Goal: Task Accomplishment & Management: Manage account settings

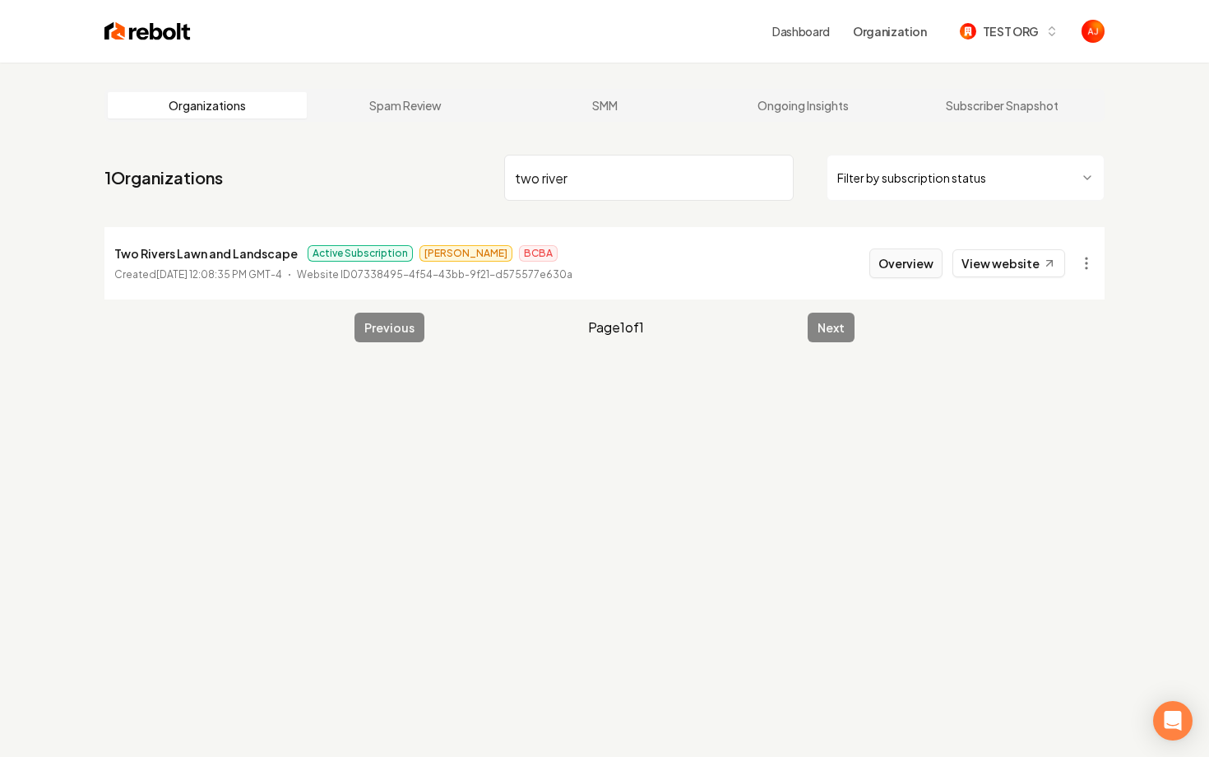
type input "two river"
click at [927, 272] on button "Overview" at bounding box center [906, 263] width 73 height 30
click at [913, 258] on button "Overview" at bounding box center [906, 263] width 73 height 30
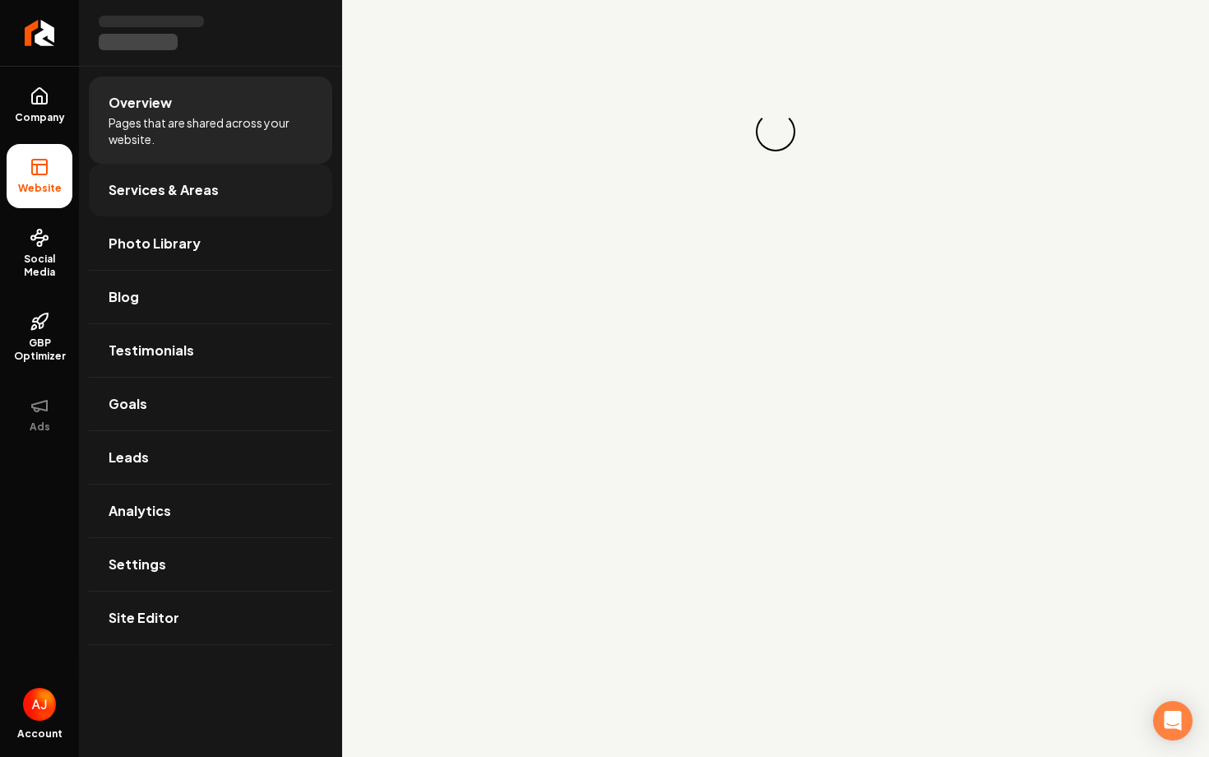
click at [163, 197] on span "Services & Areas" at bounding box center [164, 190] width 110 height 20
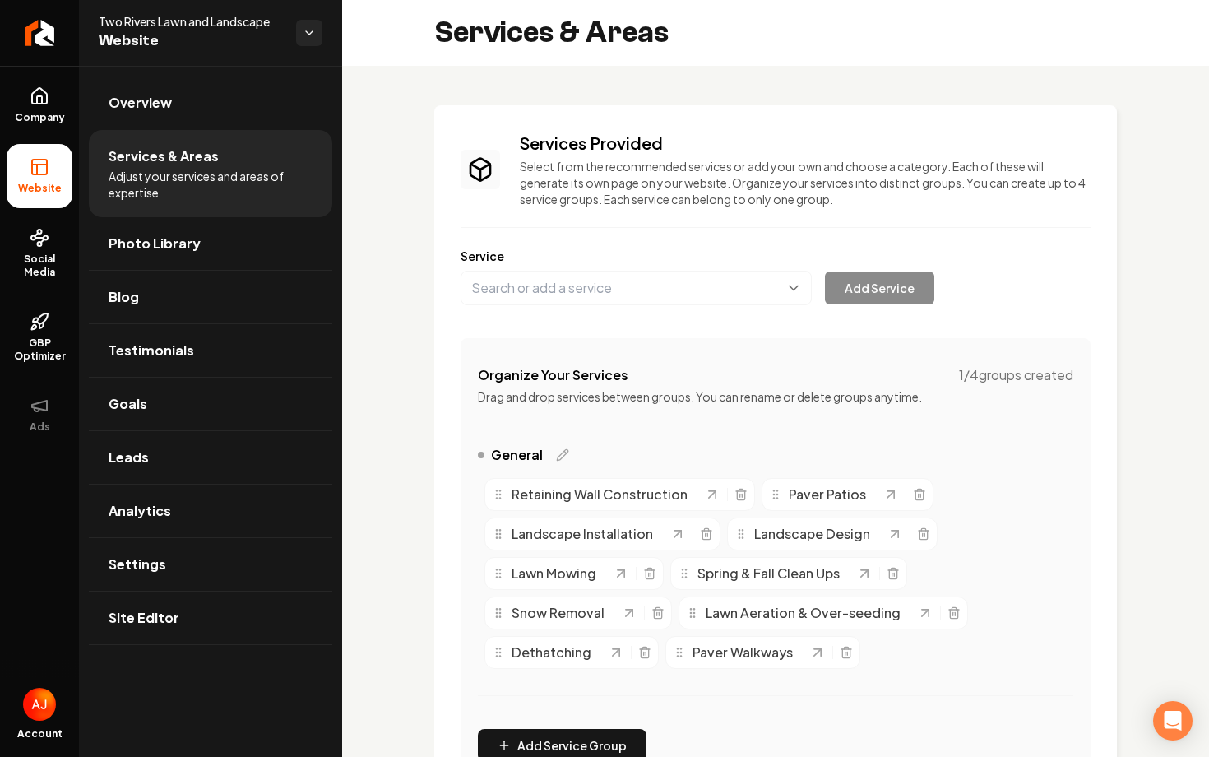
scroll to position [469, 0]
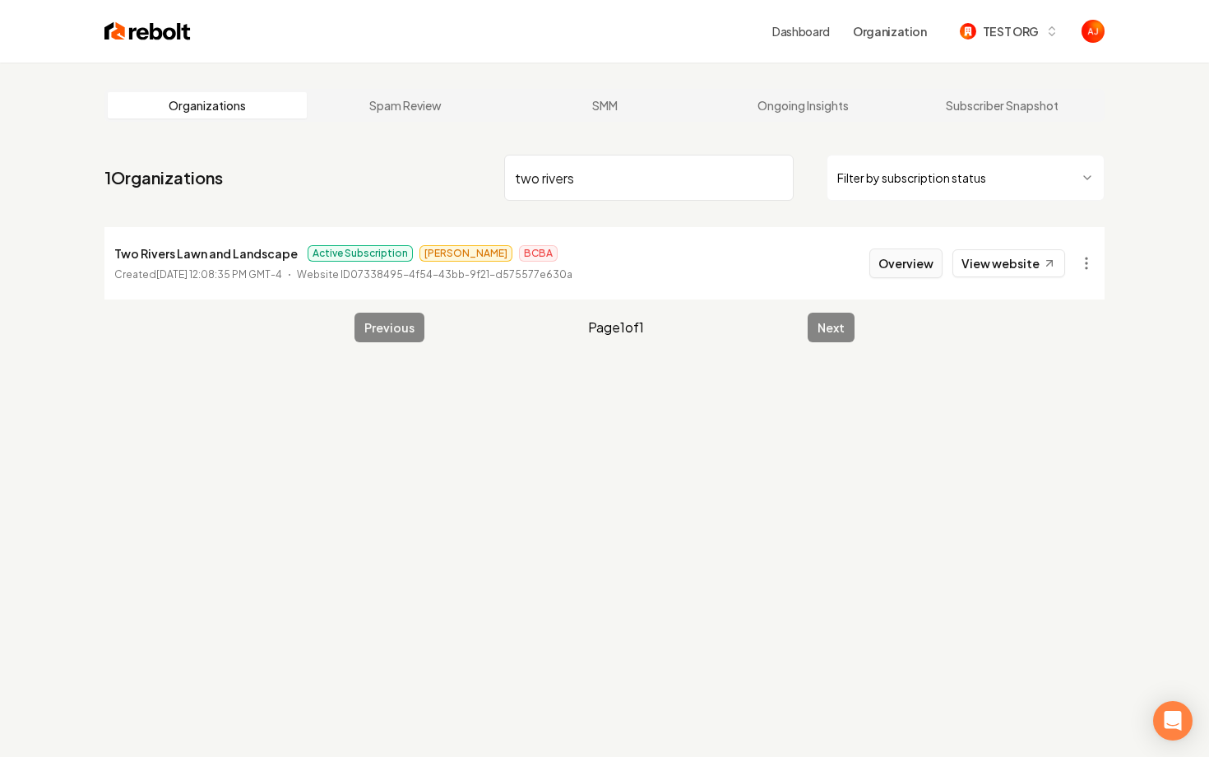
type input "two rivers"
click at [918, 264] on button "Overview" at bounding box center [906, 263] width 73 height 30
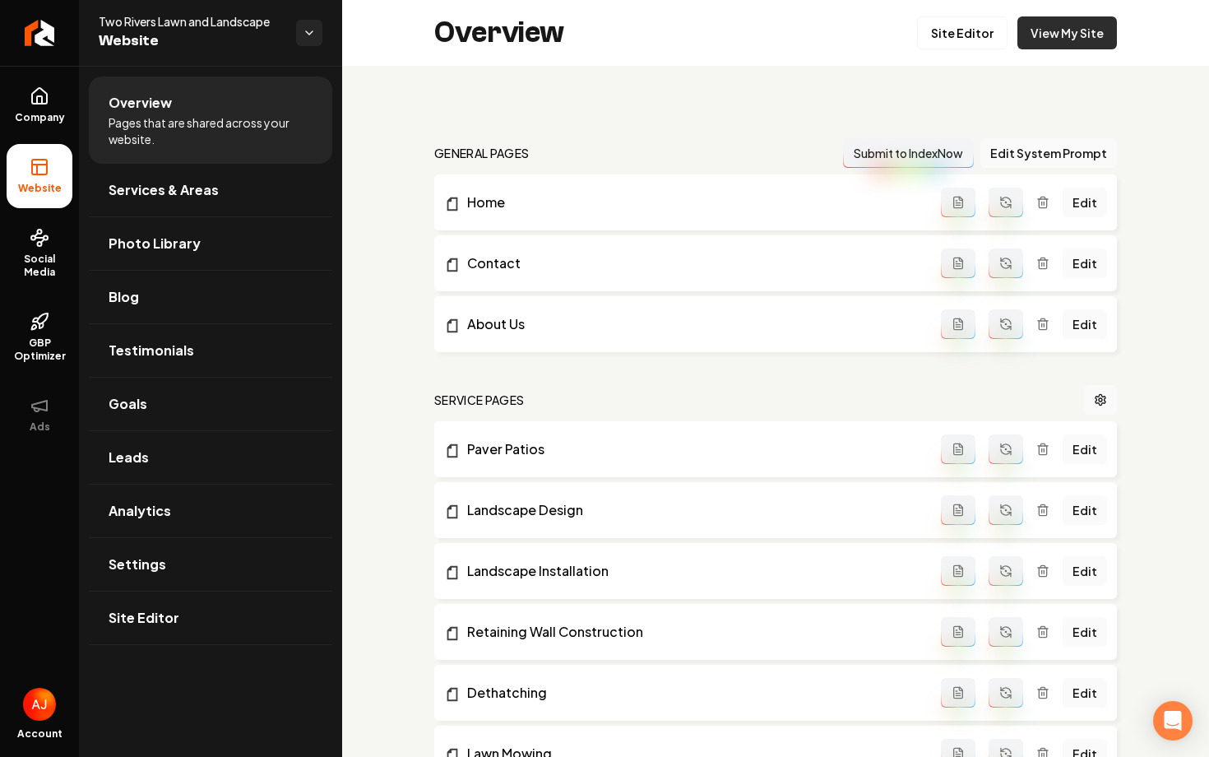
click at [1075, 30] on link "View My Site" at bounding box center [1068, 32] width 100 height 33
click at [1032, 41] on link "View My Site" at bounding box center [1068, 32] width 100 height 33
click at [957, 41] on link "Site Editor" at bounding box center [962, 32] width 91 height 33
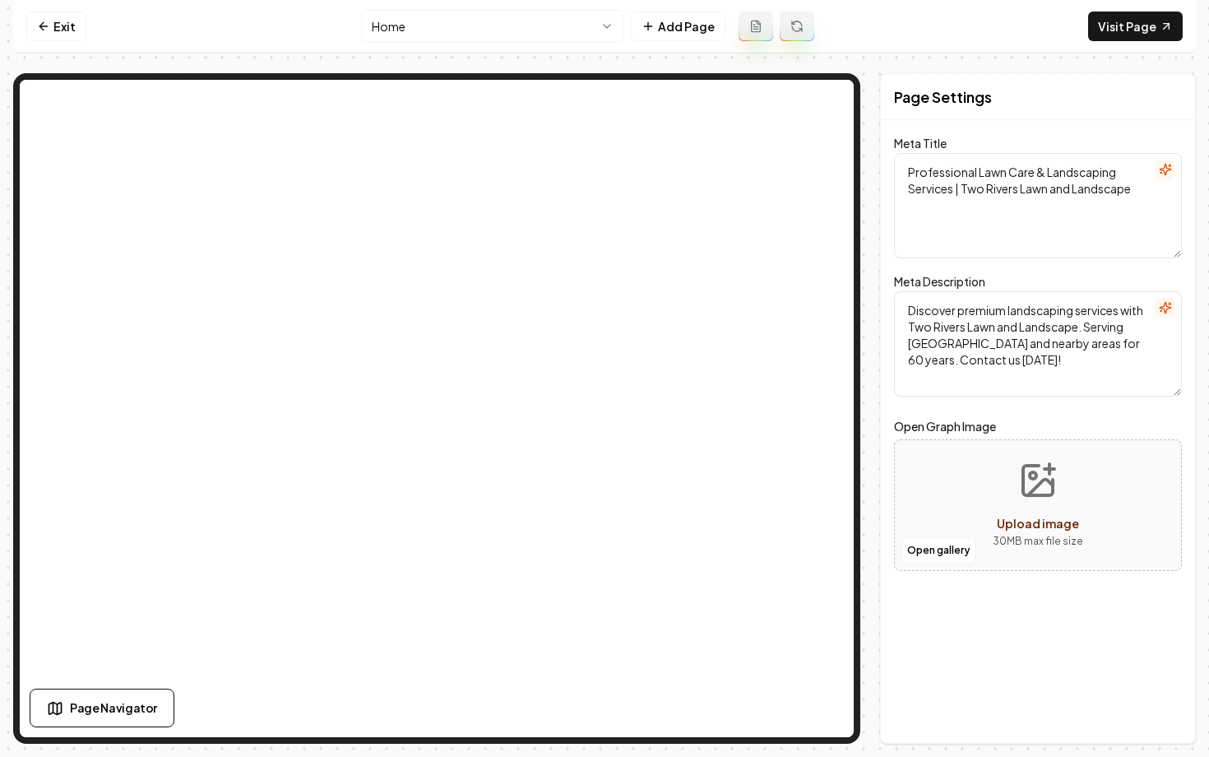
click at [468, 32] on html "Computer Required This feature is only available on a computer. Please switch t…" at bounding box center [604, 378] width 1209 height 757
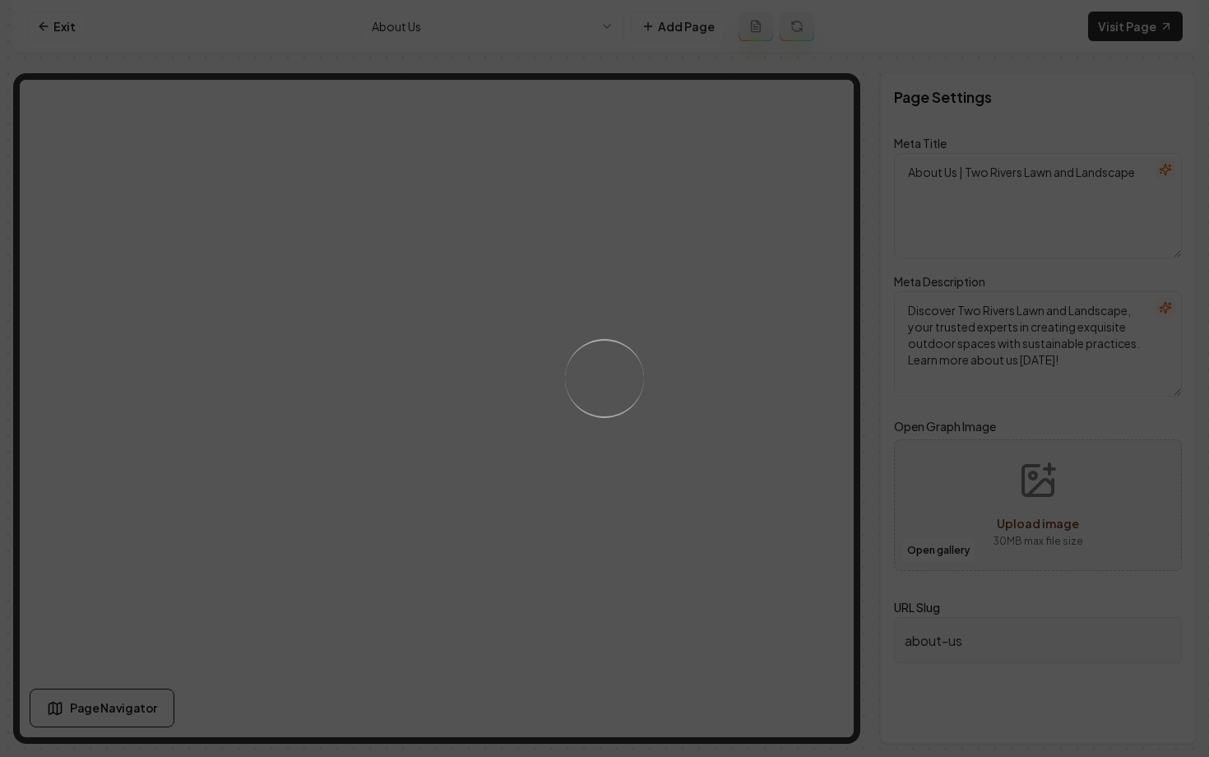
click at [415, 28] on div "Loading..." at bounding box center [604, 378] width 1209 height 757
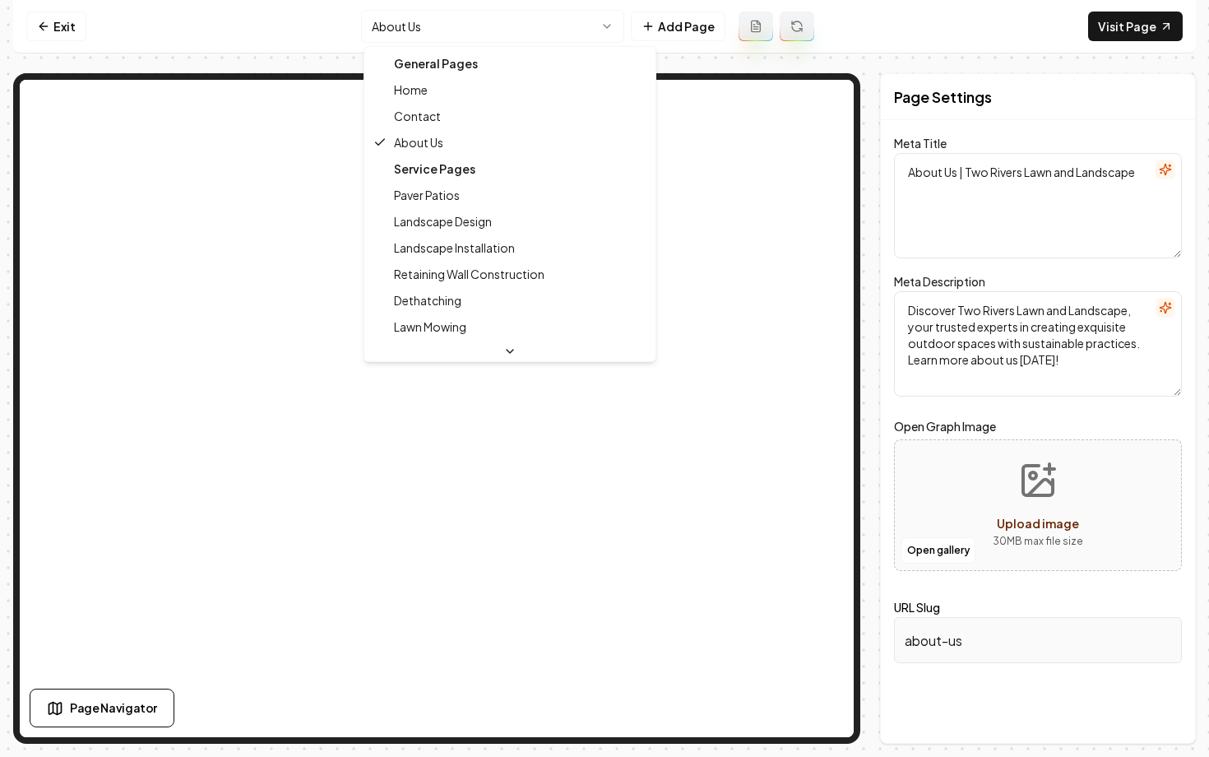
click at [419, 30] on html "Computer Required This feature is only available on a computer. Please switch t…" at bounding box center [604, 378] width 1209 height 757
type textarea "Professional Lawn Care & Landscaping Services | Two Rivers Lawn and Landscape"
type textarea "Discover premium landscaping services with Two Rivers Lawn and Landscape. Servi…"
click at [453, 12] on html "Computer Required This feature is only available on a computer. Please switch t…" at bounding box center [604, 378] width 1209 height 757
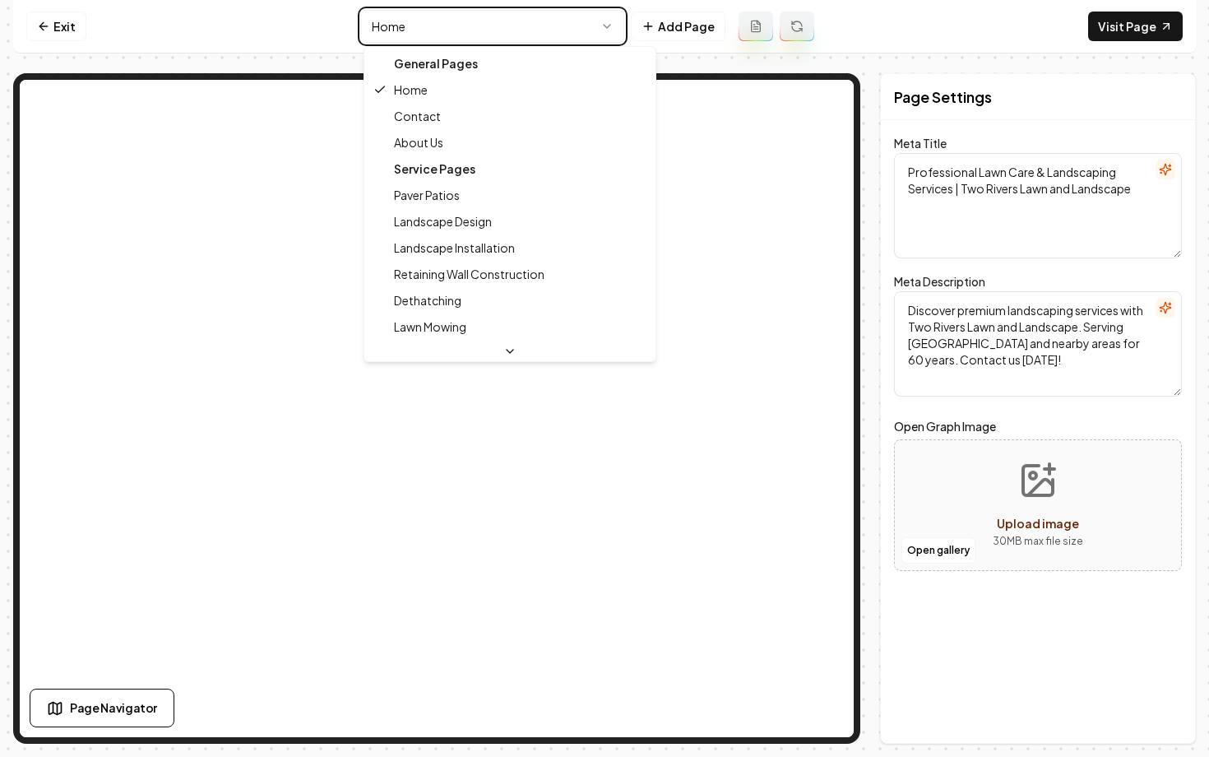
type textarea "About Us | Two Rivers Lawn and Landscape"
type textarea "Discover Two Rivers Lawn and Landscape, your trusted experts in creating exquis…"
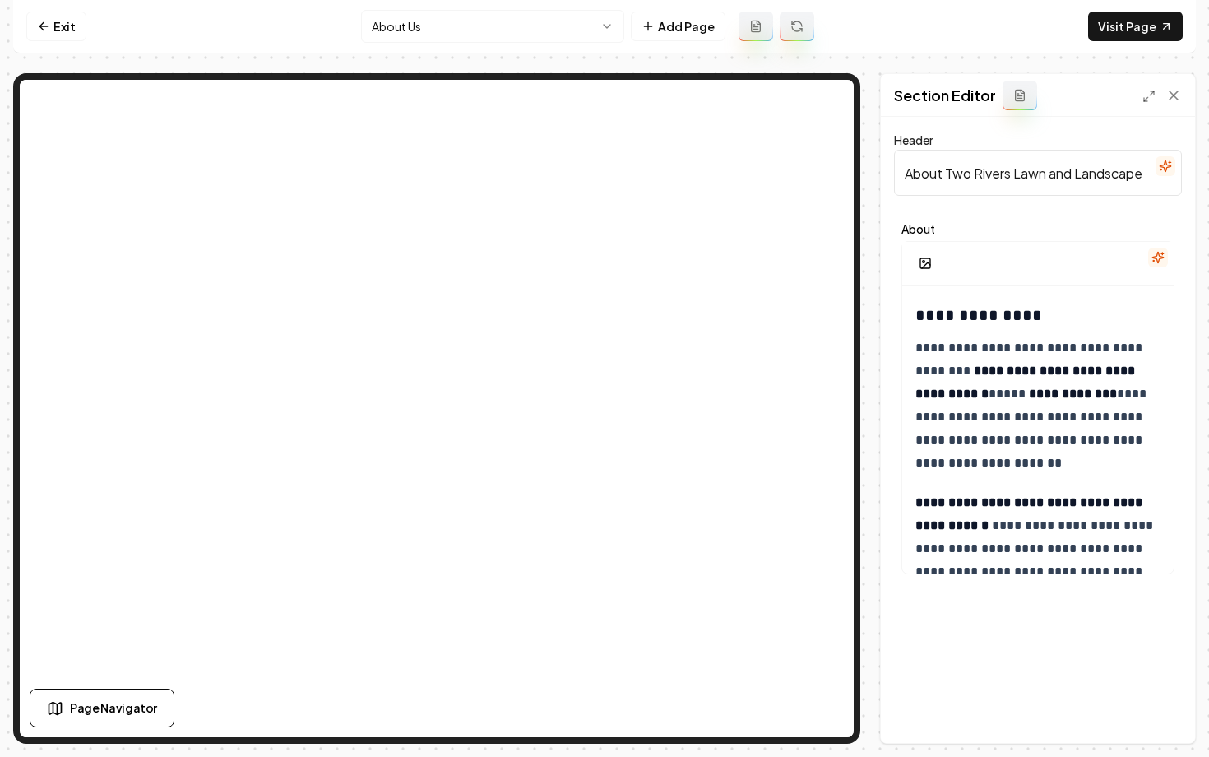
scroll to position [973, 0]
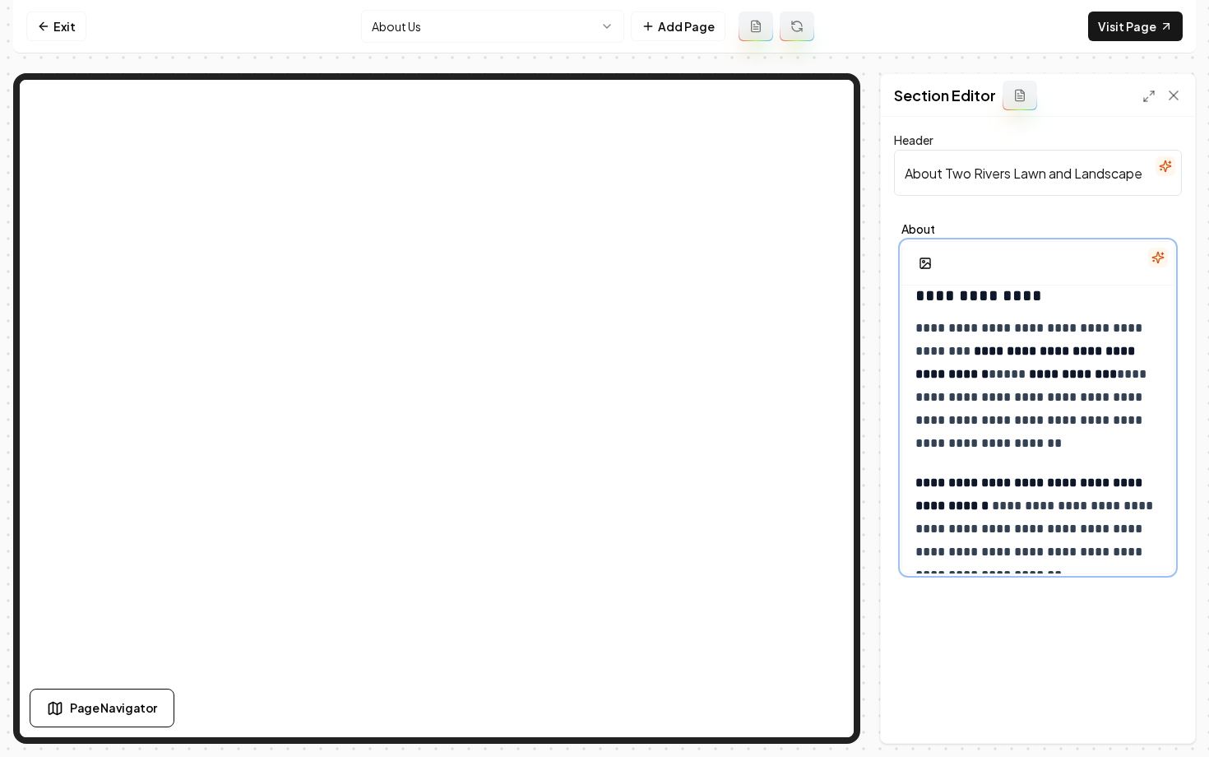
click at [1093, 375] on strong "**********" at bounding box center [1073, 374] width 88 height 12
drag, startPoint x: 1150, startPoint y: 375, endPoint x: 1033, endPoint y: 378, distance: 116.9
click at [1033, 378] on p "**********" at bounding box center [1038, 386] width 245 height 138
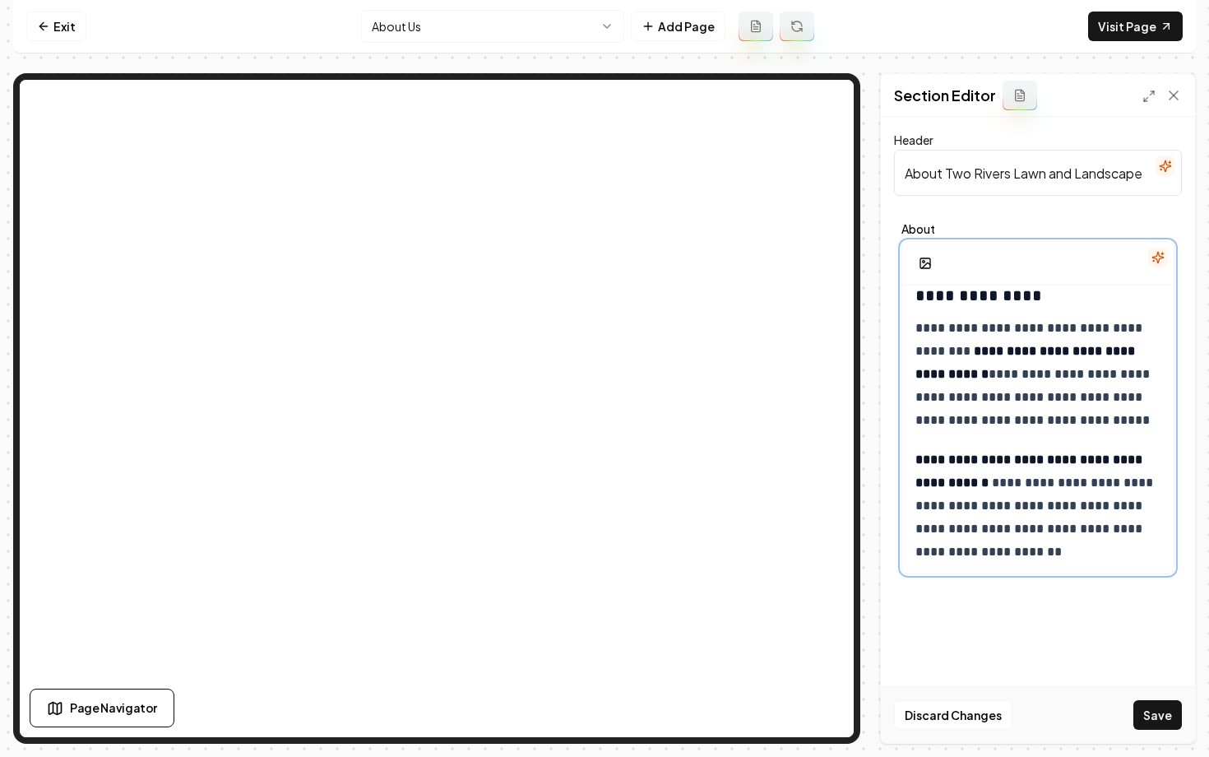
click at [982, 378] on strong "**********" at bounding box center [1027, 362] width 223 height 35
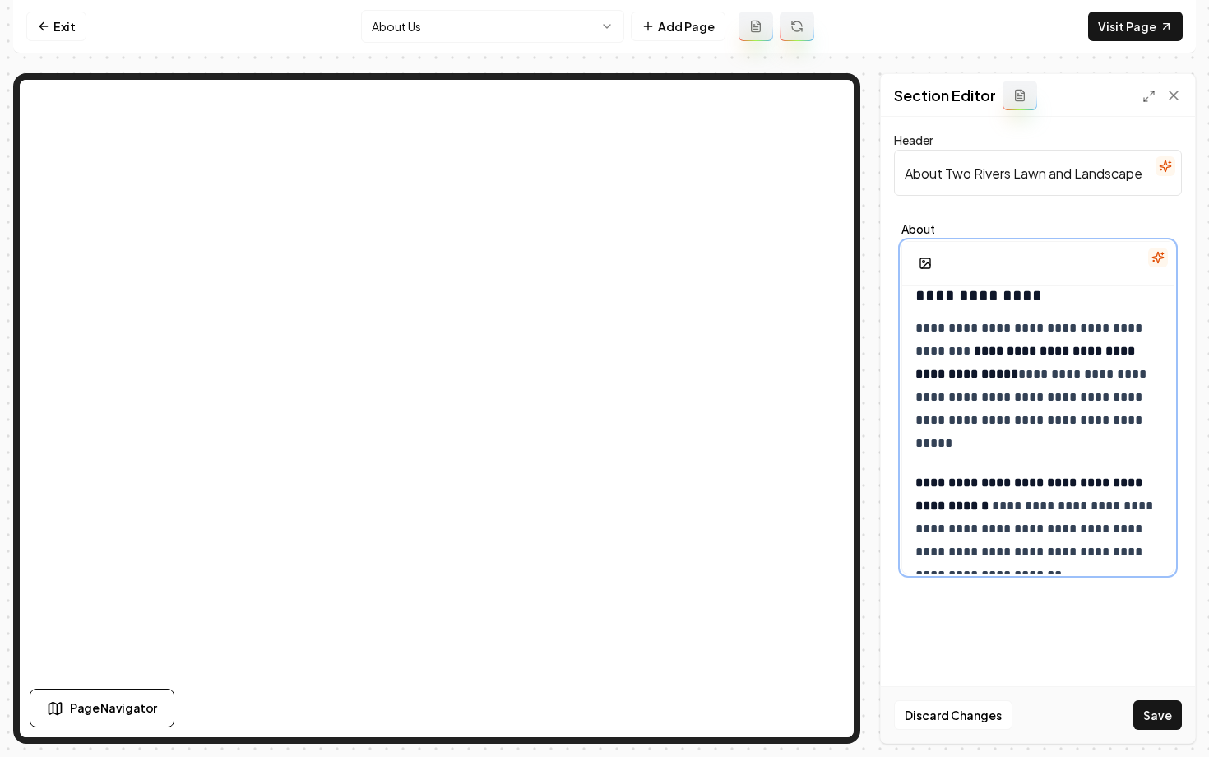
click at [1051, 374] on p "**********" at bounding box center [1038, 386] width 245 height 138
click at [1149, 713] on button "Save" at bounding box center [1158, 715] width 49 height 30
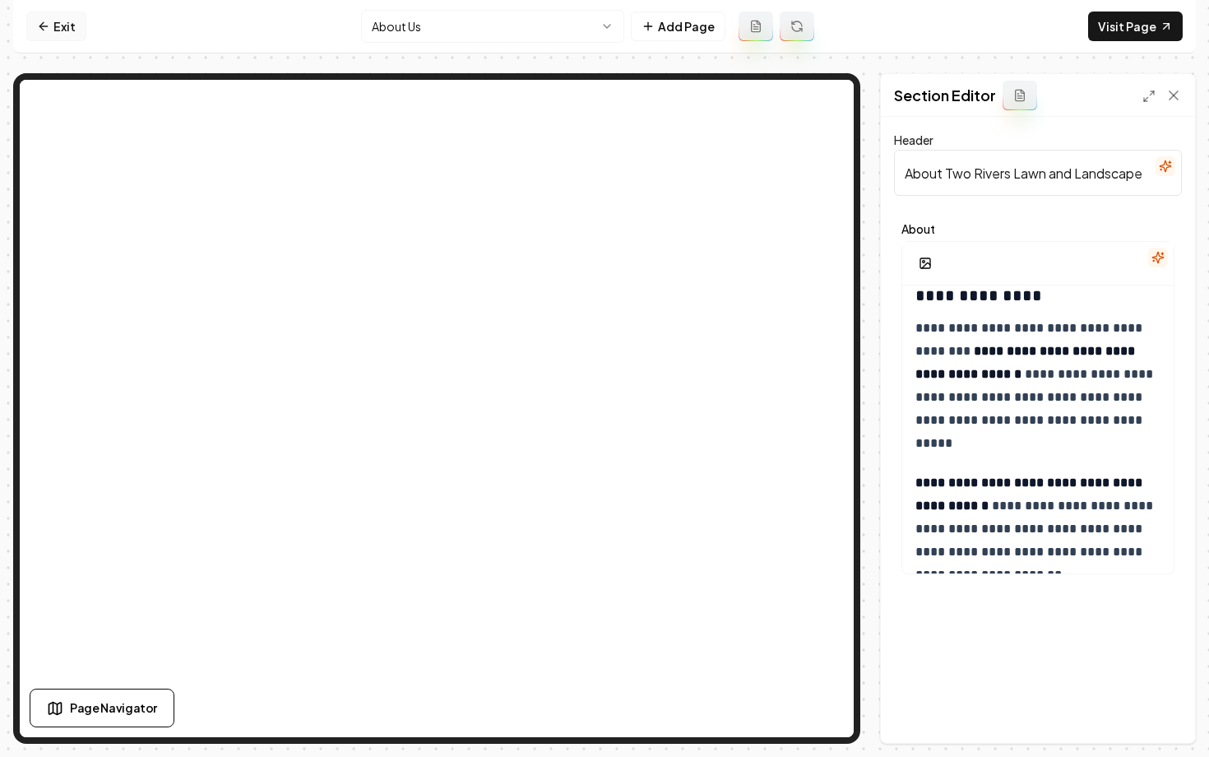
click at [43, 24] on icon at bounding box center [43, 26] width 13 height 13
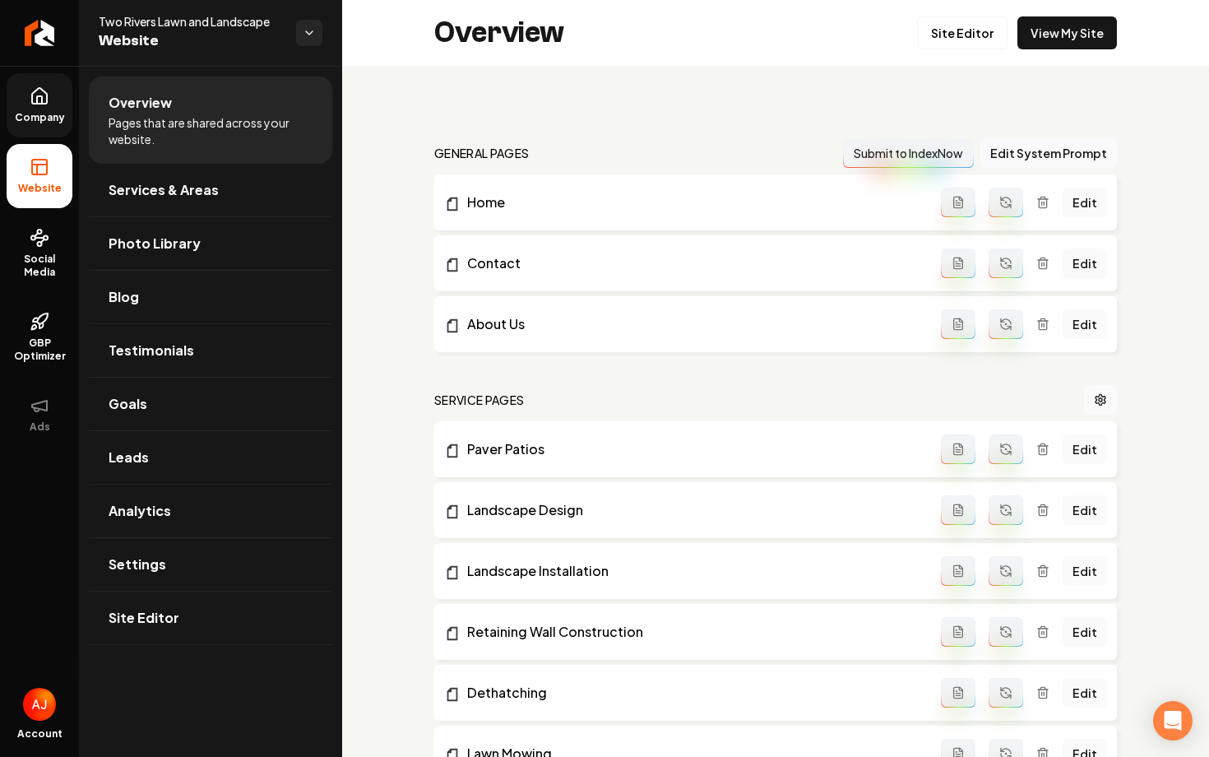
click at [48, 125] on link "Company" at bounding box center [40, 105] width 66 height 64
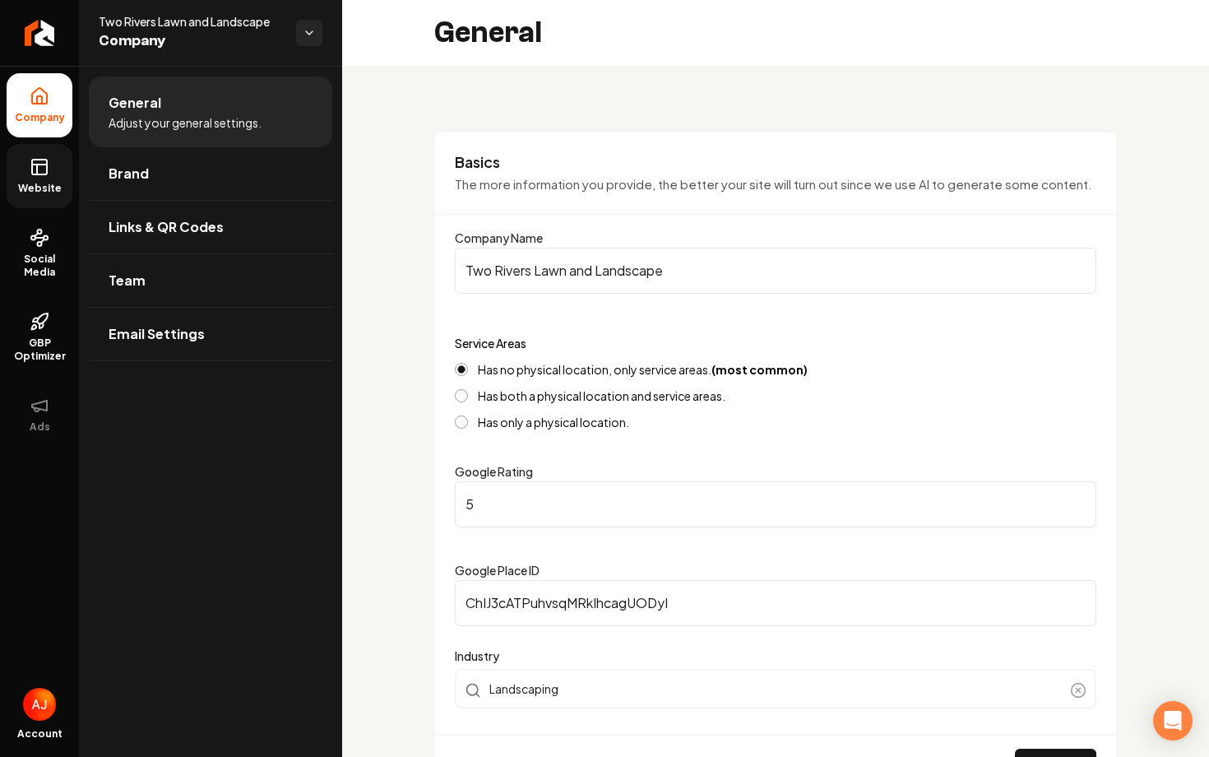
click at [30, 172] on icon at bounding box center [40, 167] width 20 height 20
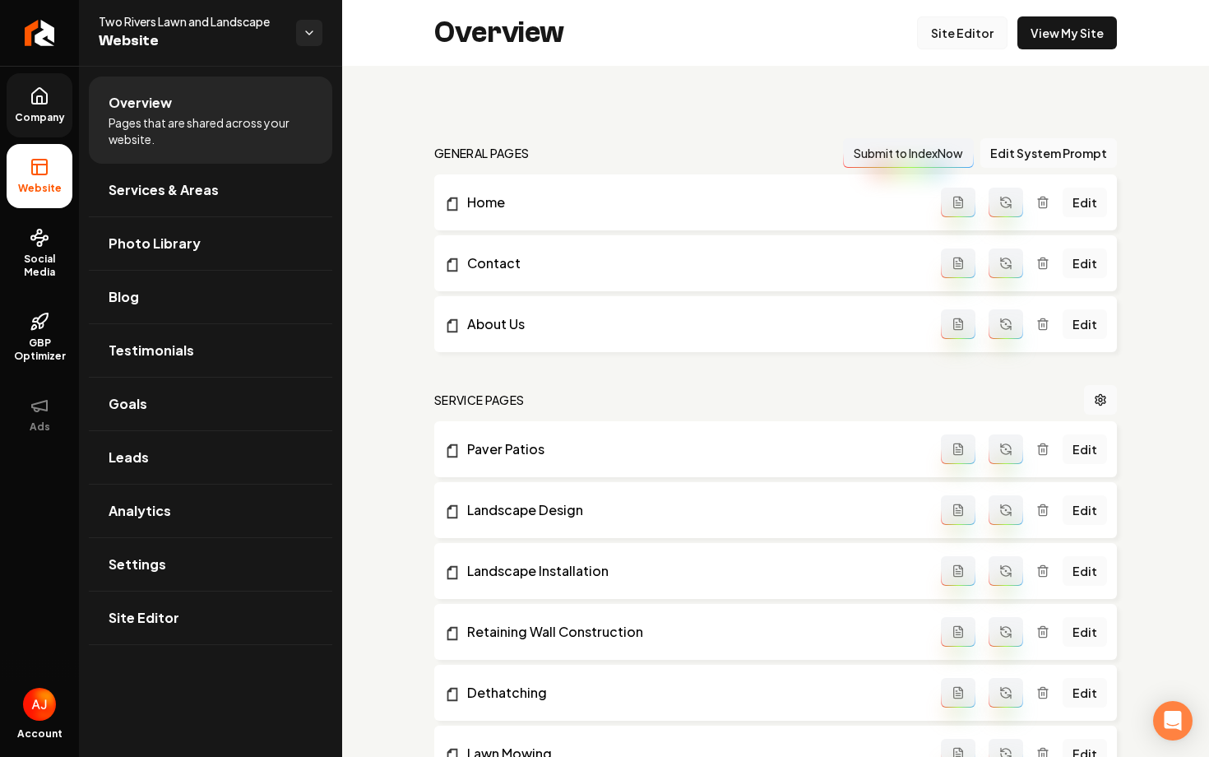
click at [948, 39] on link "Site Editor" at bounding box center [962, 32] width 91 height 33
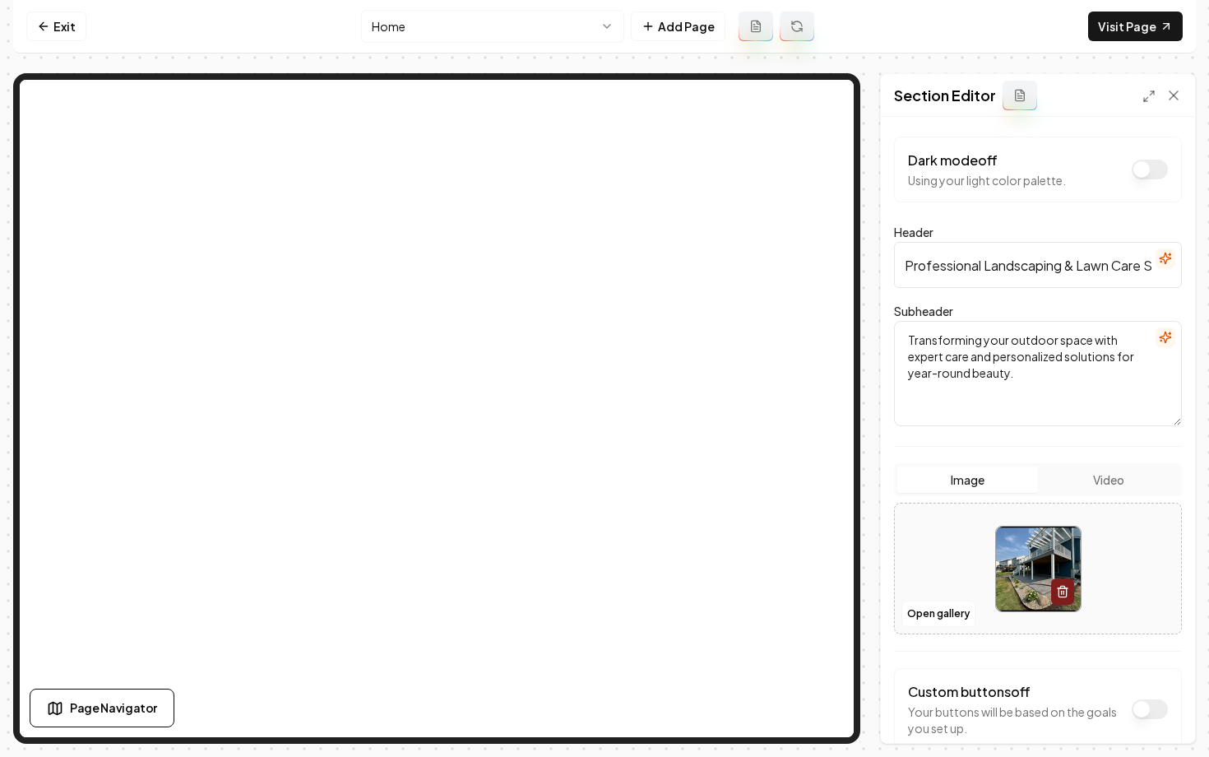
click at [399, 35] on html "Computer Required This feature is only available on a computer. Please switch t…" at bounding box center [604, 378] width 1209 height 757
click at [432, 30] on html "Computer Required This feature is only available on a computer. Please switch t…" at bounding box center [604, 378] width 1209 height 757
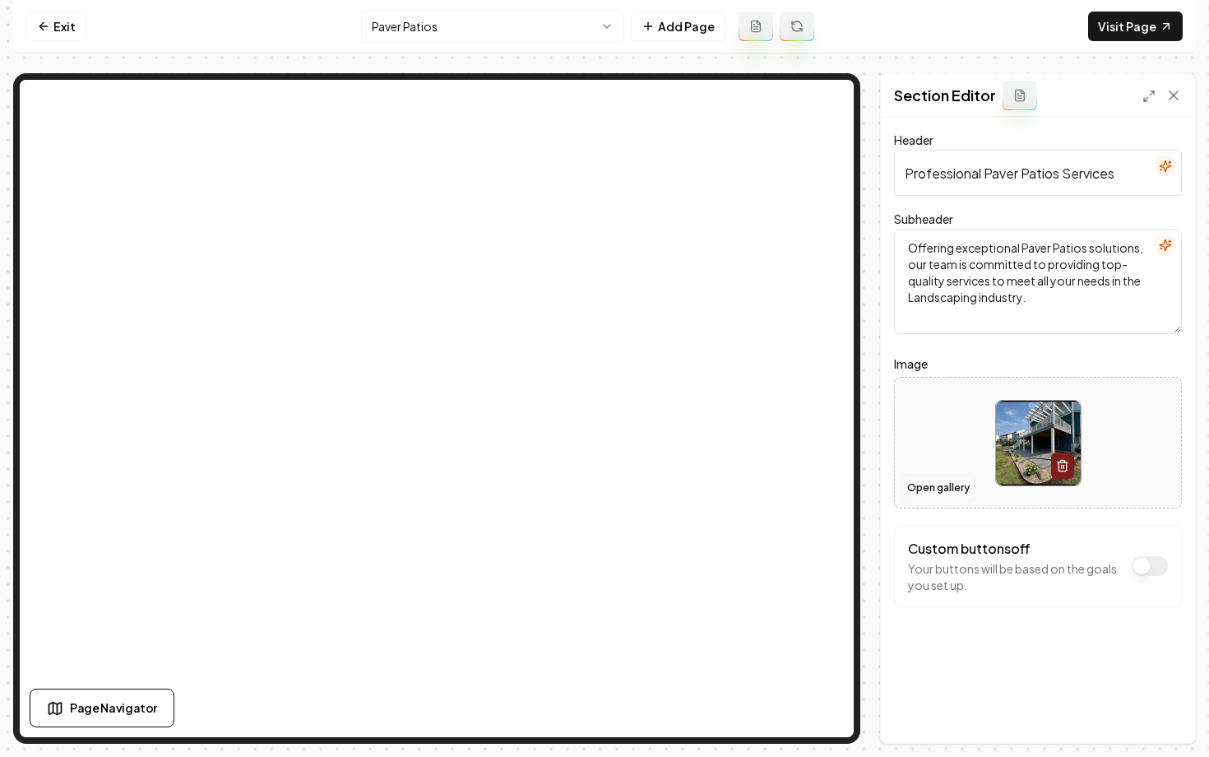
click at [940, 482] on button "Open gallery" at bounding box center [939, 488] width 74 height 26
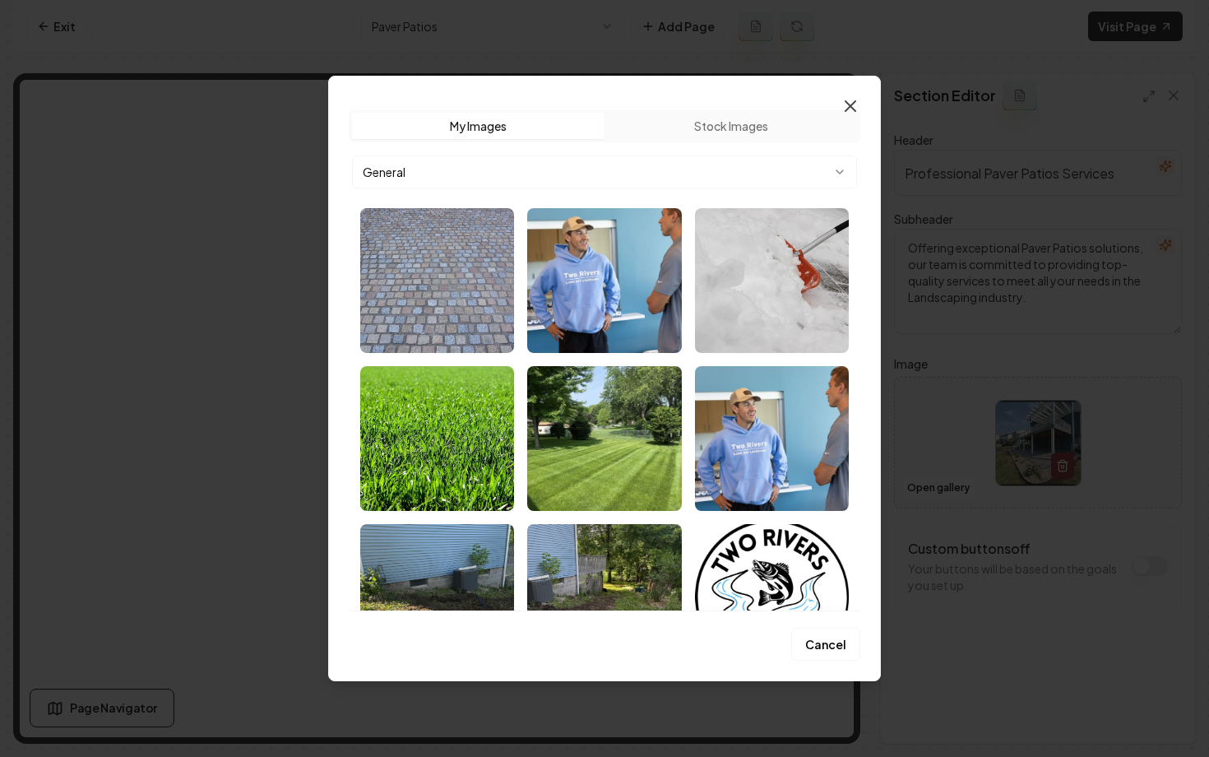
click at [850, 105] on icon "button" at bounding box center [851, 106] width 10 height 10
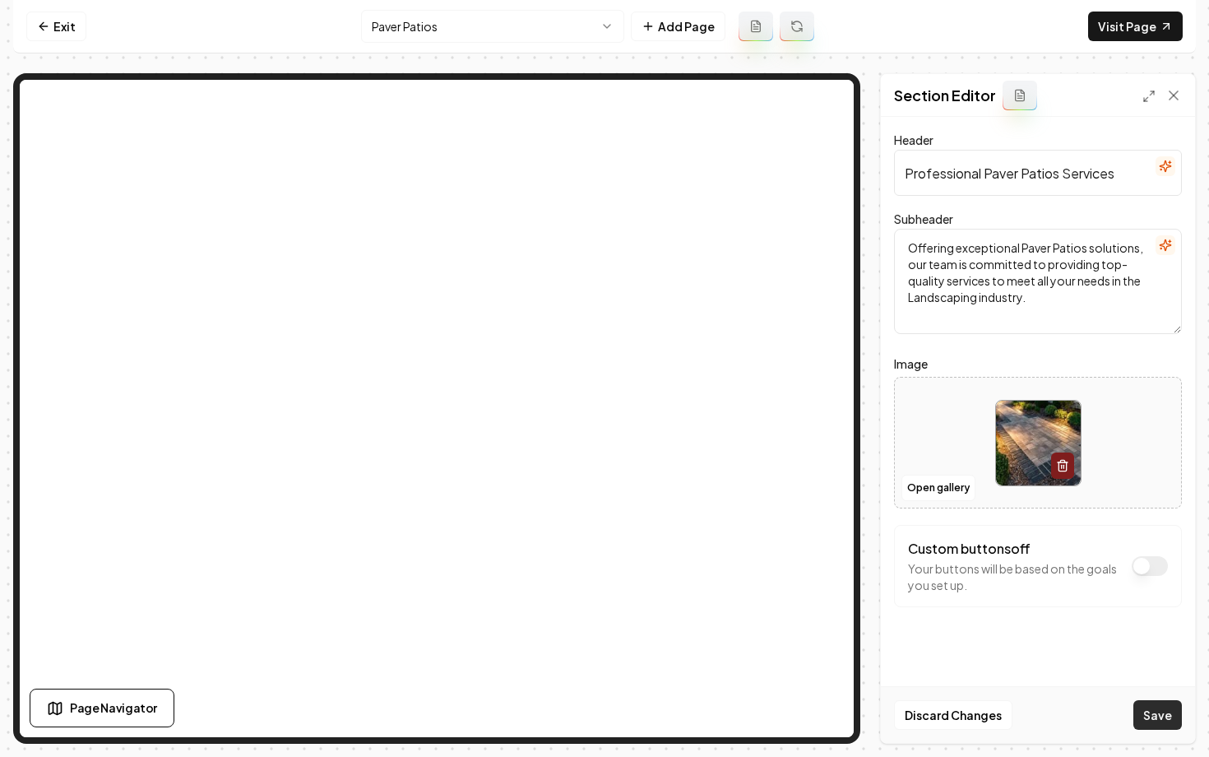
click at [1156, 722] on button "Save" at bounding box center [1158, 715] width 49 height 30
click at [415, 25] on html "Computer Required This feature is only available on a computer. Please switch t…" at bounding box center [604, 378] width 1209 height 757
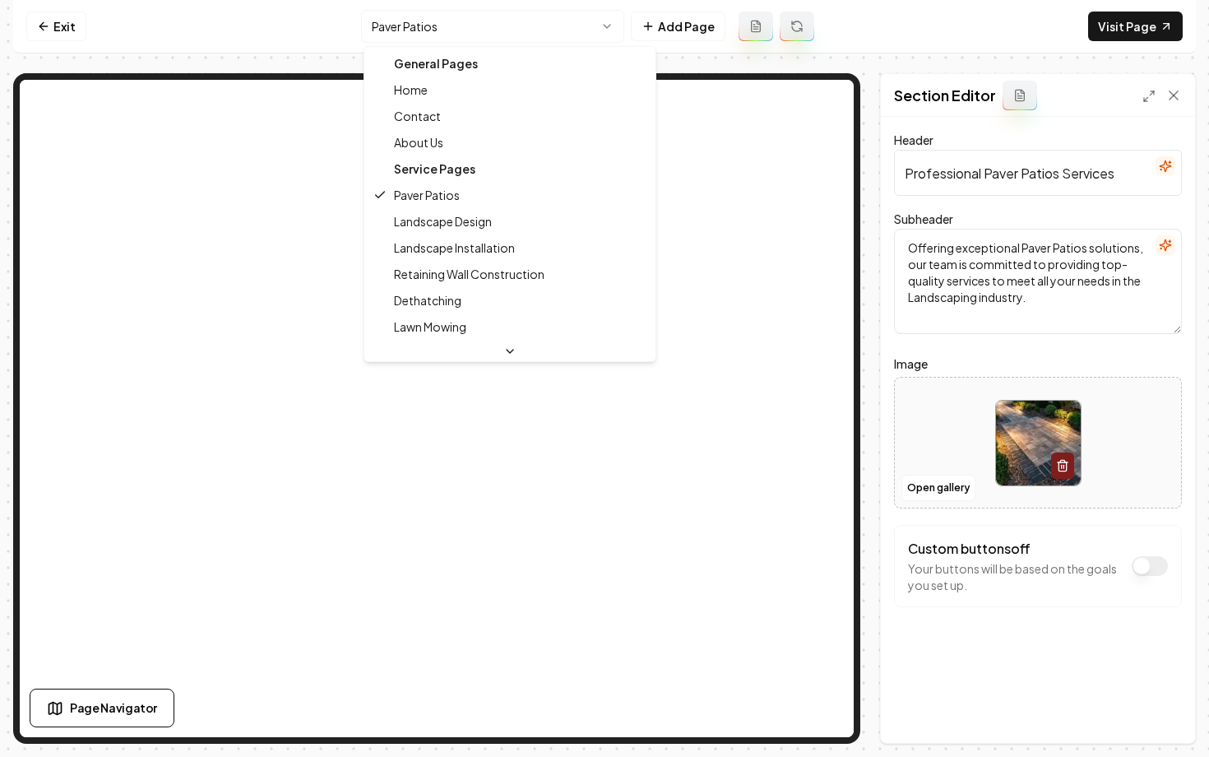
click at [421, 72] on div "General Pages" at bounding box center [510, 63] width 285 height 26
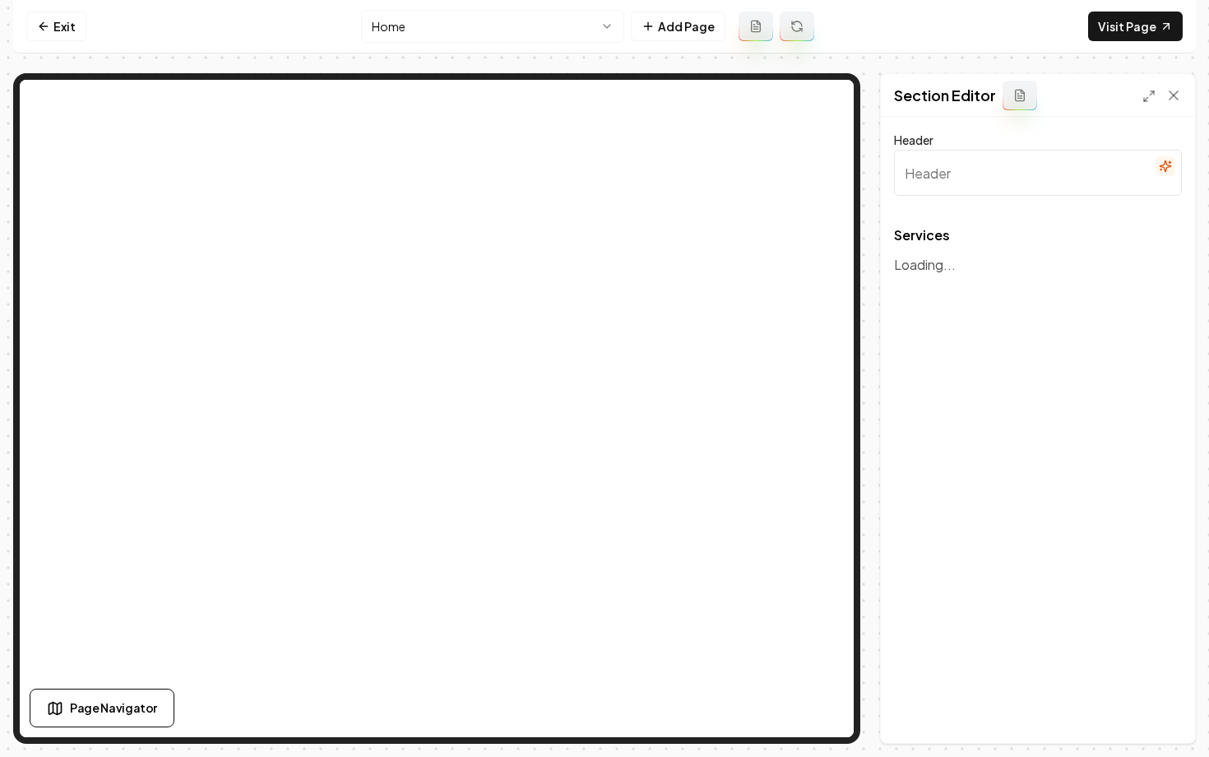
type input "Our Expert Landscaping Services"
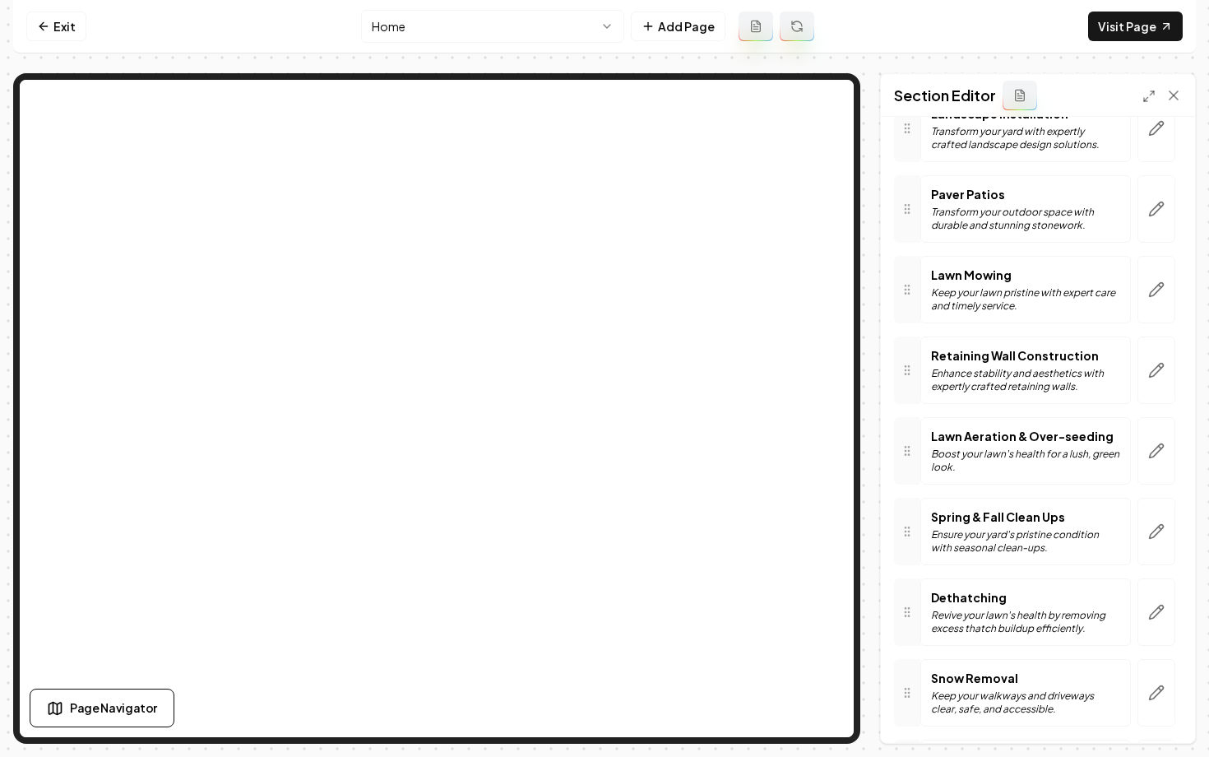
scroll to position [381, 0]
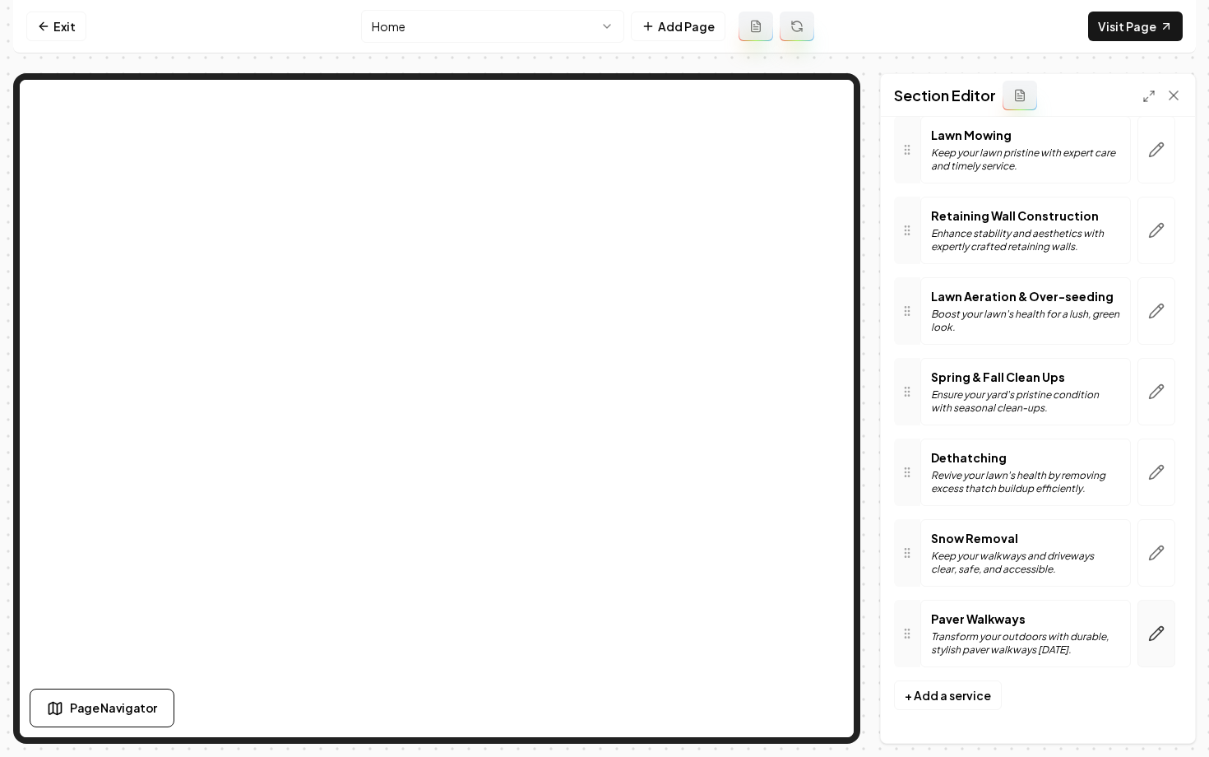
click at [1158, 626] on icon "button" at bounding box center [1157, 633] width 16 height 16
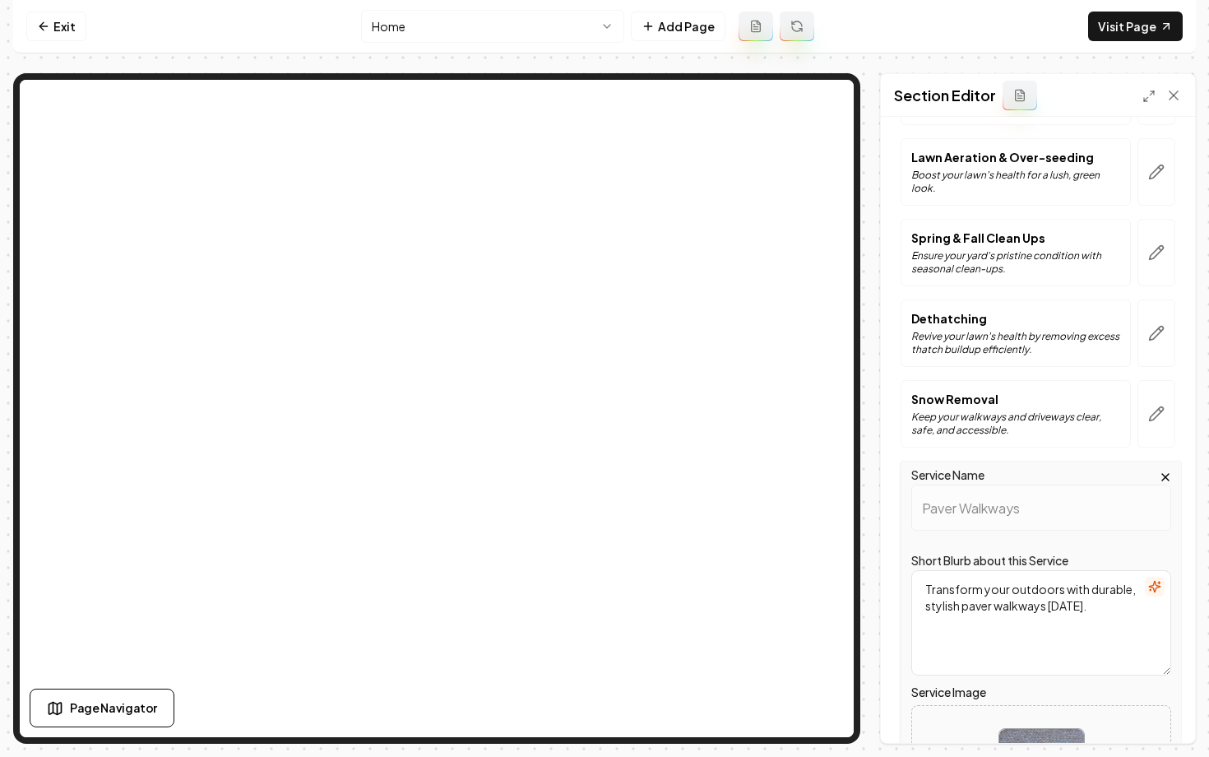
scroll to position [746, 0]
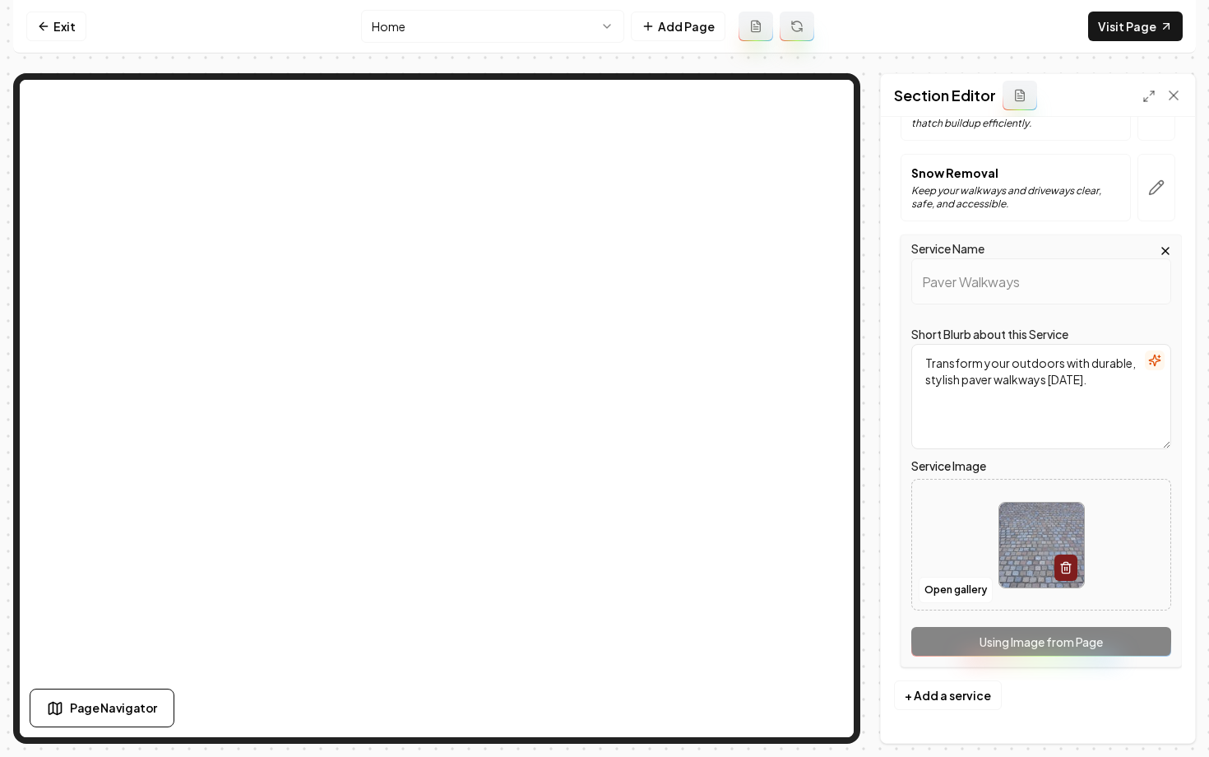
click at [524, 28] on html "Computer Required This feature is only available on a computer. Please switch t…" at bounding box center [604, 378] width 1209 height 757
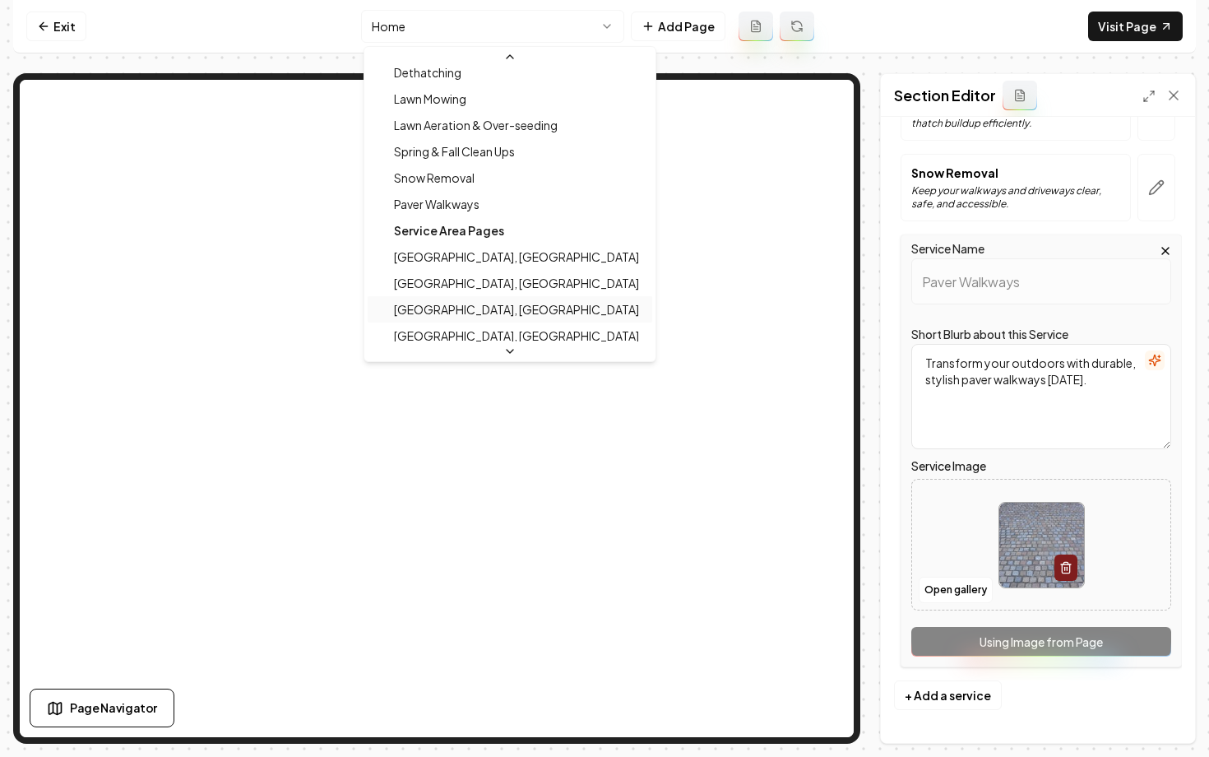
scroll to position [244, 0]
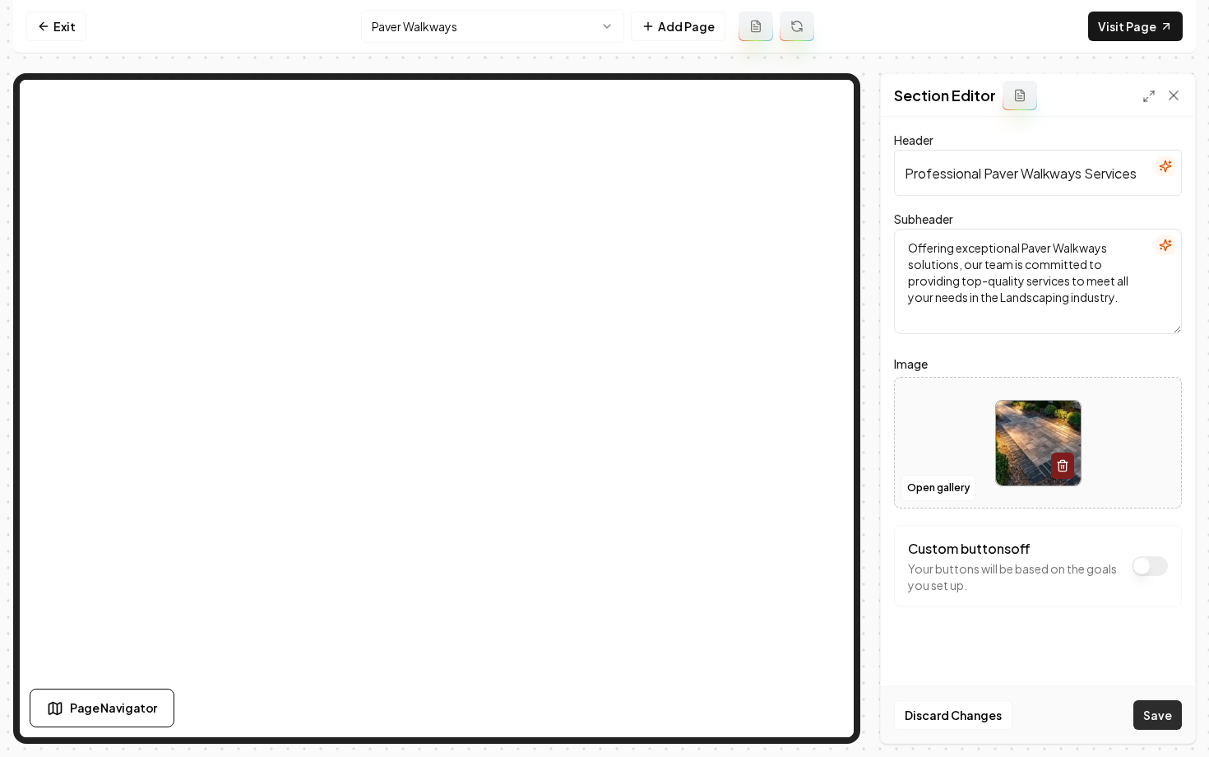
click at [1160, 721] on button "Save" at bounding box center [1158, 715] width 49 height 30
click at [444, 26] on html "Computer Required This feature is only available on a computer. Please switch t…" at bounding box center [604, 378] width 1209 height 757
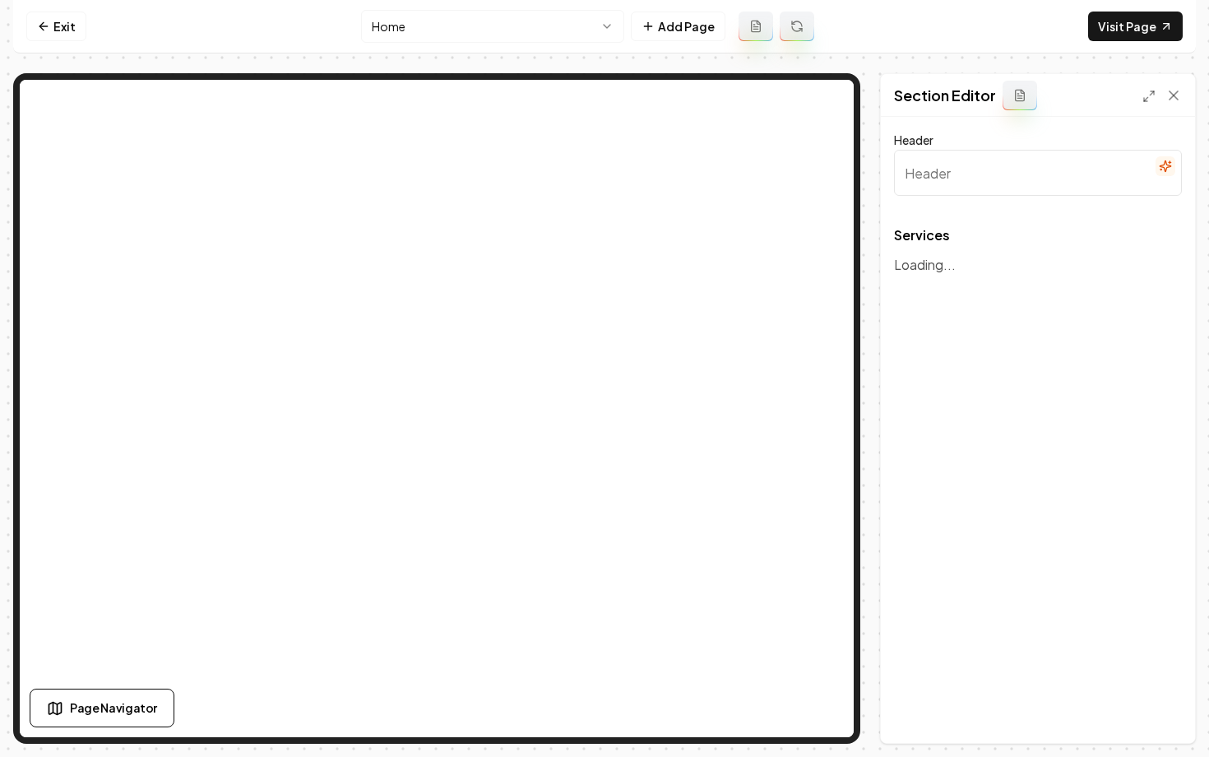
type input "Our Expert Landscaping Services"
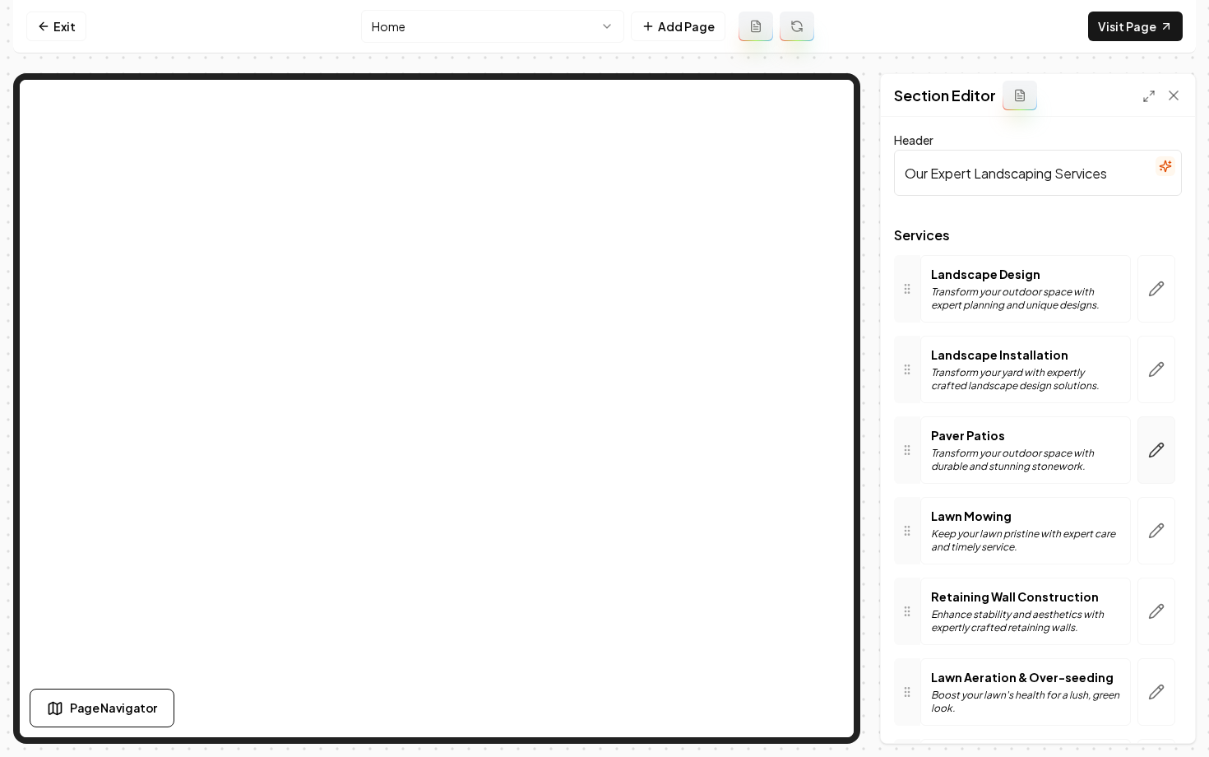
click at [1158, 462] on button "button" at bounding box center [1157, 449] width 38 height 67
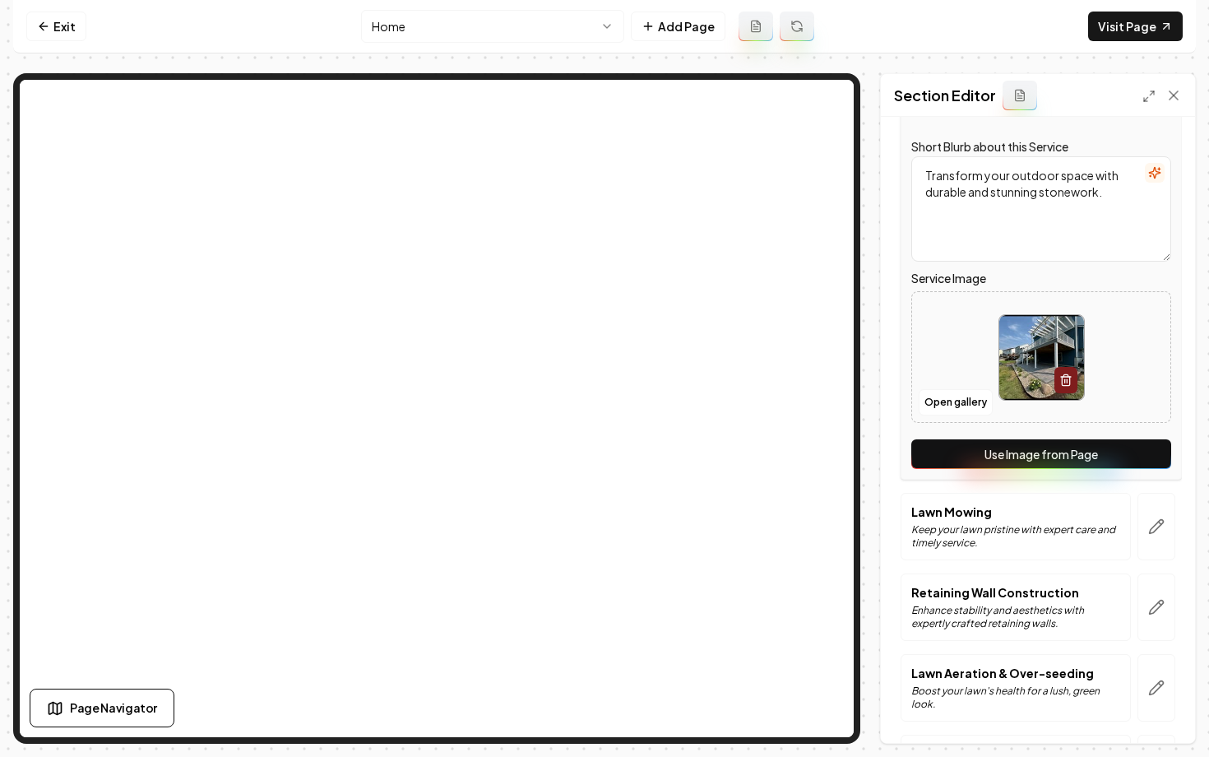
scroll to position [452, 0]
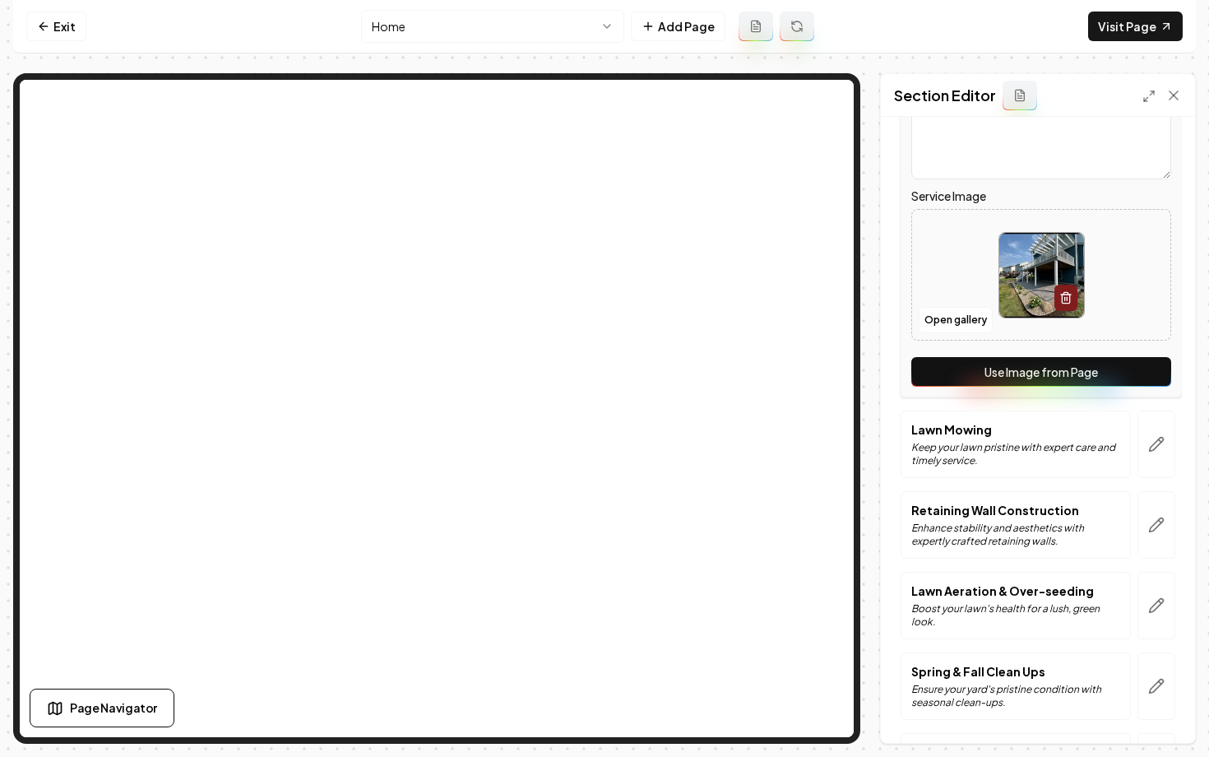
click at [991, 376] on button "Use Image from Page" at bounding box center [1042, 372] width 260 height 30
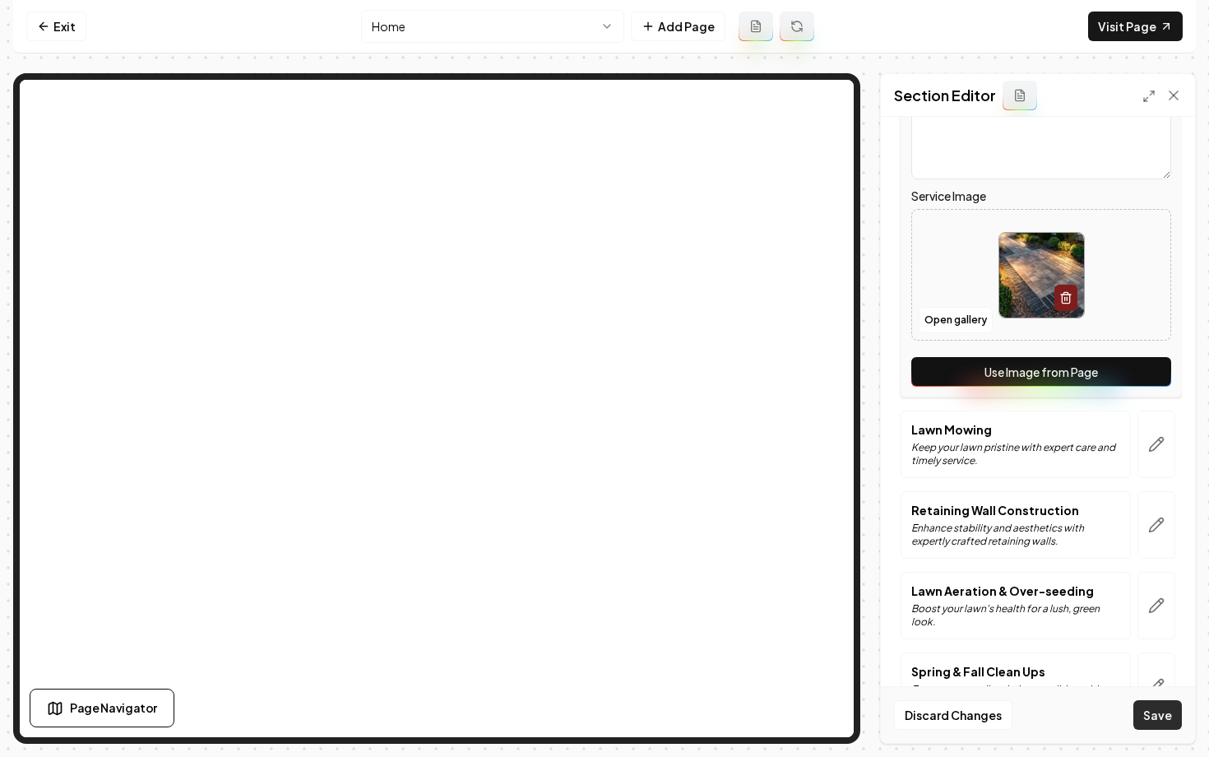
click at [1163, 715] on button "Save" at bounding box center [1158, 715] width 49 height 30
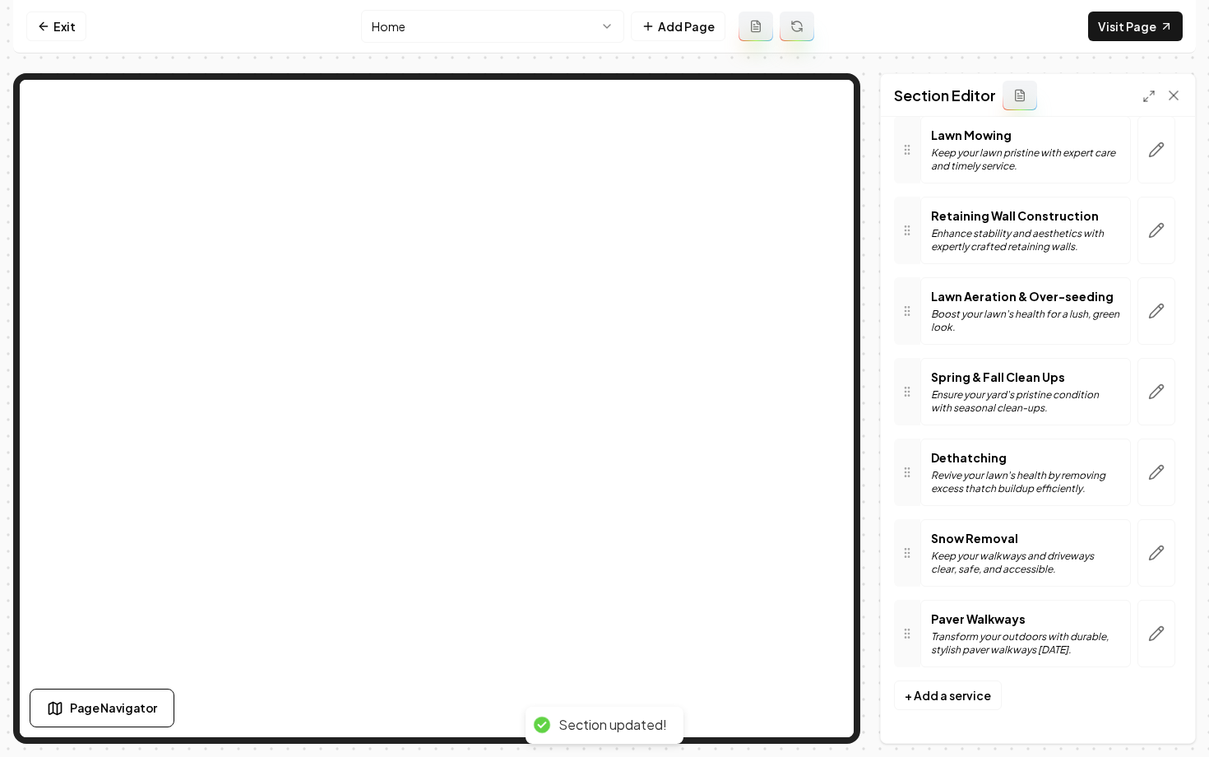
scroll to position [381, 0]
click at [1046, 634] on p "Transform your outdoors with durable, stylish paver walkways [DATE]." at bounding box center [1025, 643] width 189 height 26
click at [1157, 629] on icon "button" at bounding box center [1157, 633] width 16 height 16
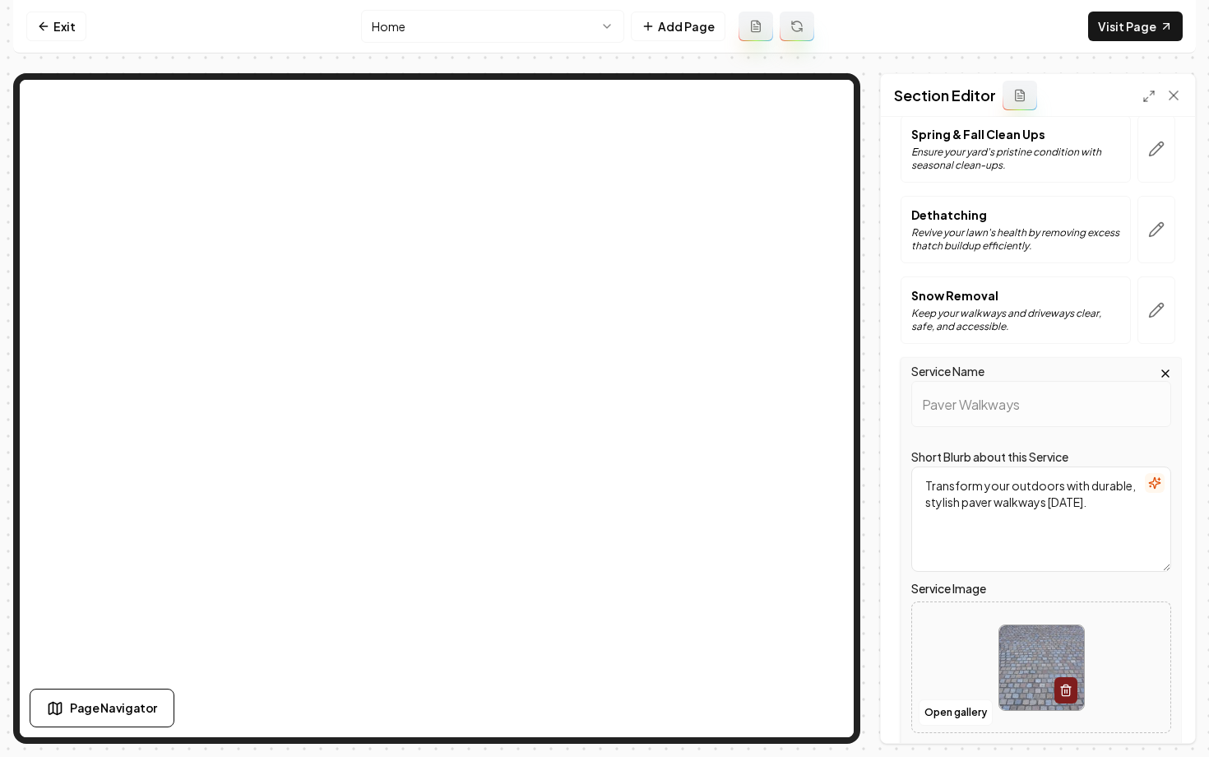
scroll to position [746, 0]
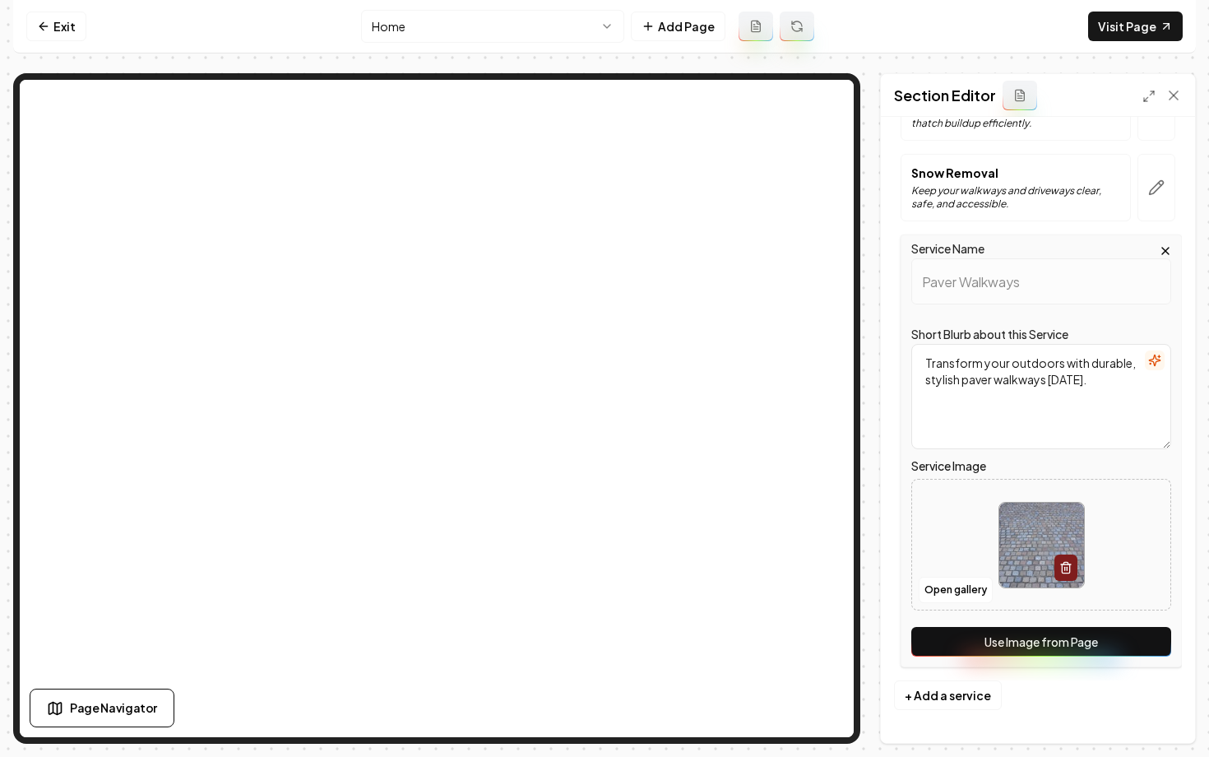
click at [1027, 641] on button "Use Image from Page" at bounding box center [1042, 642] width 260 height 30
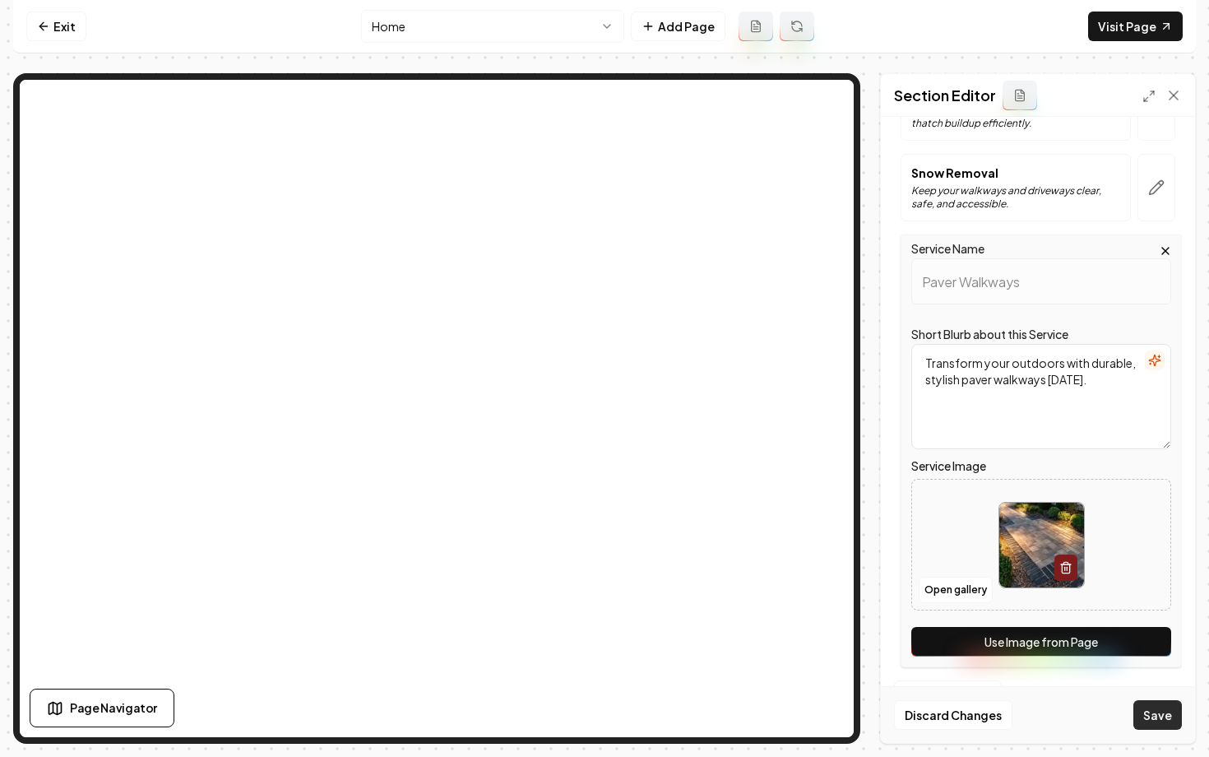
click at [1165, 709] on button "Save" at bounding box center [1158, 715] width 49 height 30
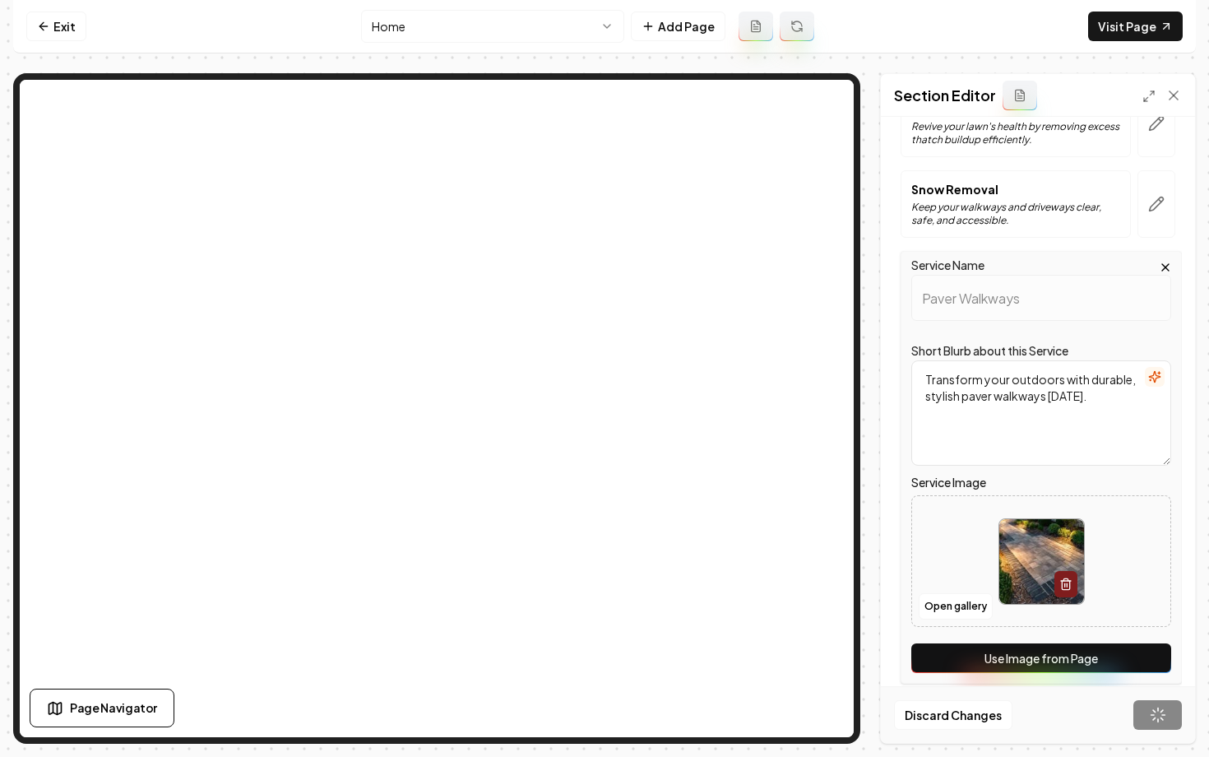
scroll to position [381, 0]
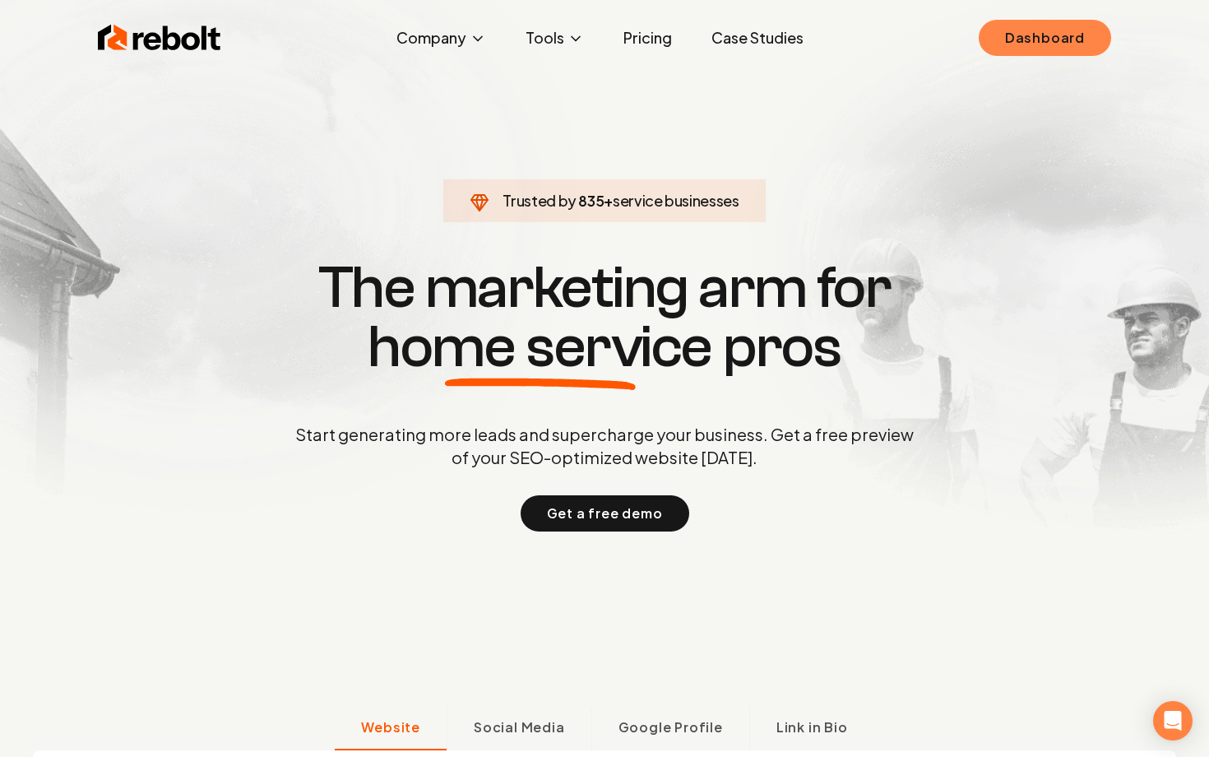
click at [1004, 40] on link "Dashboard" at bounding box center [1045, 38] width 132 height 36
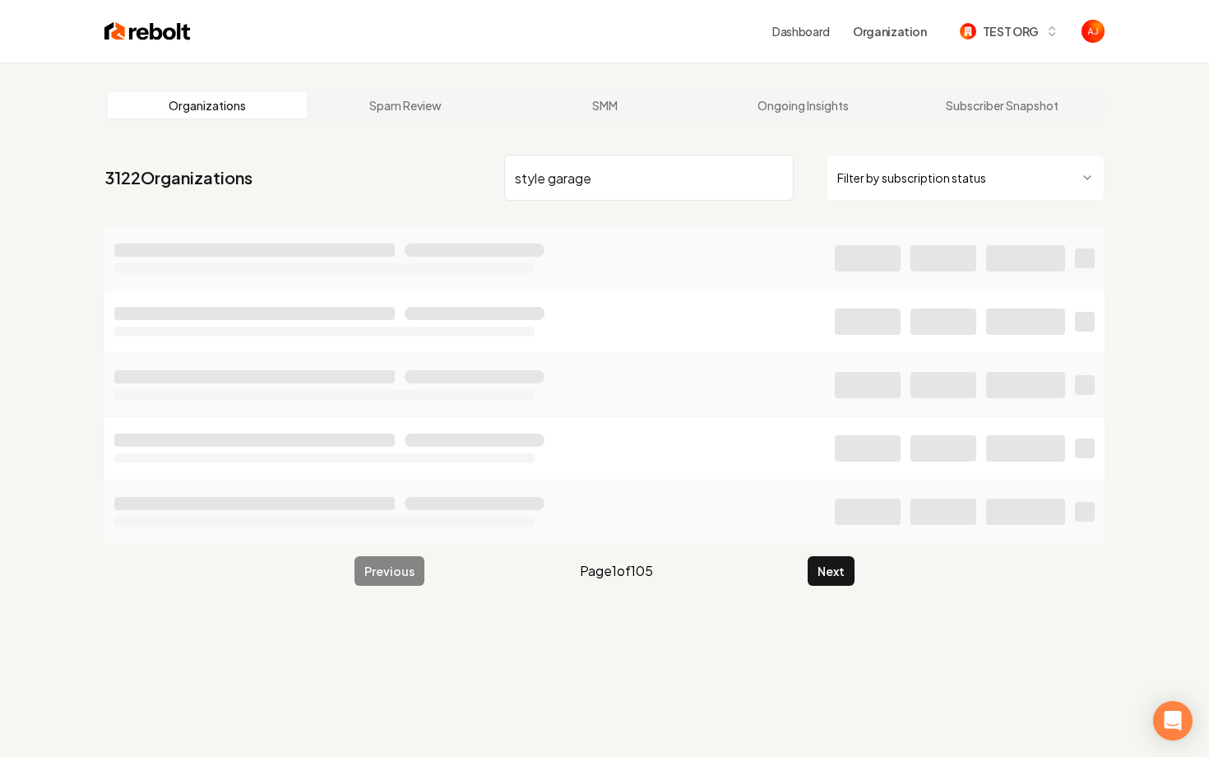
type input "style garage"
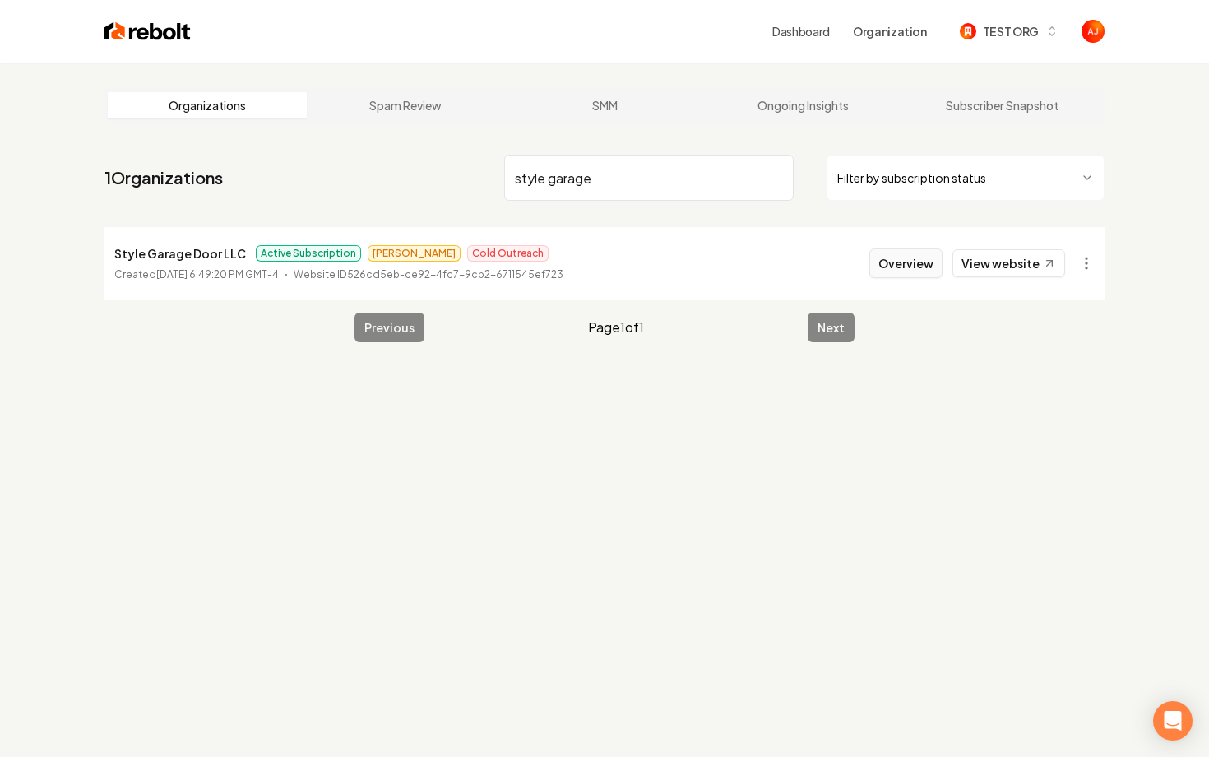
click at [921, 260] on button "Overview" at bounding box center [906, 263] width 73 height 30
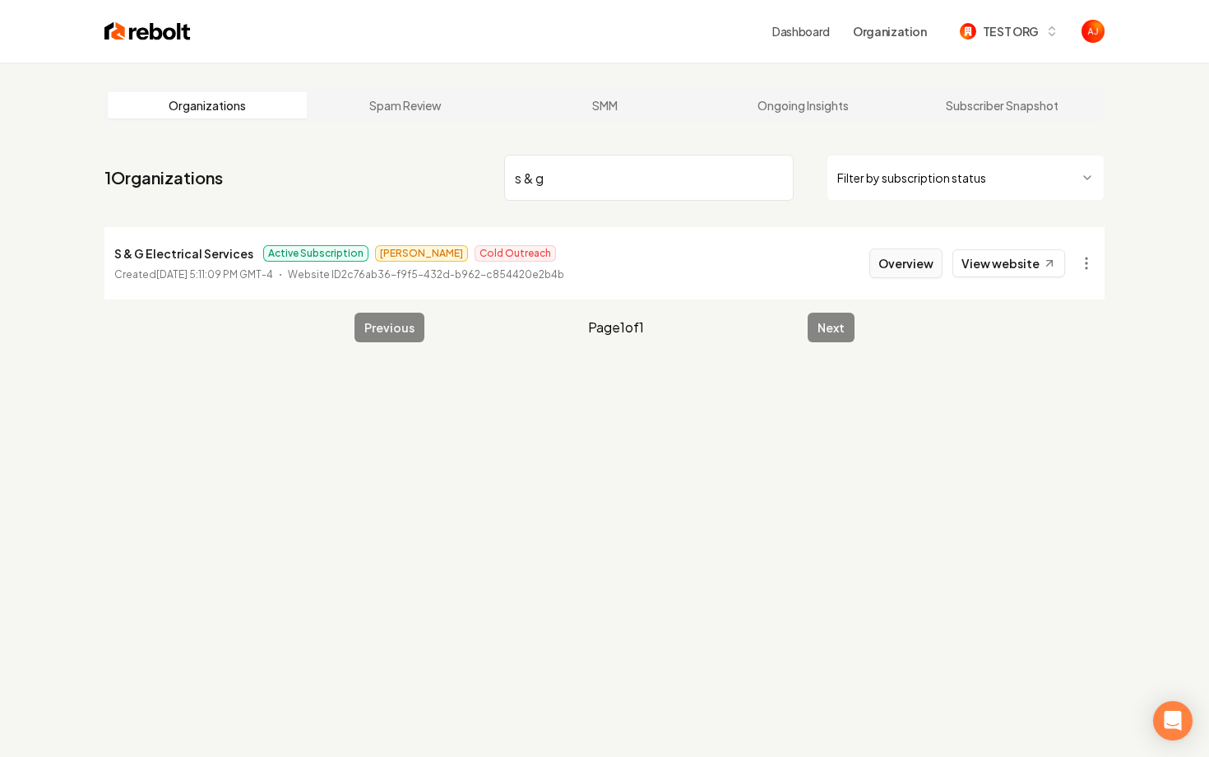
type input "s & g"
click at [931, 267] on button "Overview" at bounding box center [906, 263] width 73 height 30
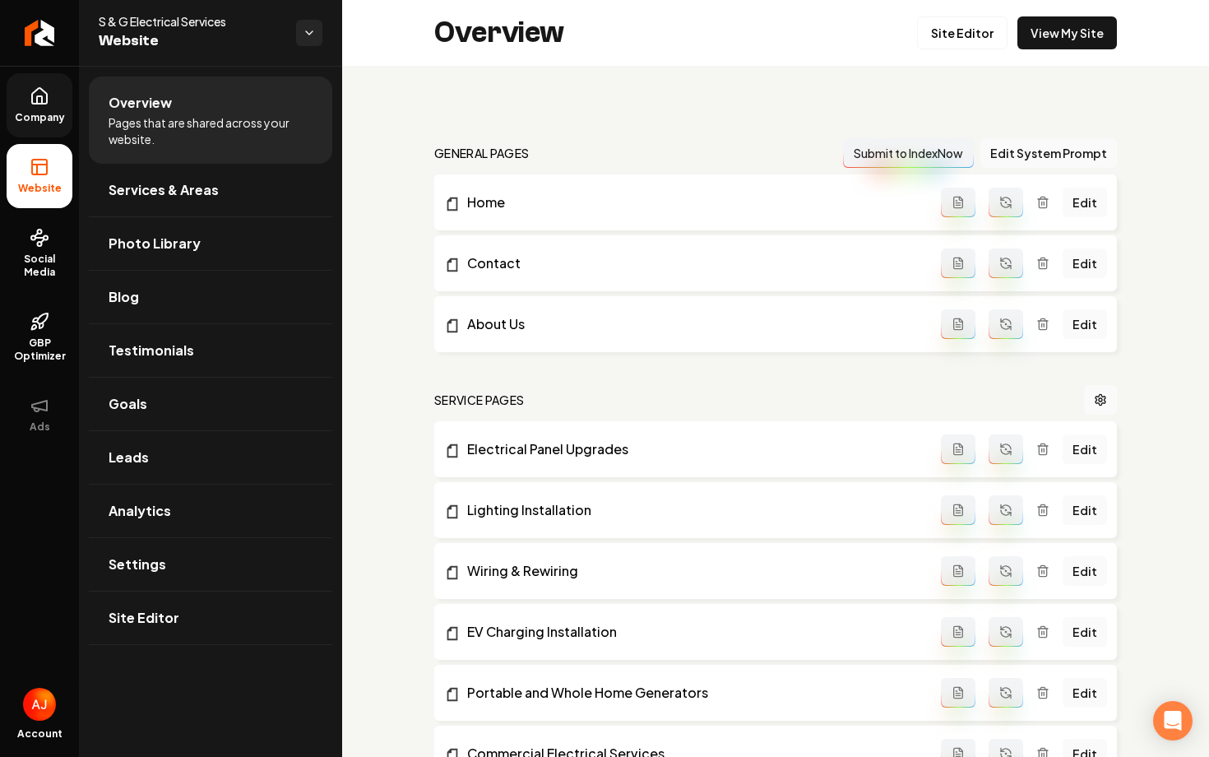
click at [35, 109] on link "Company" at bounding box center [40, 105] width 66 height 64
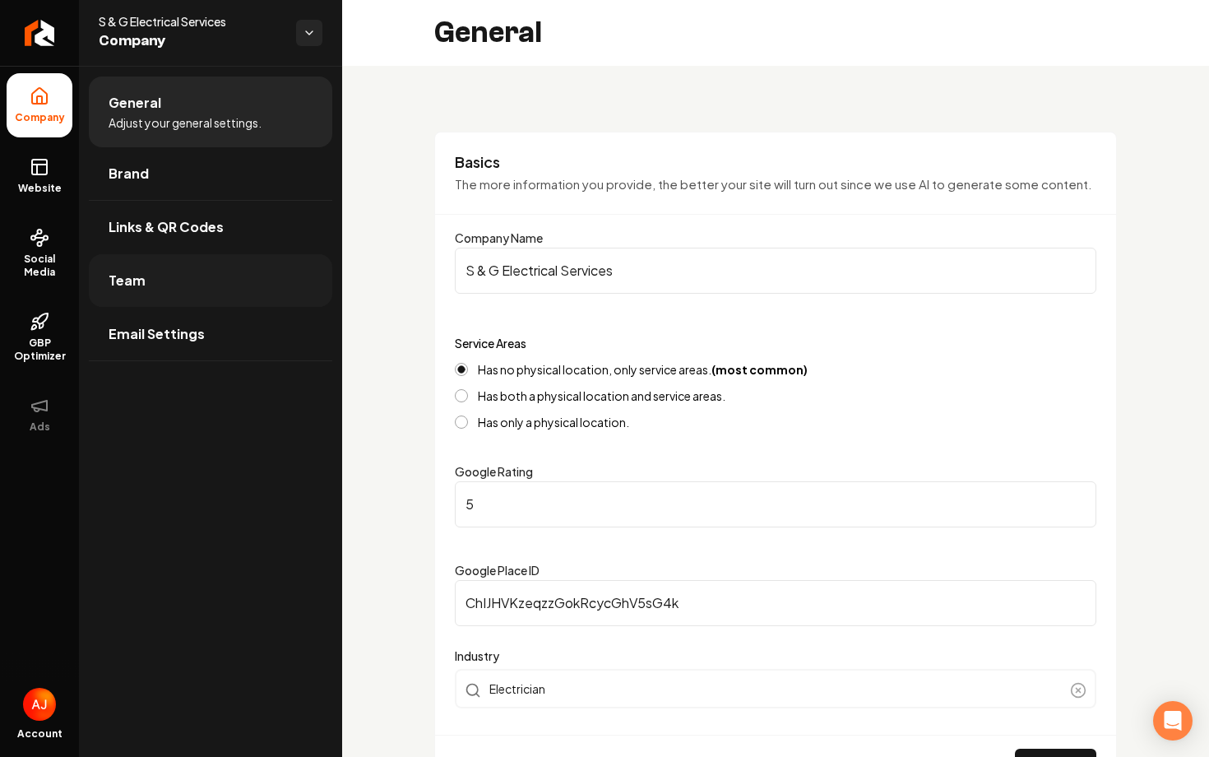
click at [220, 293] on link "Team" at bounding box center [211, 280] width 244 height 53
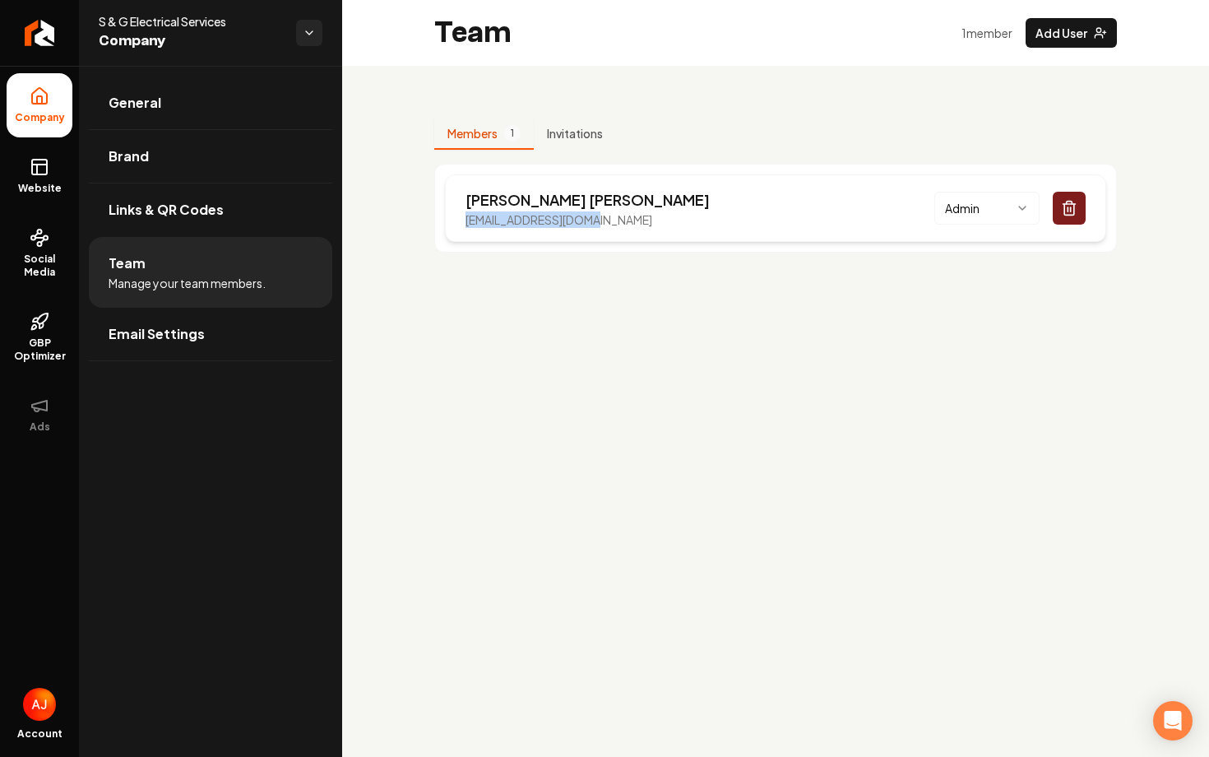
drag, startPoint x: 634, startPoint y: 230, endPoint x: 464, endPoint y: 221, distance: 170.5
click at [464, 221] on div "Casey Gann callsng123@gmail.com Admin" at bounding box center [775, 207] width 661 height 67
copy p "callsng123@gmail.com"
click at [46, 250] on link "Social Media" at bounding box center [40, 253] width 66 height 77
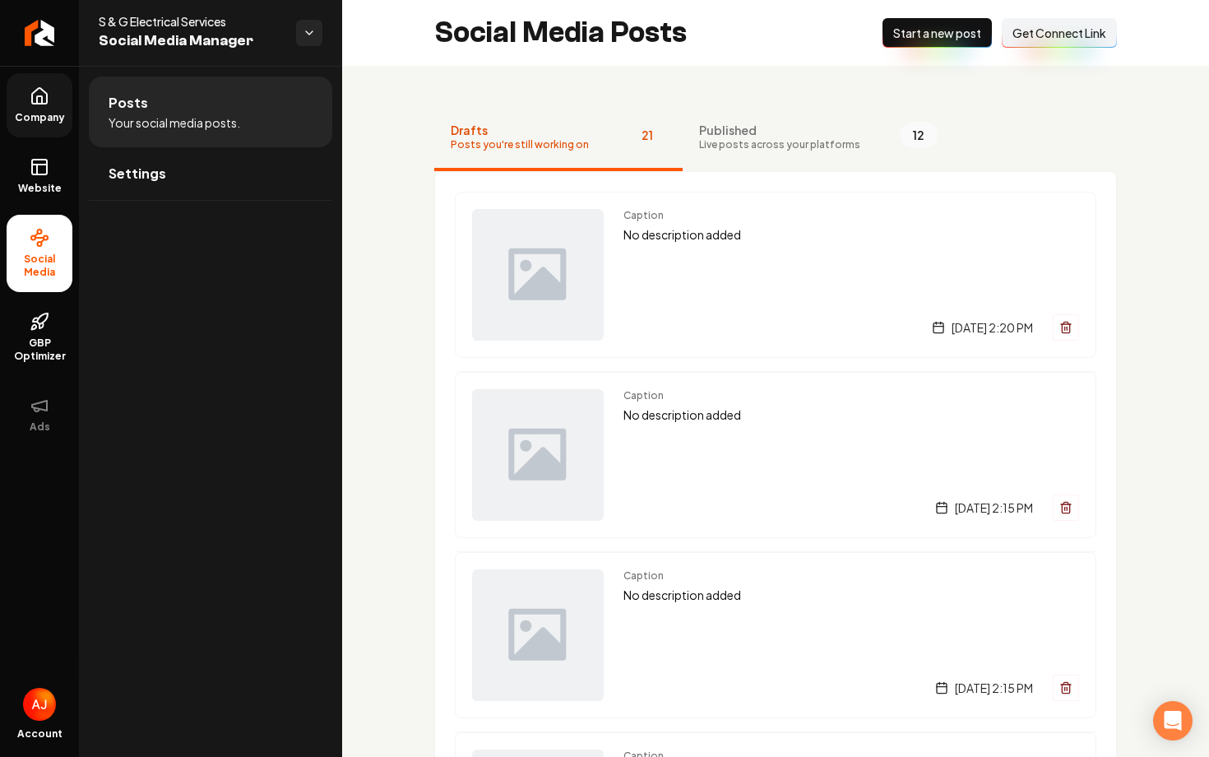
click at [1016, 50] on div "Social Media Posts New Post Start a new post Connect Link Get Connect Link" at bounding box center [775, 33] width 867 height 66
click at [1019, 48] on div "Social Media Posts New Post Start a new post Connect Link Get Connect Link" at bounding box center [775, 33] width 867 height 66
click at [1019, 39] on span "Get Connect Link" at bounding box center [1060, 33] width 94 height 16
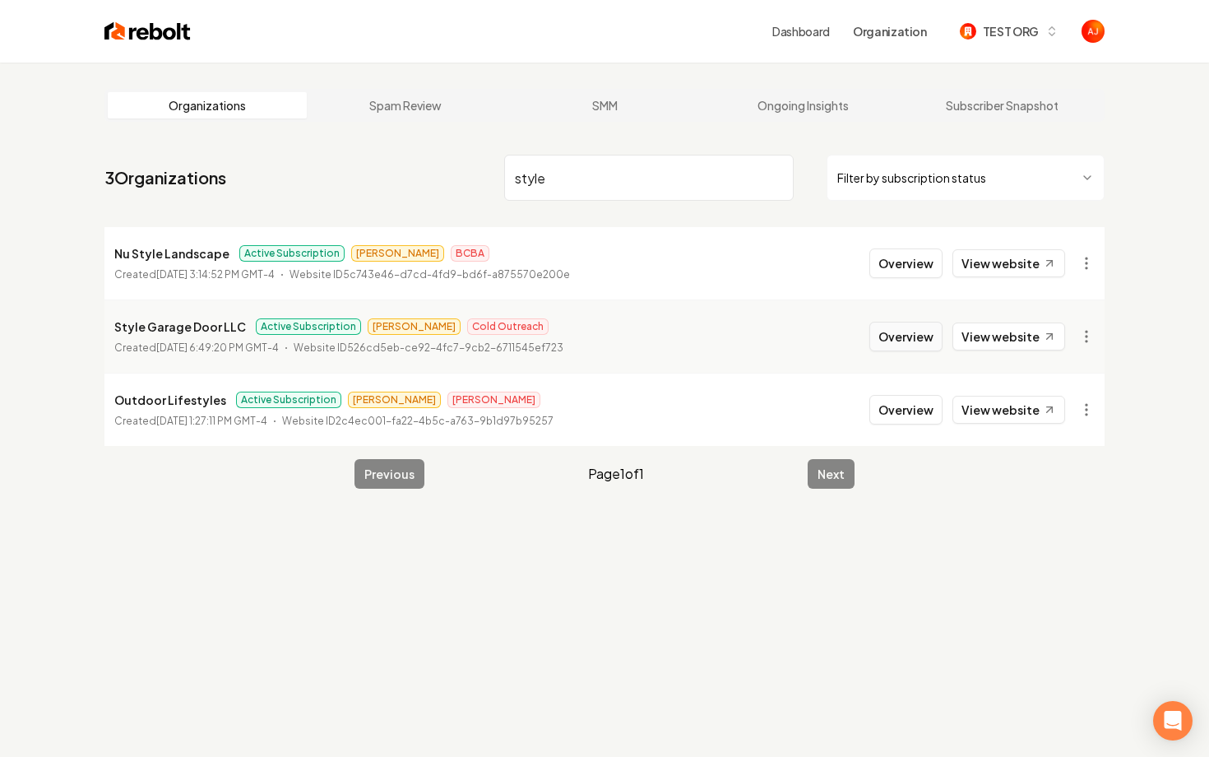
type input "style"
click at [920, 326] on button "Overview" at bounding box center [906, 337] width 73 height 30
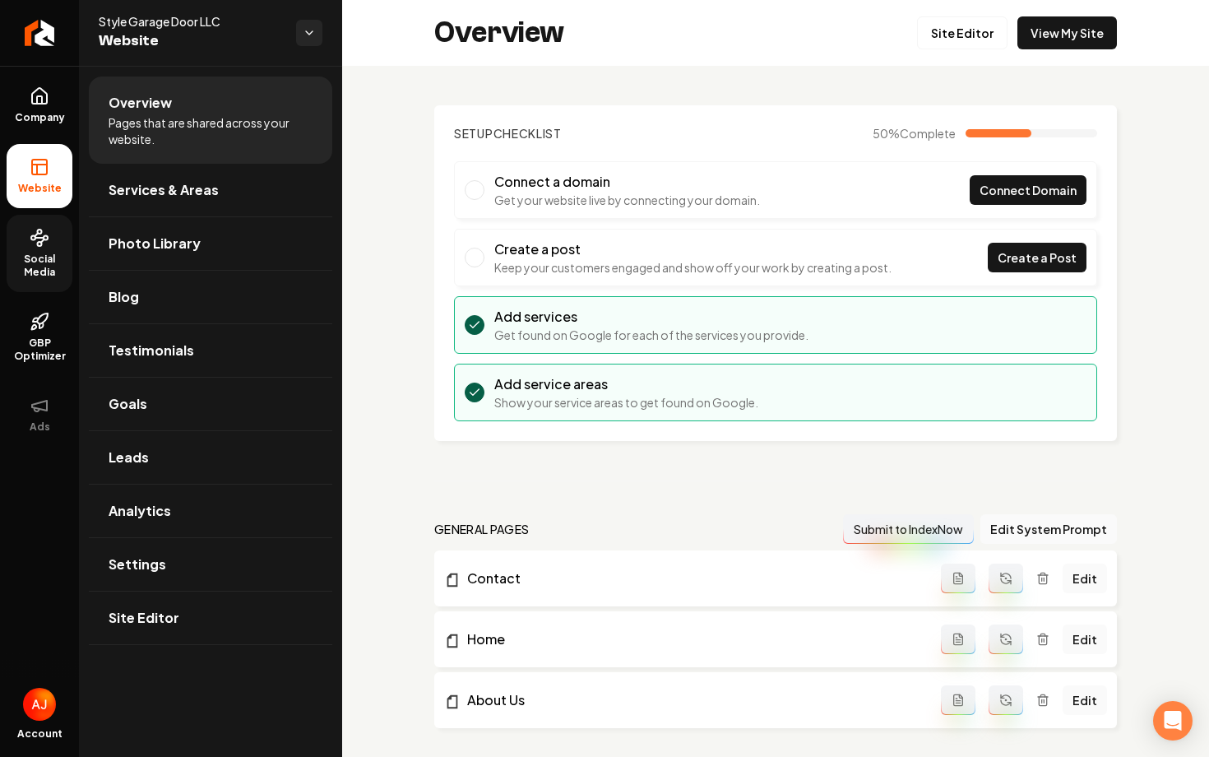
click at [45, 263] on span "Social Media" at bounding box center [40, 266] width 66 height 26
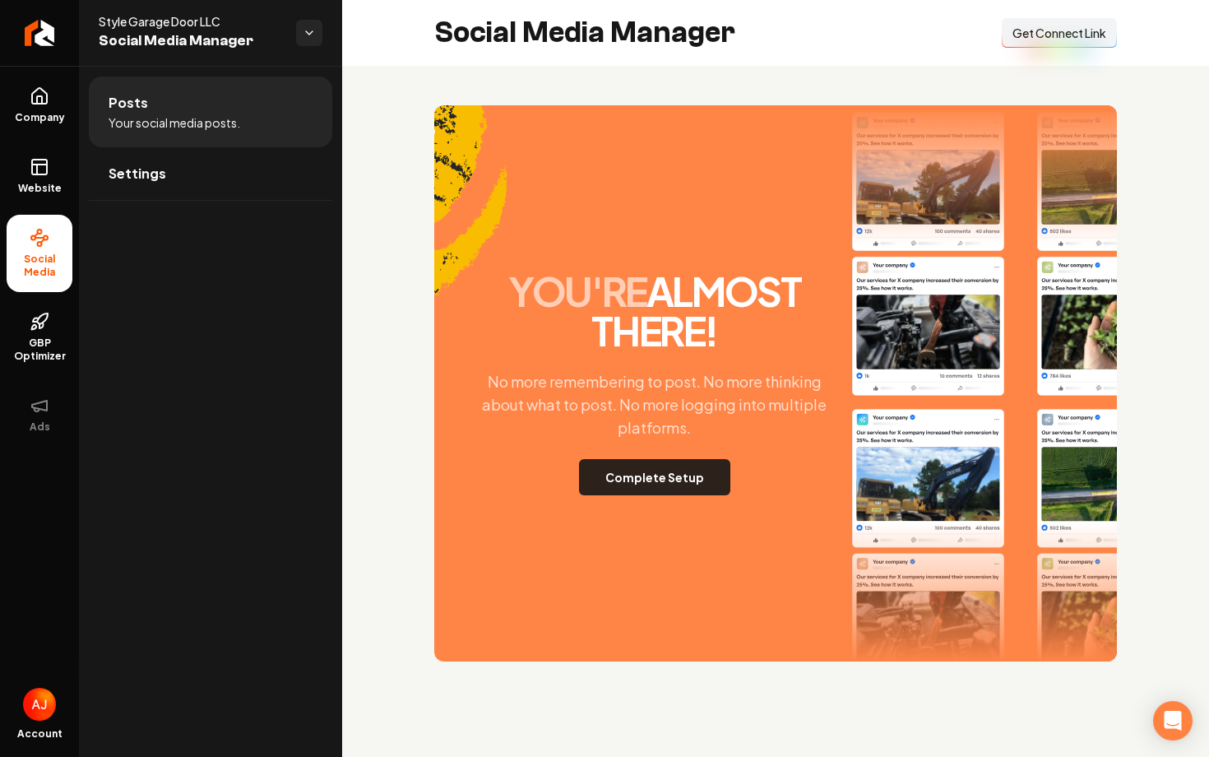
click at [661, 494] on button "Complete Setup" at bounding box center [654, 477] width 151 height 36
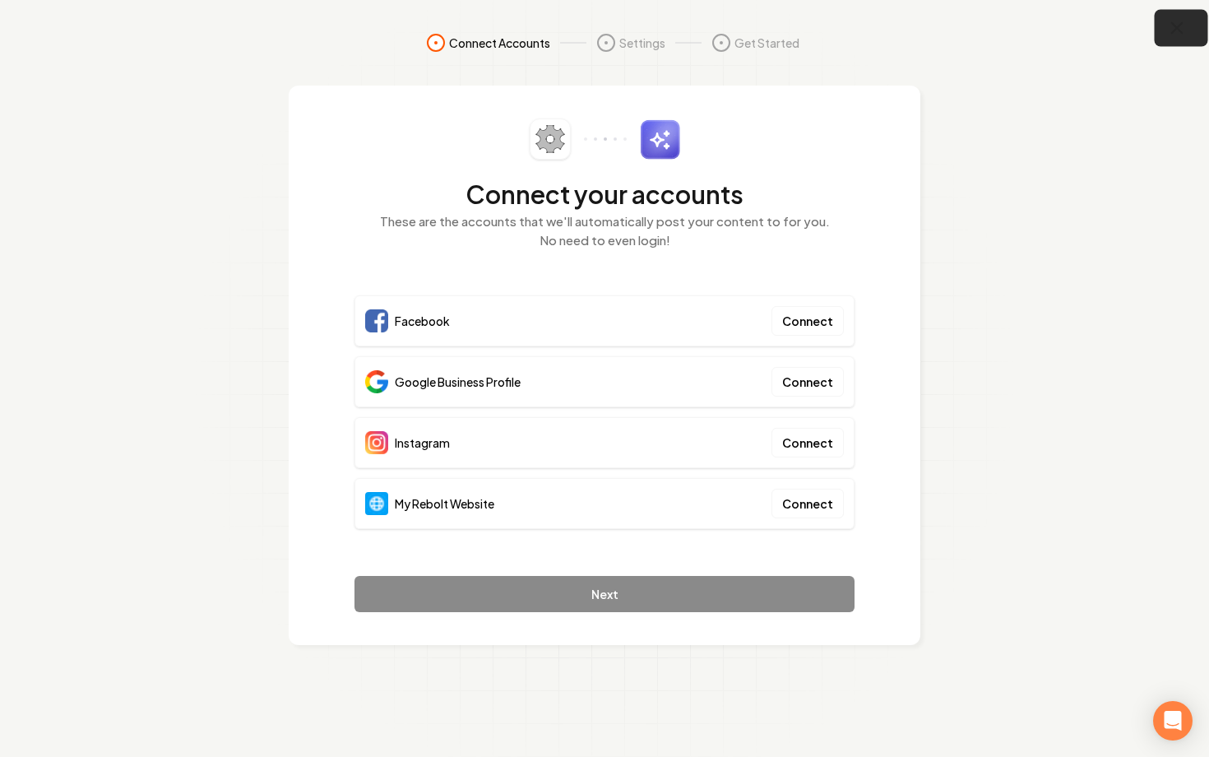
click at [1186, 21] on icon "button" at bounding box center [1177, 28] width 21 height 21
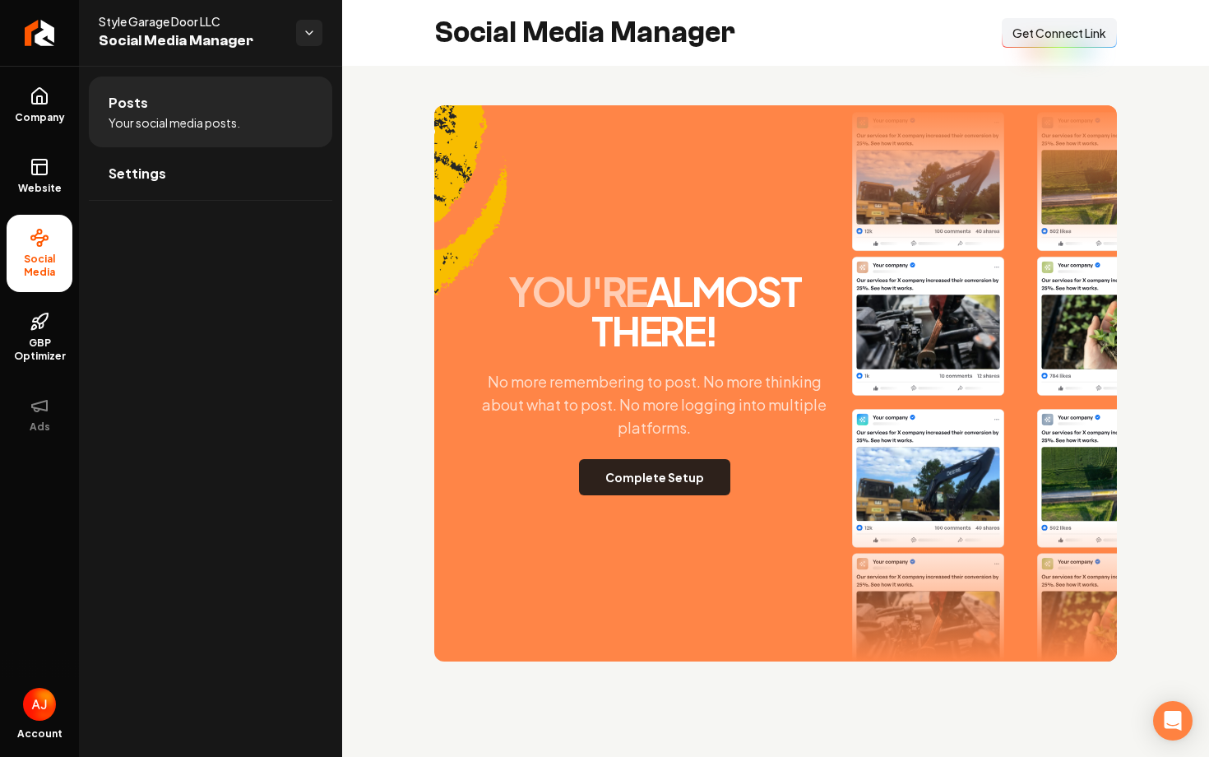
click at [642, 482] on button "Complete Setup" at bounding box center [654, 477] width 151 height 36
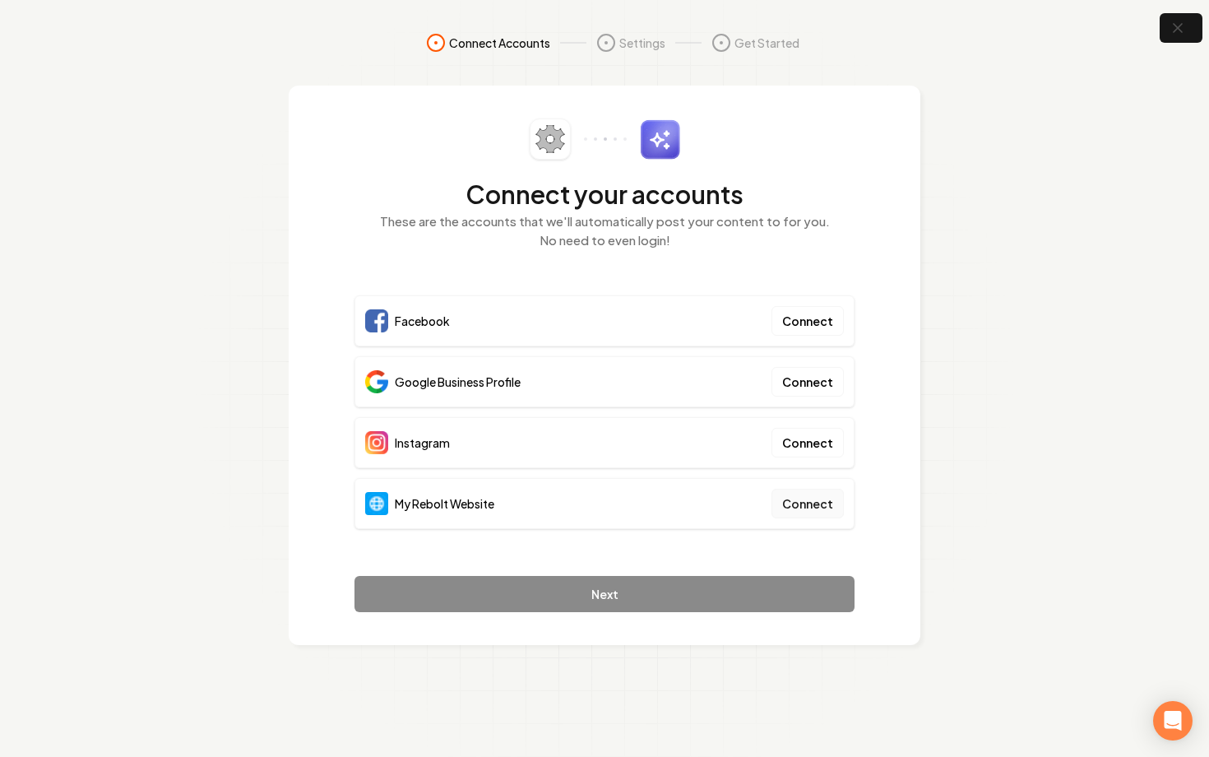
click at [810, 509] on button "Connect" at bounding box center [808, 504] width 72 height 30
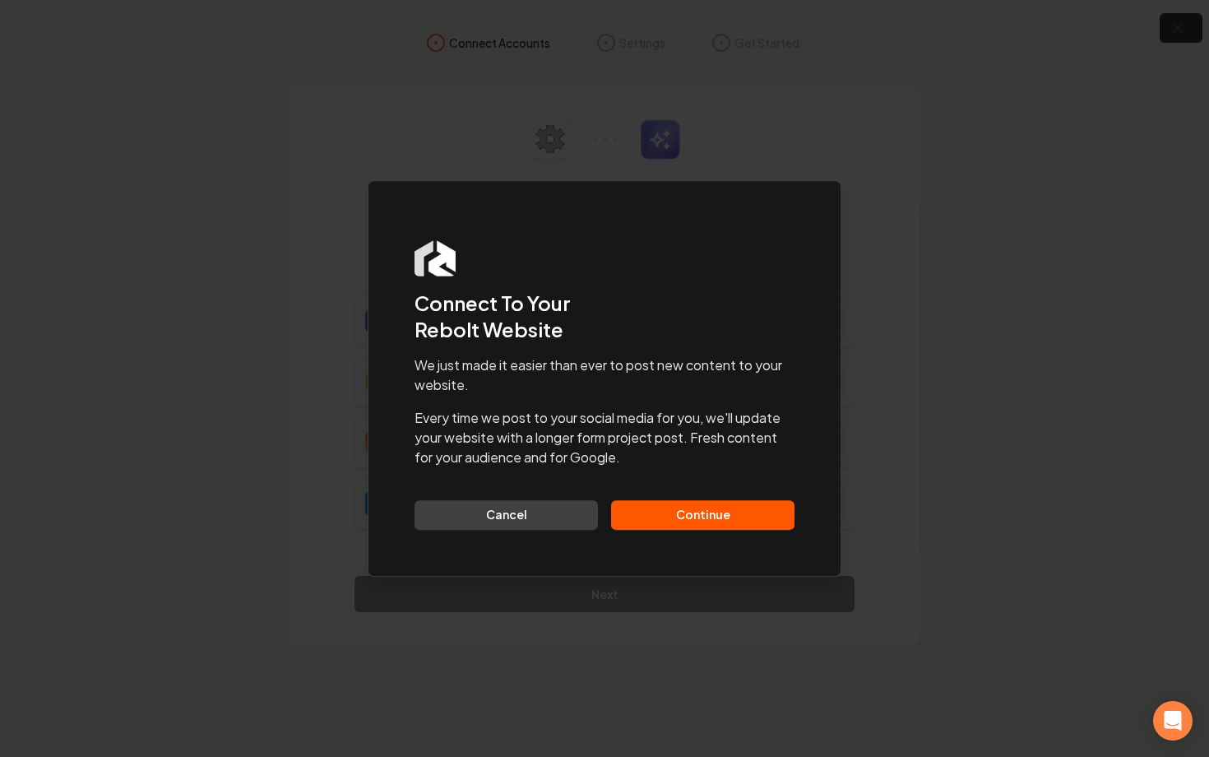
click at [695, 522] on button "Continue" at bounding box center [702, 515] width 183 height 30
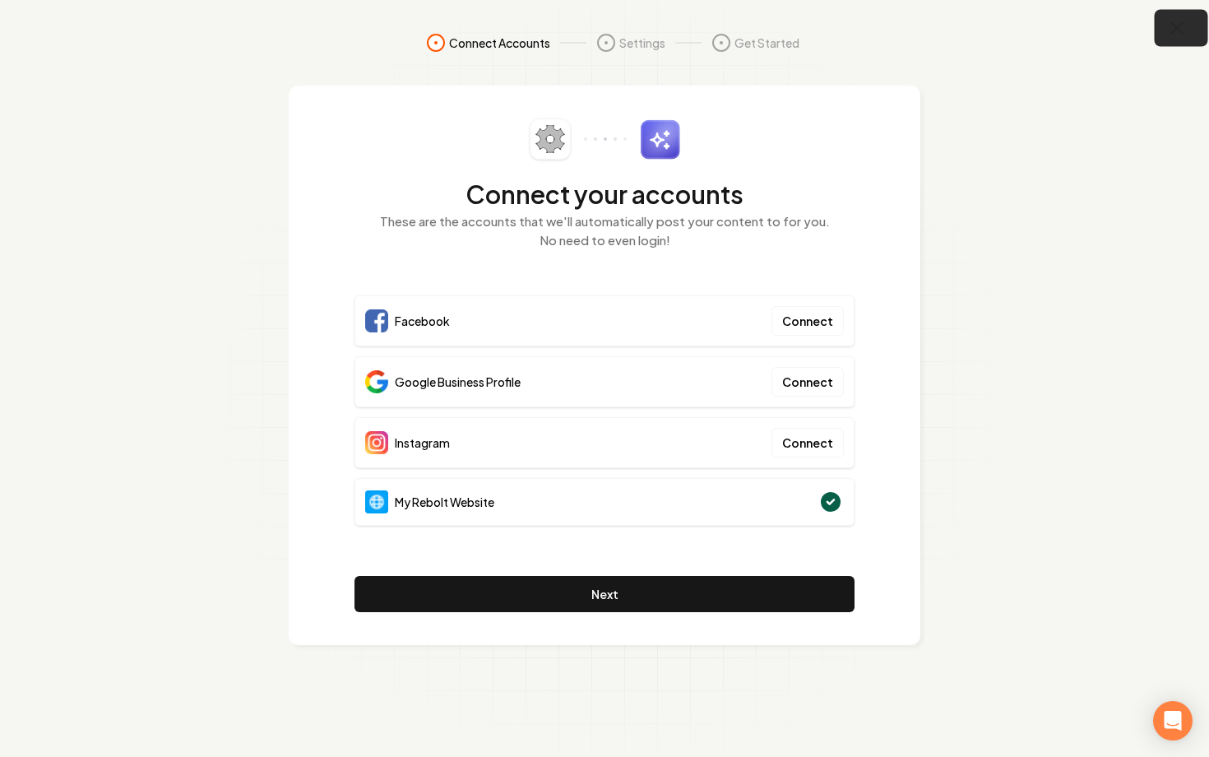
click at [1175, 30] on icon "button" at bounding box center [1177, 28] width 11 height 11
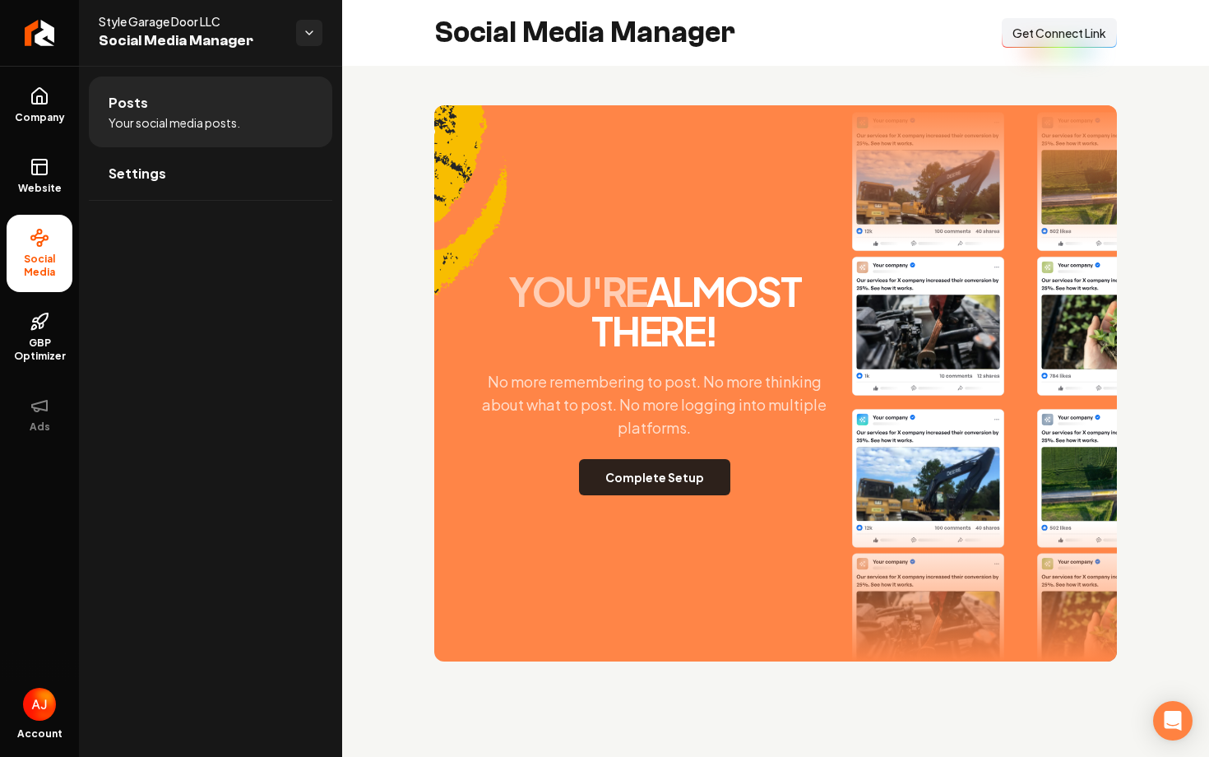
click at [638, 483] on button "Complete Setup" at bounding box center [654, 477] width 151 height 36
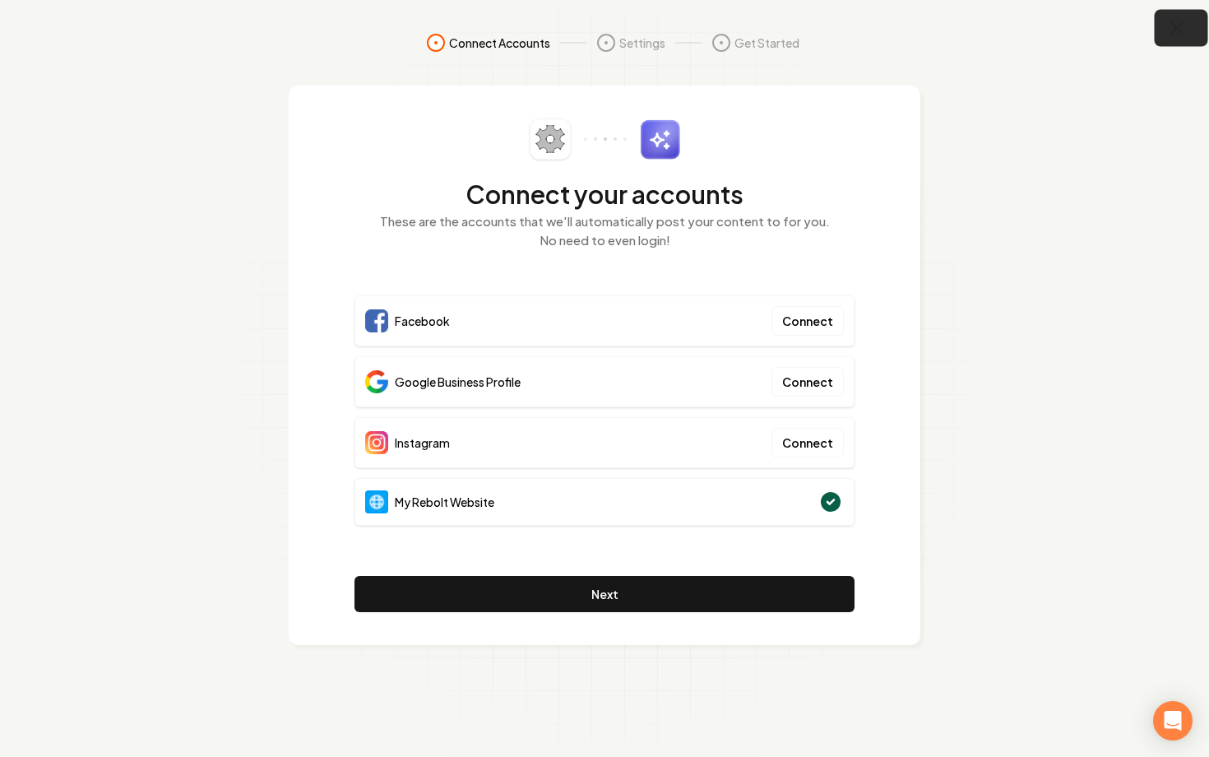
click at [1174, 31] on icon "button" at bounding box center [1177, 28] width 11 height 11
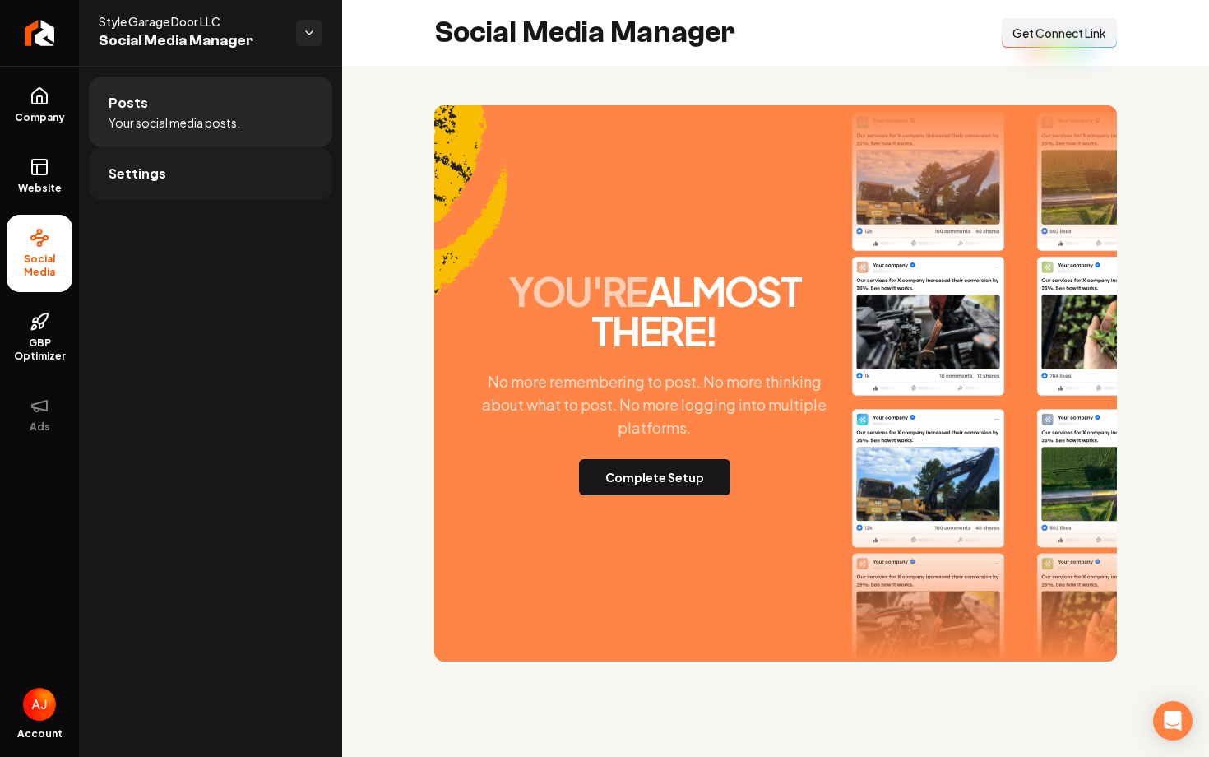
click at [128, 188] on link "Settings" at bounding box center [211, 173] width 244 height 53
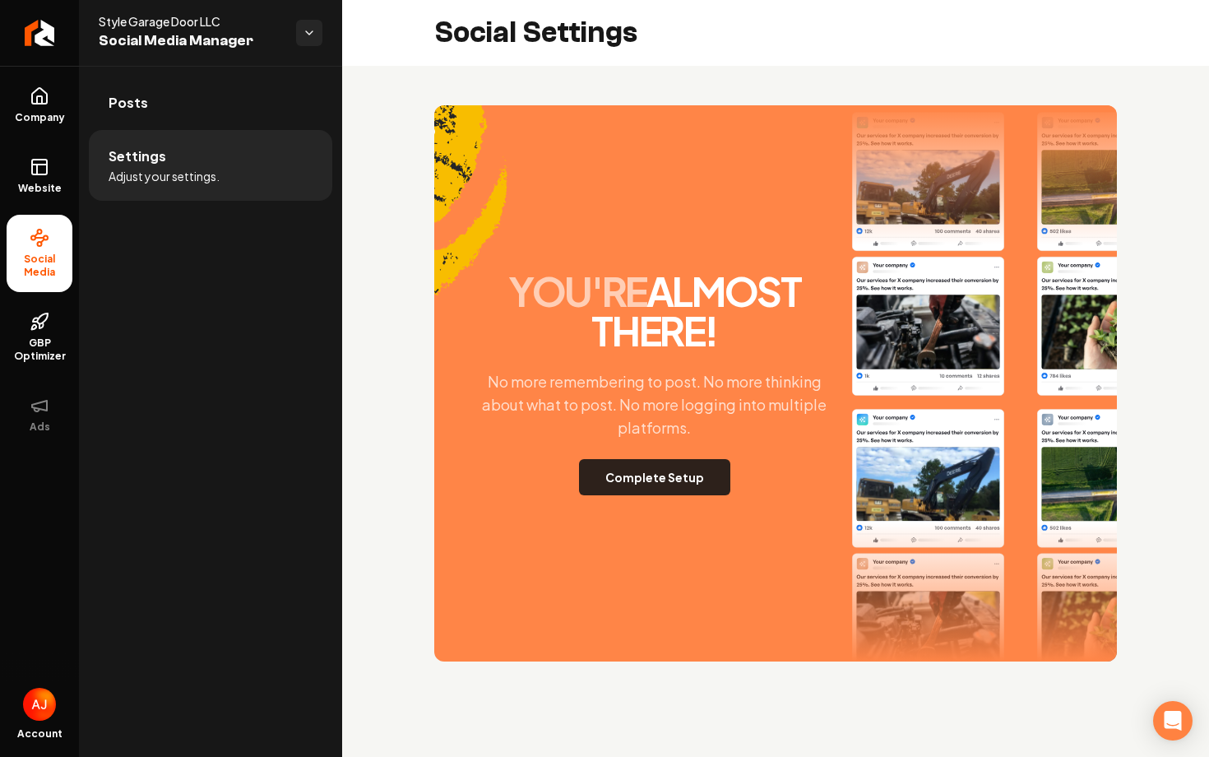
click at [678, 468] on button "Complete Setup" at bounding box center [654, 477] width 151 height 36
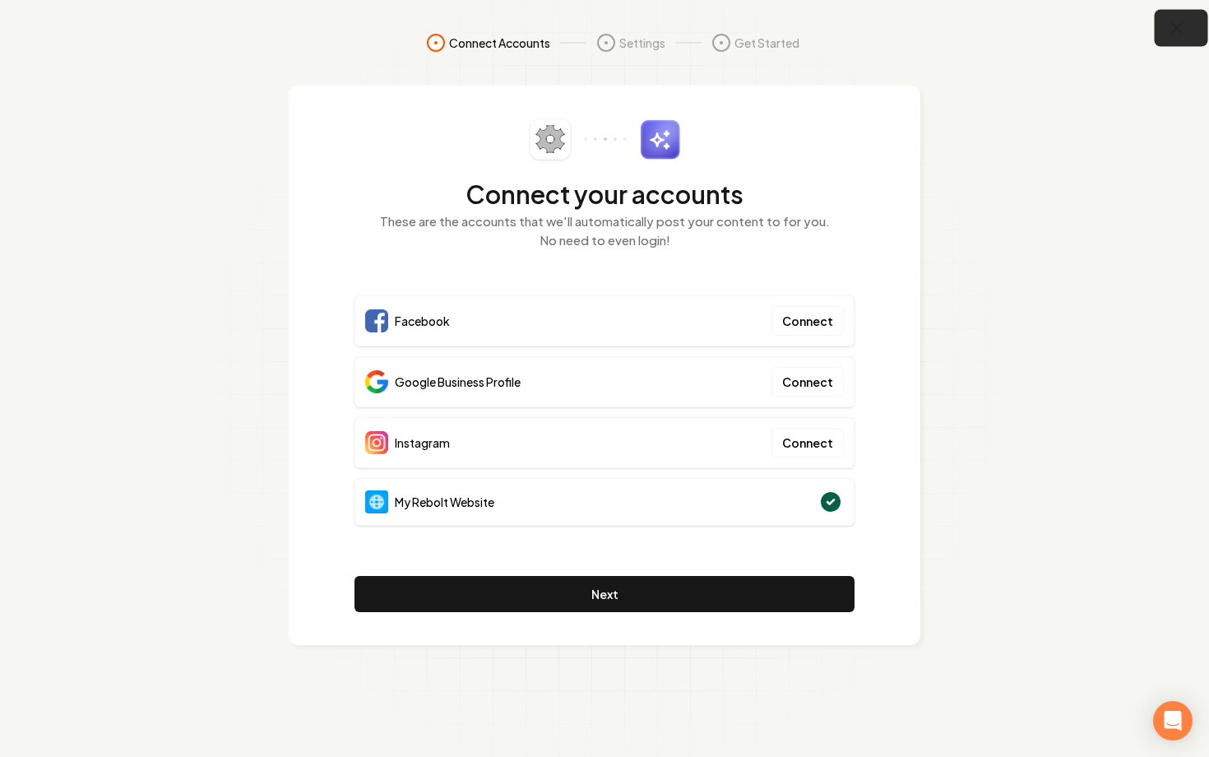
click at [1166, 35] on button "button" at bounding box center [1181, 28] width 53 height 37
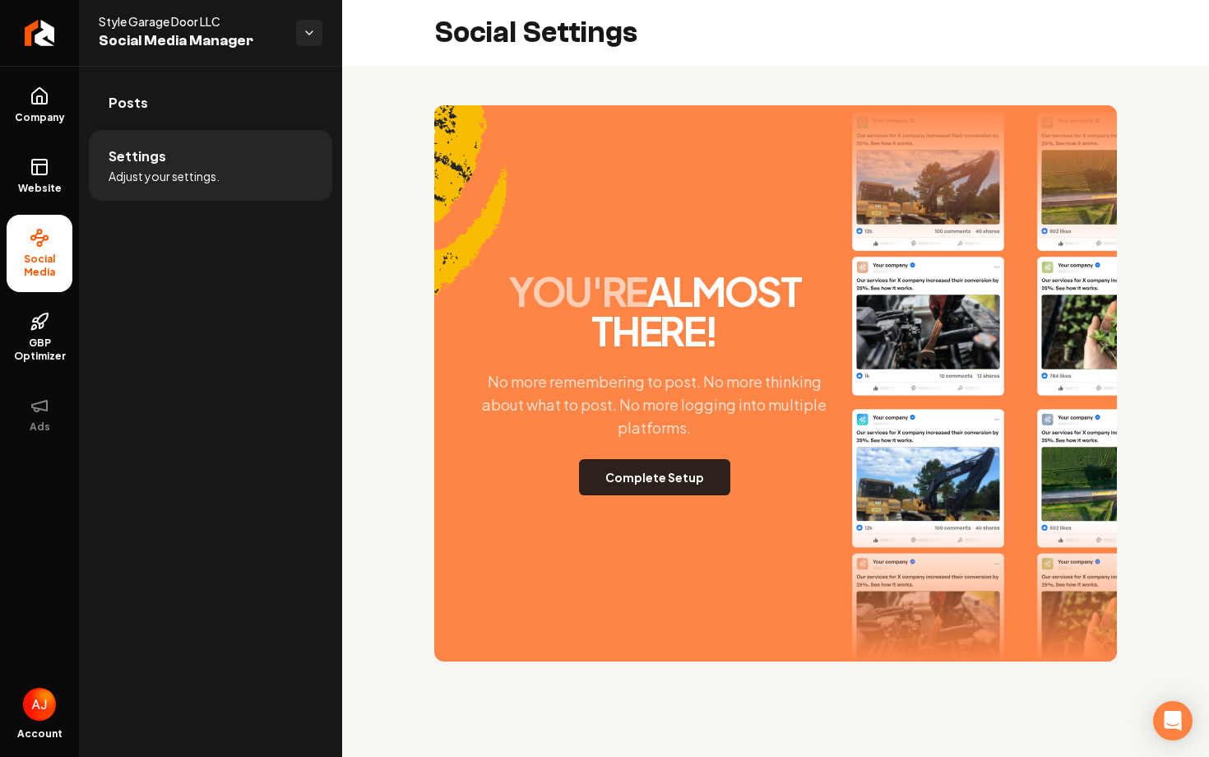
click at [653, 482] on button "Complete Setup" at bounding box center [654, 477] width 151 height 36
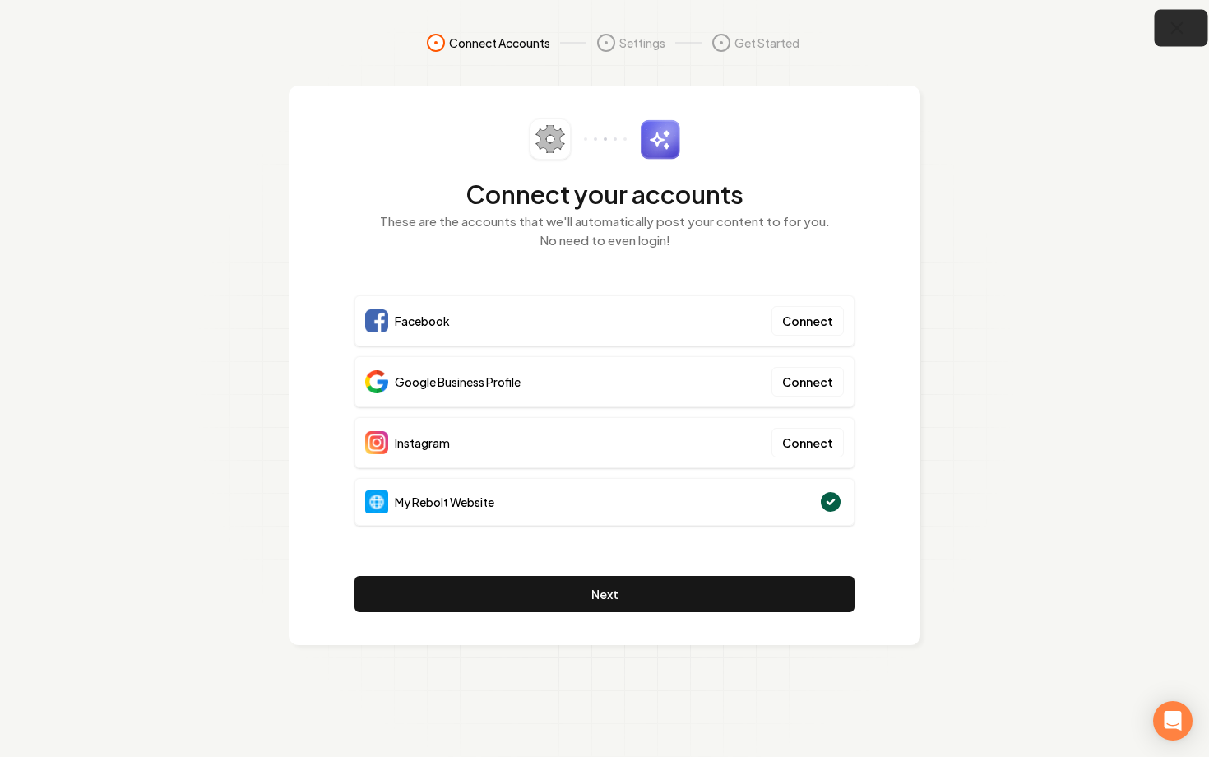
click at [1184, 22] on icon "button" at bounding box center [1177, 28] width 21 height 21
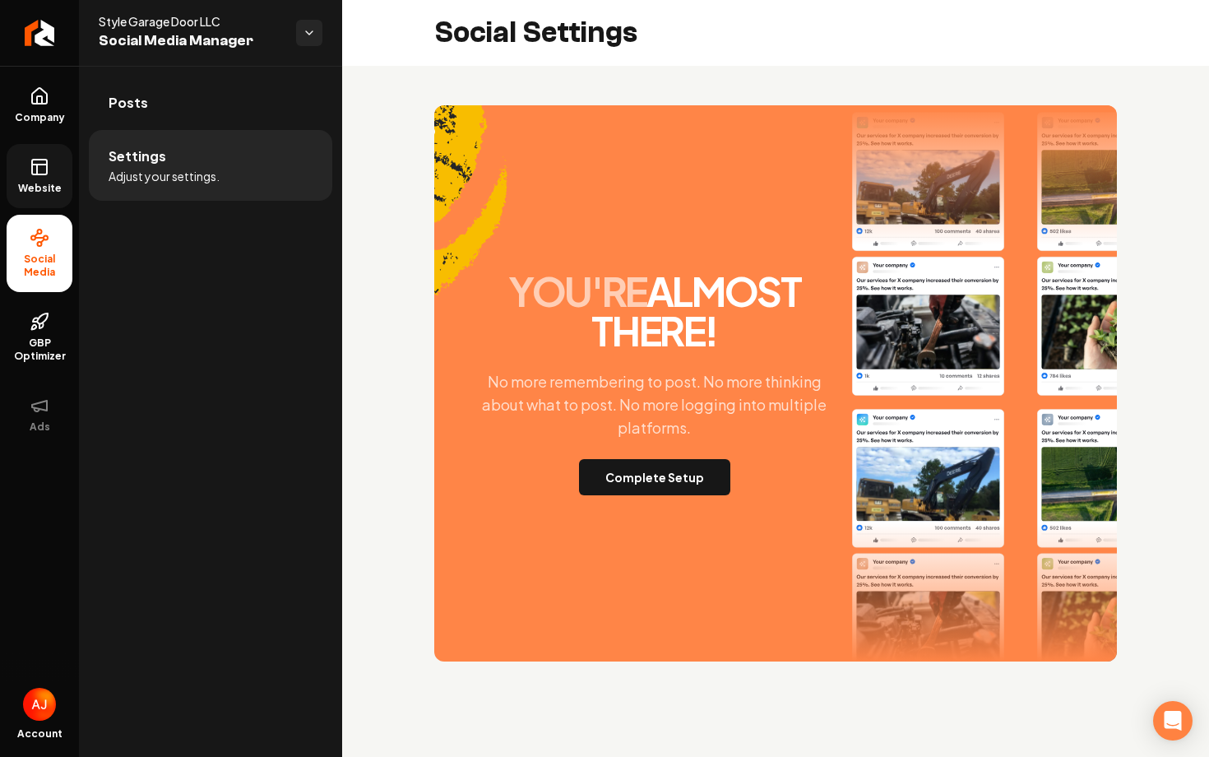
click at [29, 184] on span "Website" at bounding box center [40, 188] width 57 height 13
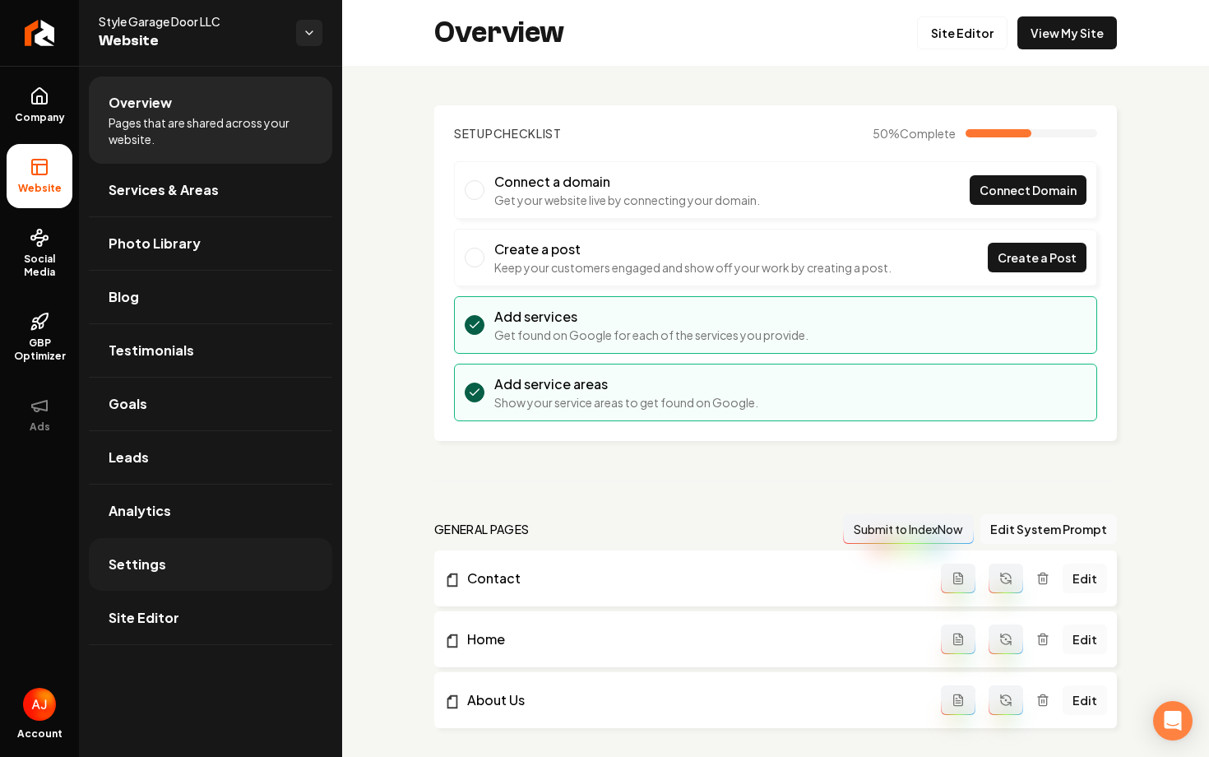
click at [190, 569] on link "Settings" at bounding box center [211, 564] width 244 height 53
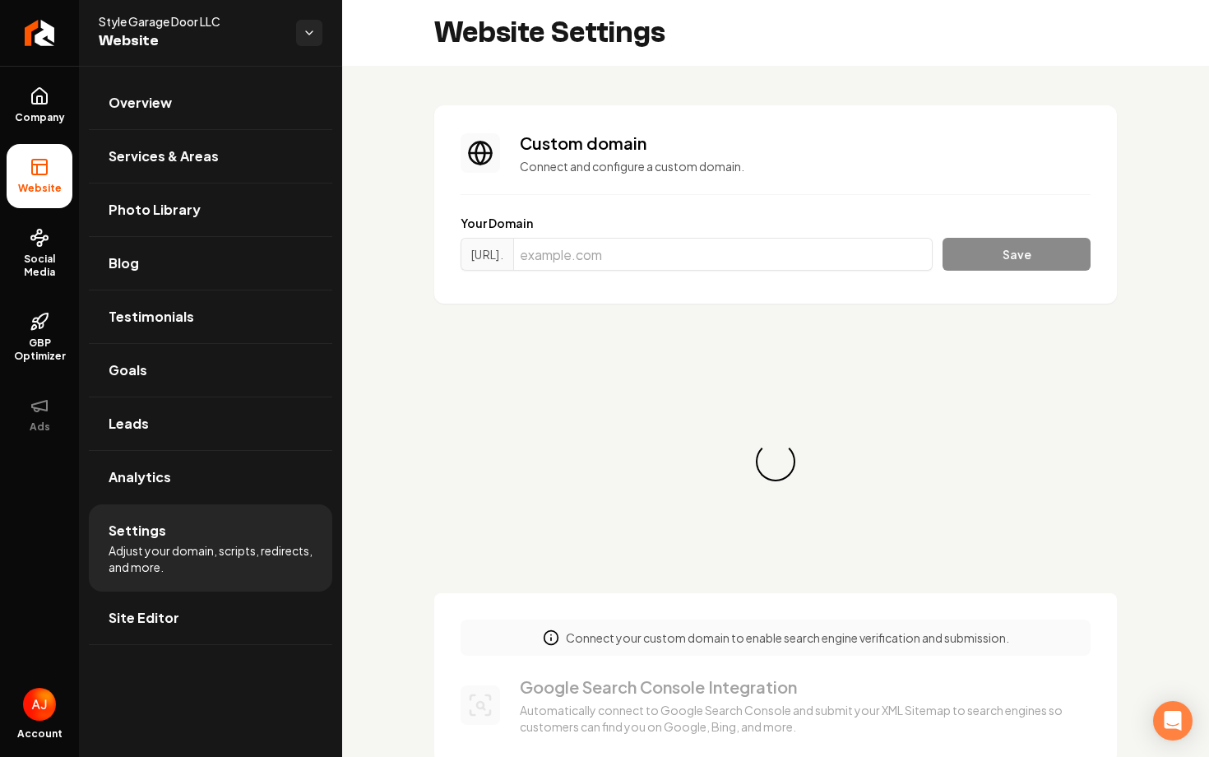
scroll to position [30, 0]
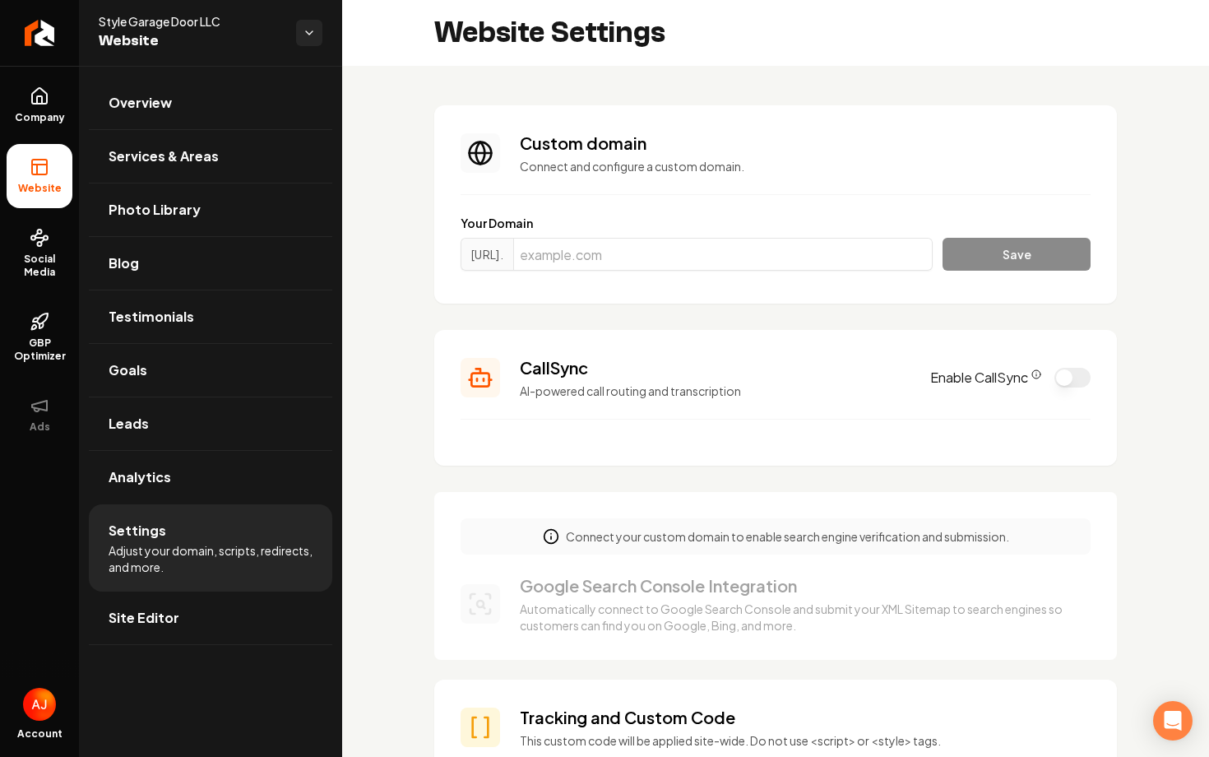
click at [1071, 383] on button "Enable CallSync" at bounding box center [1073, 378] width 36 height 20
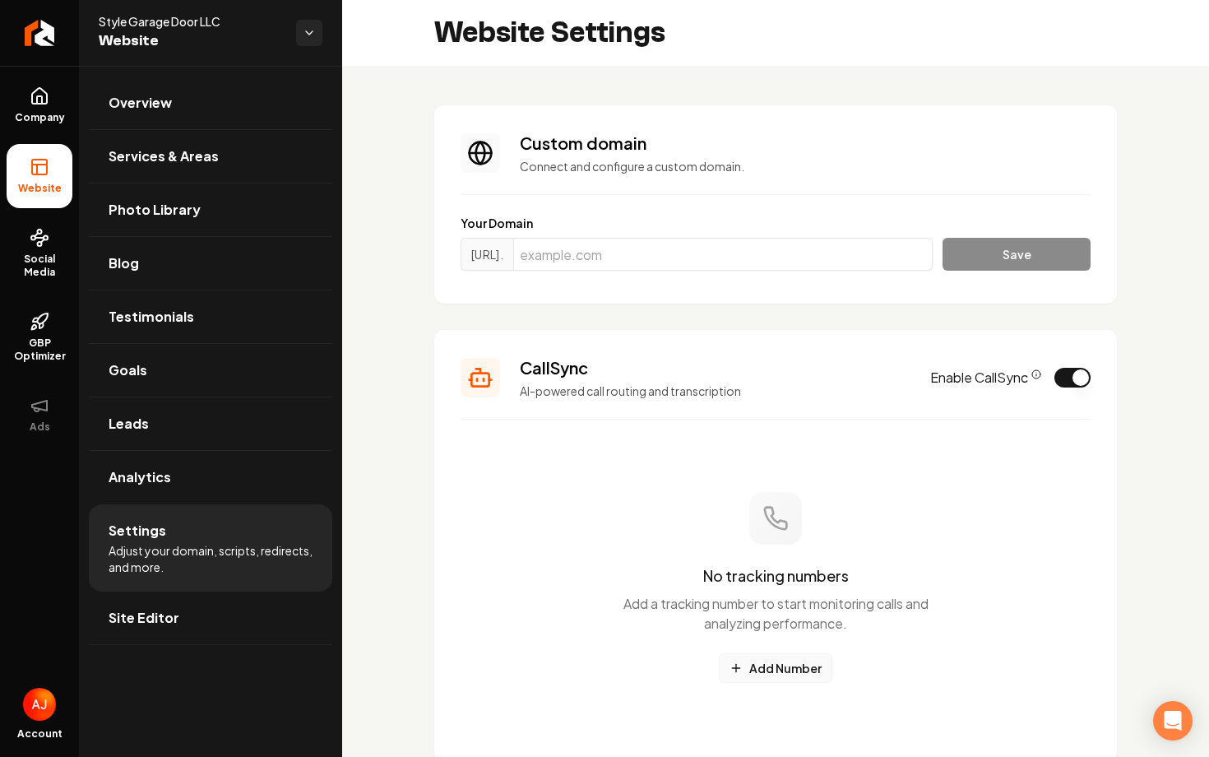
click at [785, 671] on button "Add Number" at bounding box center [776, 668] width 114 height 30
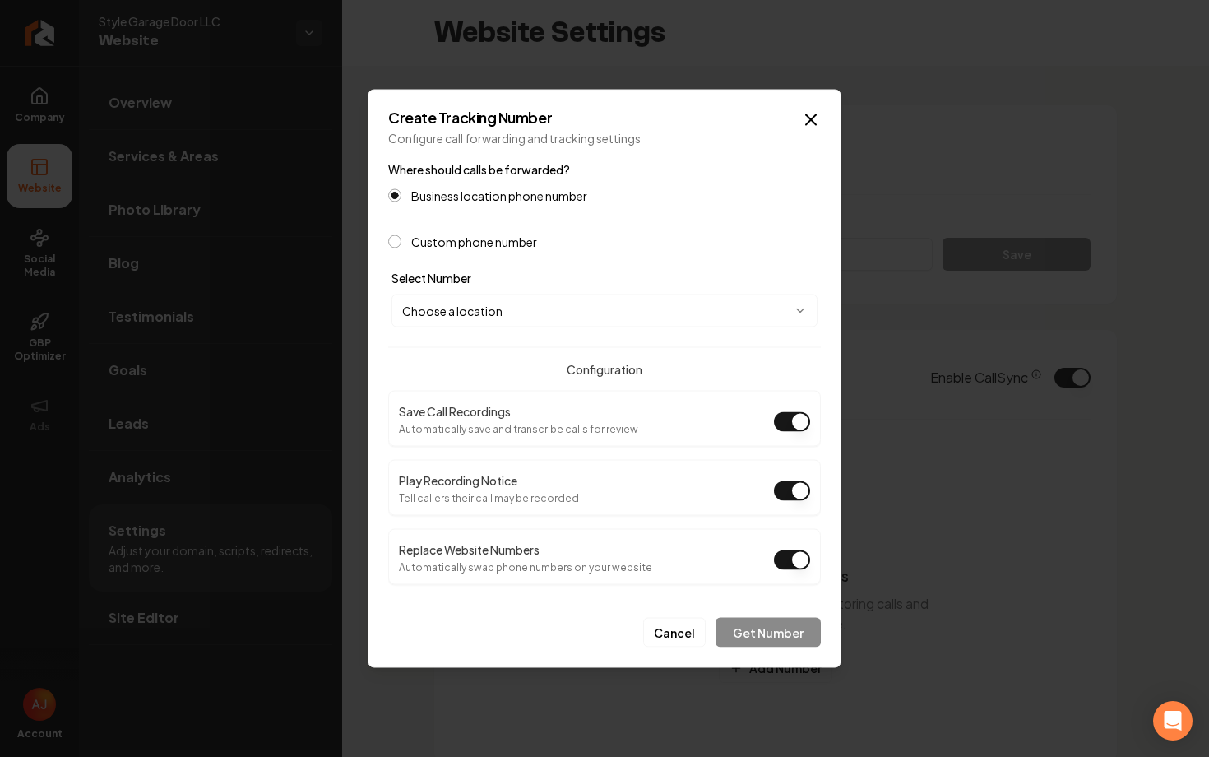
click at [631, 303] on body "Company Website Social Media GBP Optimizer Ads Account Style Garage Door LLC We…" at bounding box center [604, 378] width 1209 height 757
select select "**********"
click at [759, 631] on button "Get Number" at bounding box center [768, 633] width 105 height 30
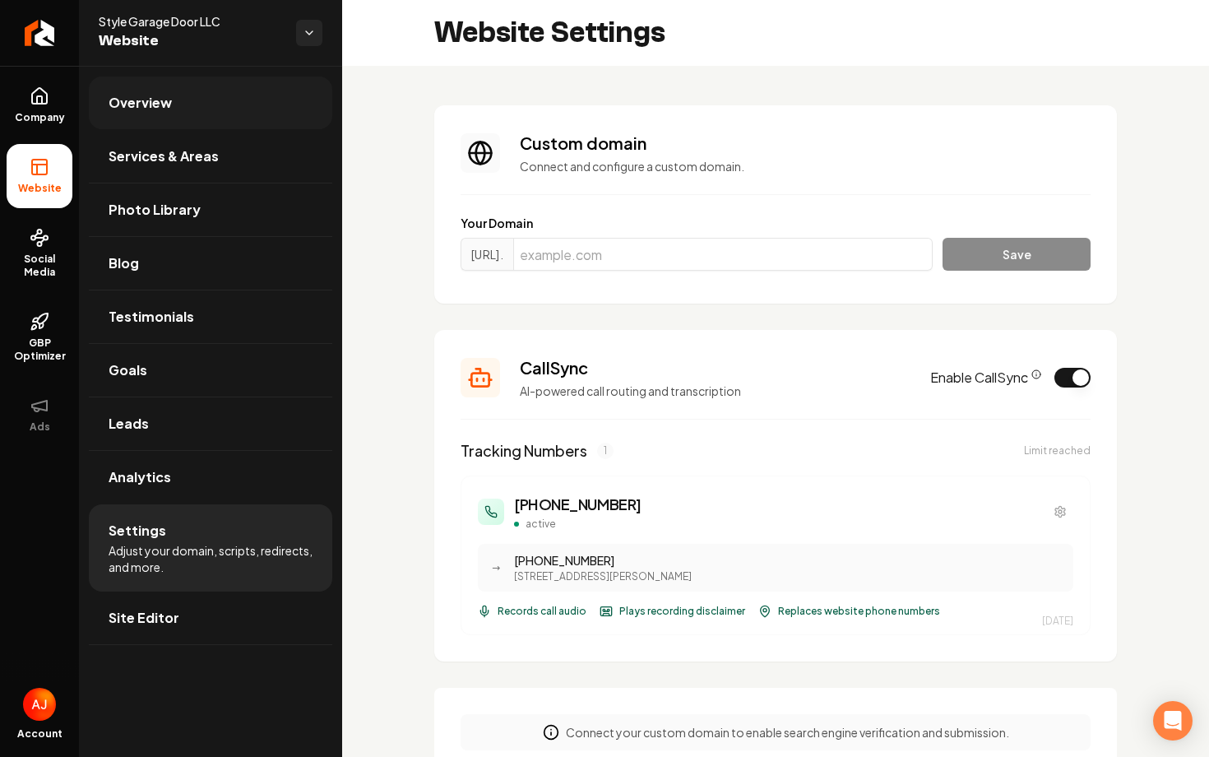
click at [146, 96] on span "Overview" at bounding box center [140, 103] width 63 height 20
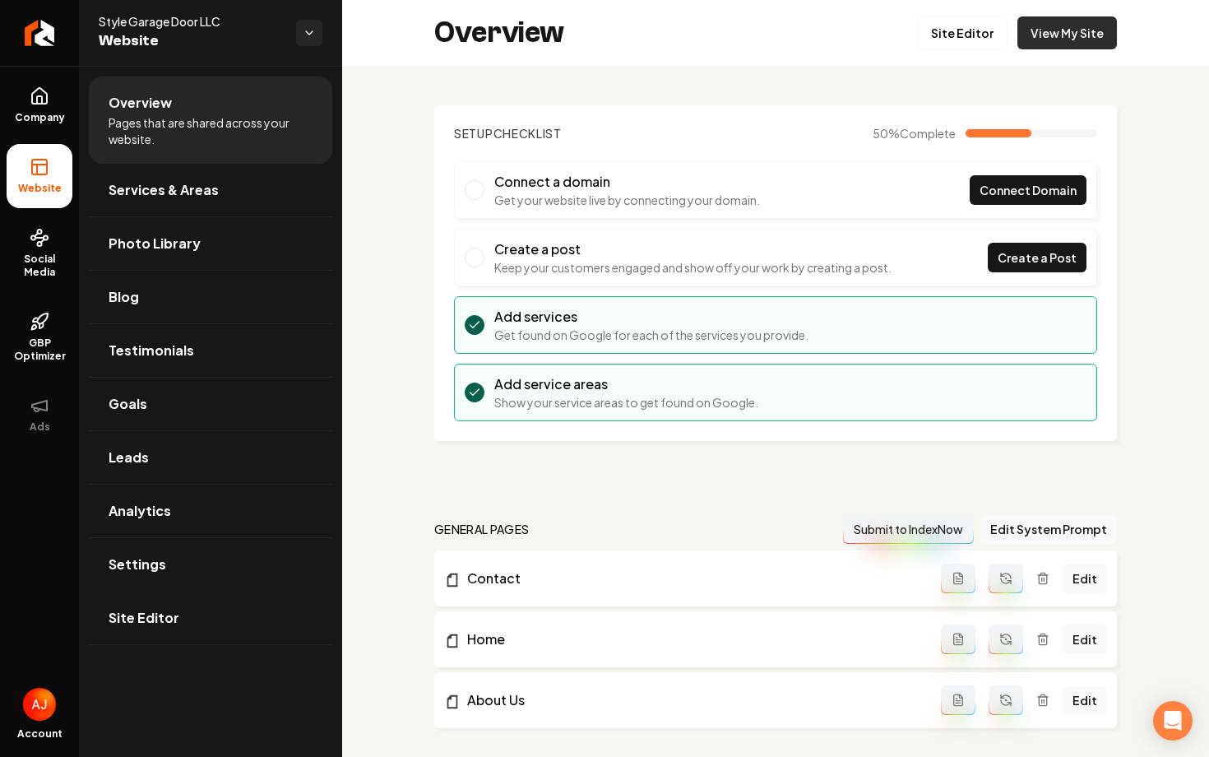
click at [1070, 32] on link "View My Site" at bounding box center [1068, 32] width 100 height 33
click at [170, 560] on link "Settings" at bounding box center [211, 564] width 244 height 53
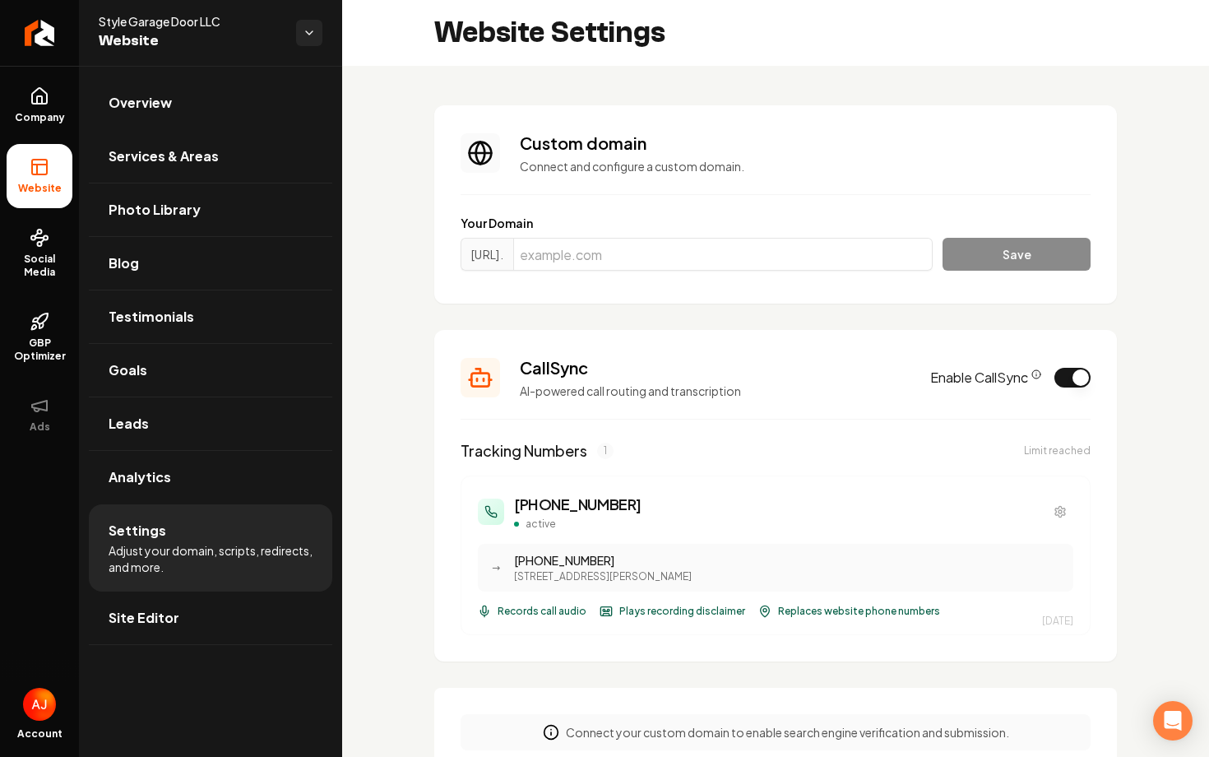
scroll to position [30, 0]
click at [600, 262] on input "Main content area" at bounding box center [723, 254] width 420 height 33
paste input "stylegaragedoor.com"
type input "stylegaragedoor.com"
click at [1072, 248] on button "Save" at bounding box center [1017, 254] width 148 height 33
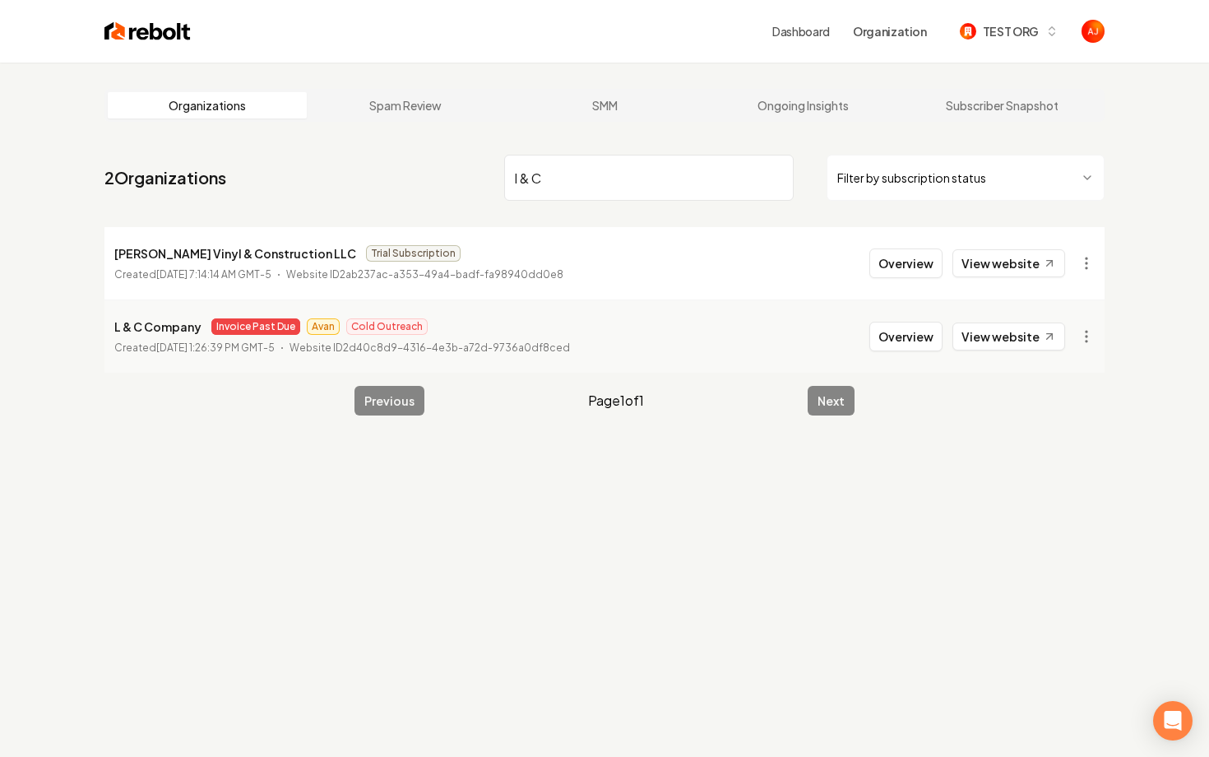
type input "l & C"
click at [896, 342] on button "Overview" at bounding box center [906, 337] width 73 height 30
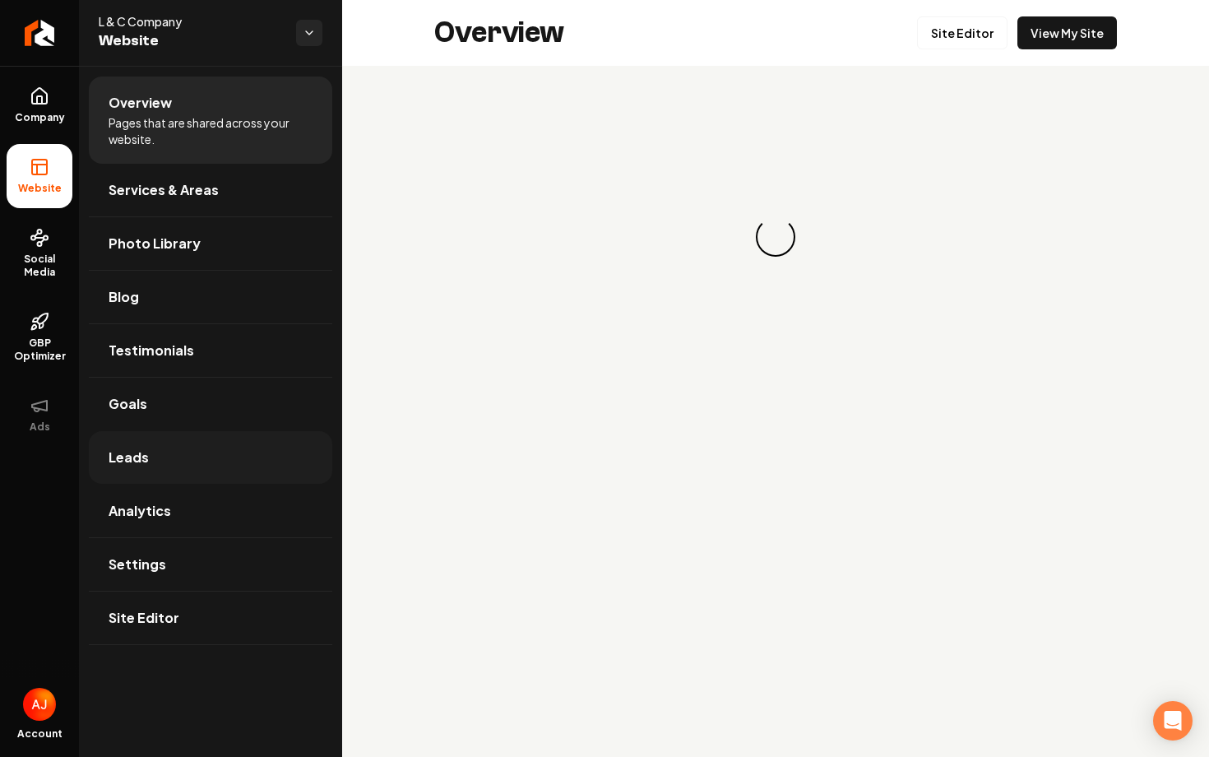
click at [186, 467] on link "Leads" at bounding box center [211, 457] width 244 height 53
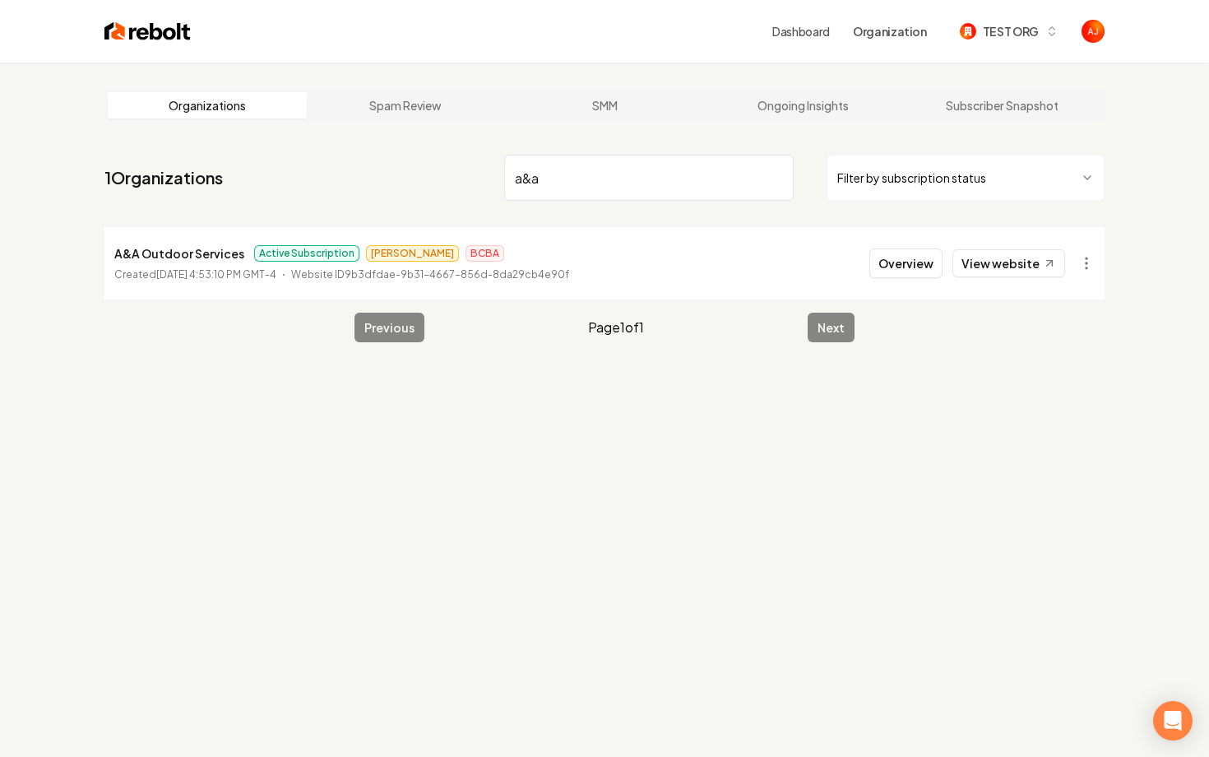
type input "a&a"
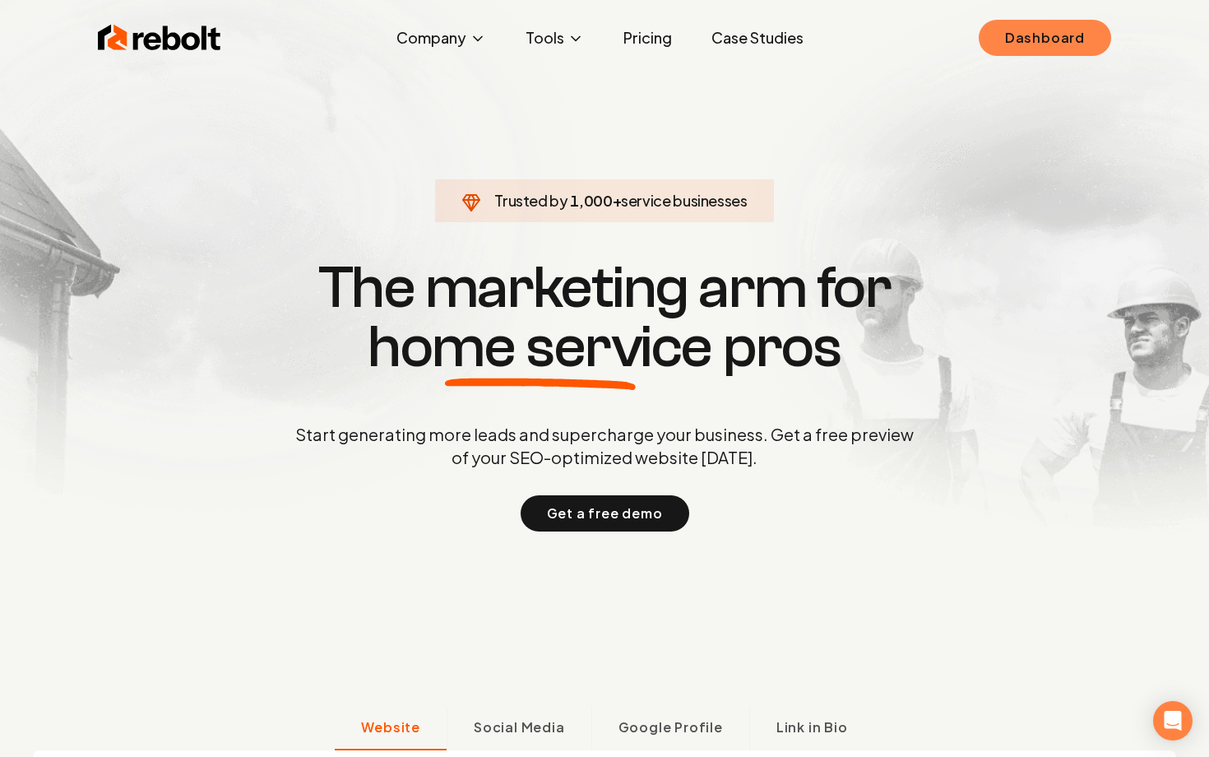
click at [1004, 41] on link "Dashboard" at bounding box center [1045, 38] width 132 height 36
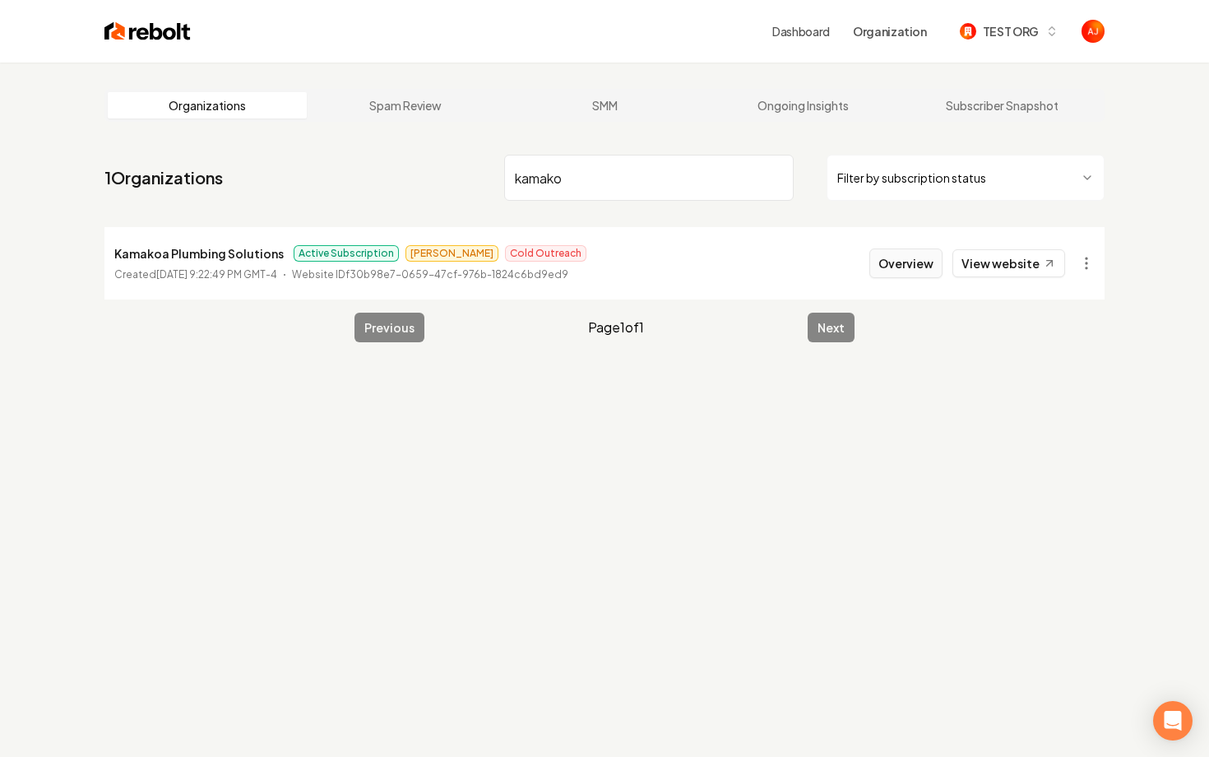
type input "kamako"
click at [899, 262] on button "Overview" at bounding box center [906, 263] width 73 height 30
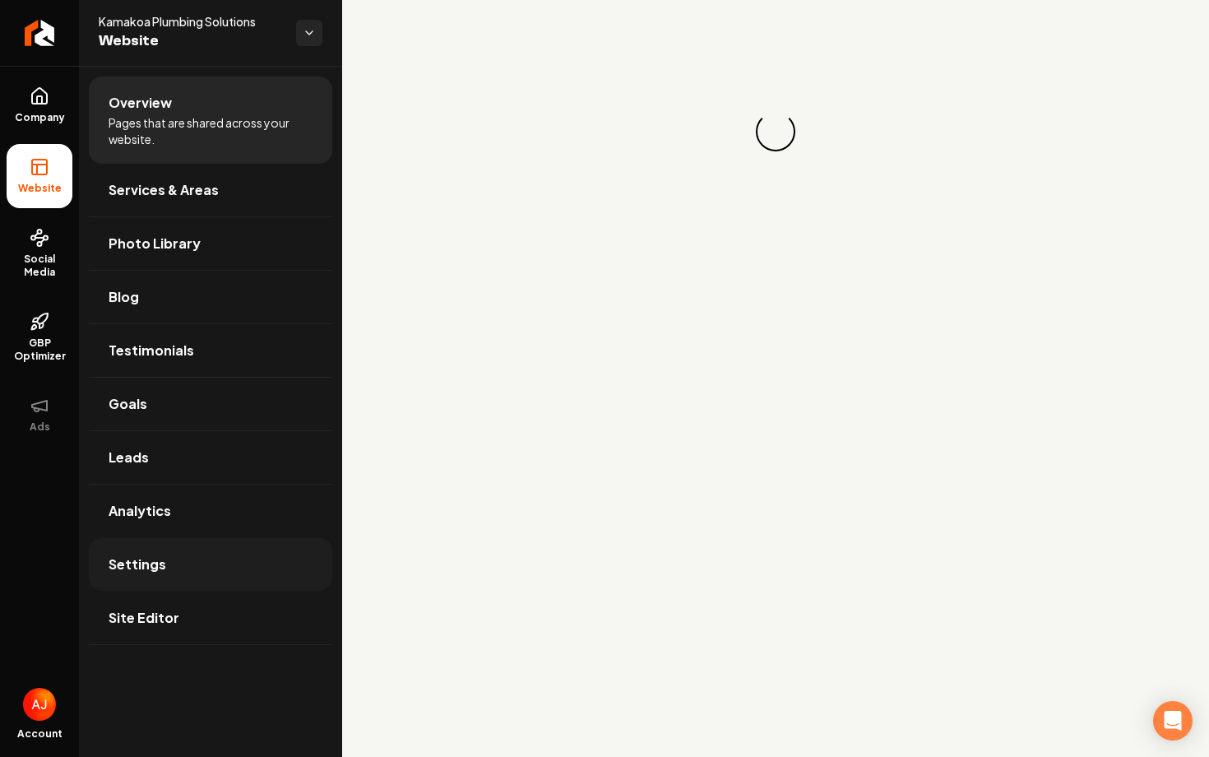
click at [151, 552] on link "Settings" at bounding box center [211, 564] width 244 height 53
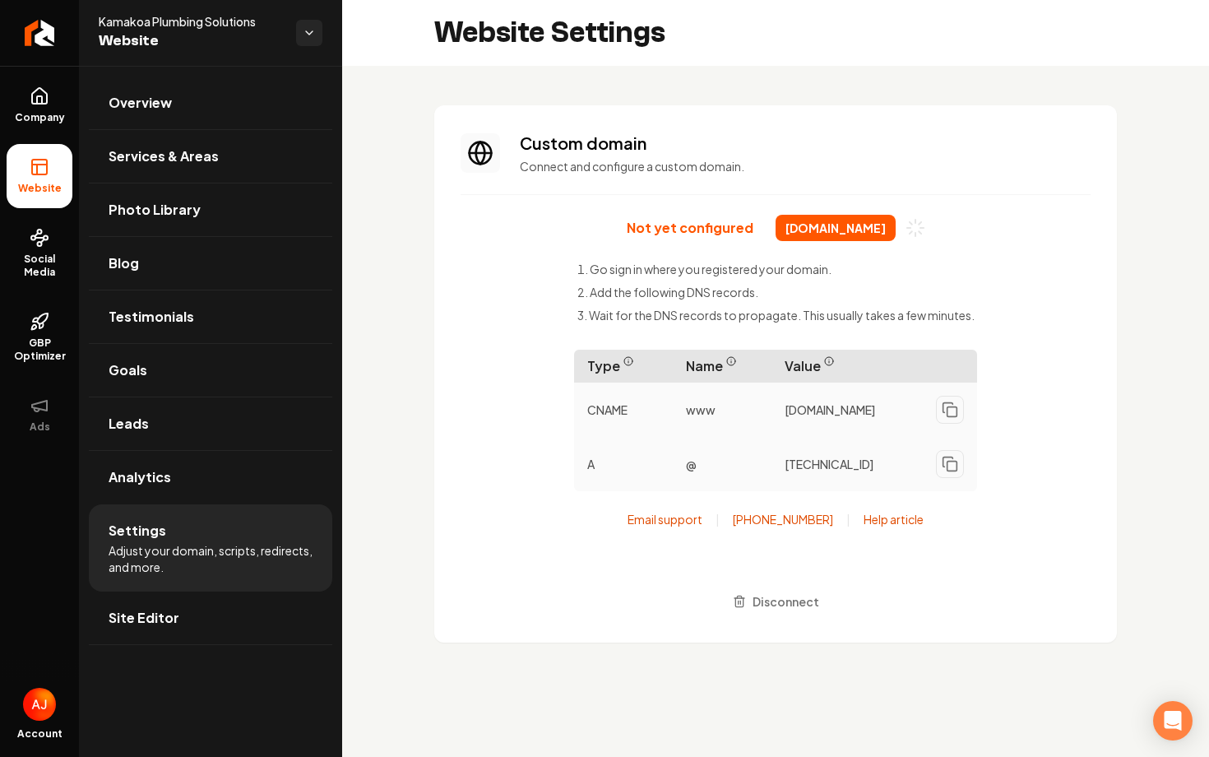
scroll to position [133, 0]
